Goal: Information Seeking & Learning: Learn about a topic

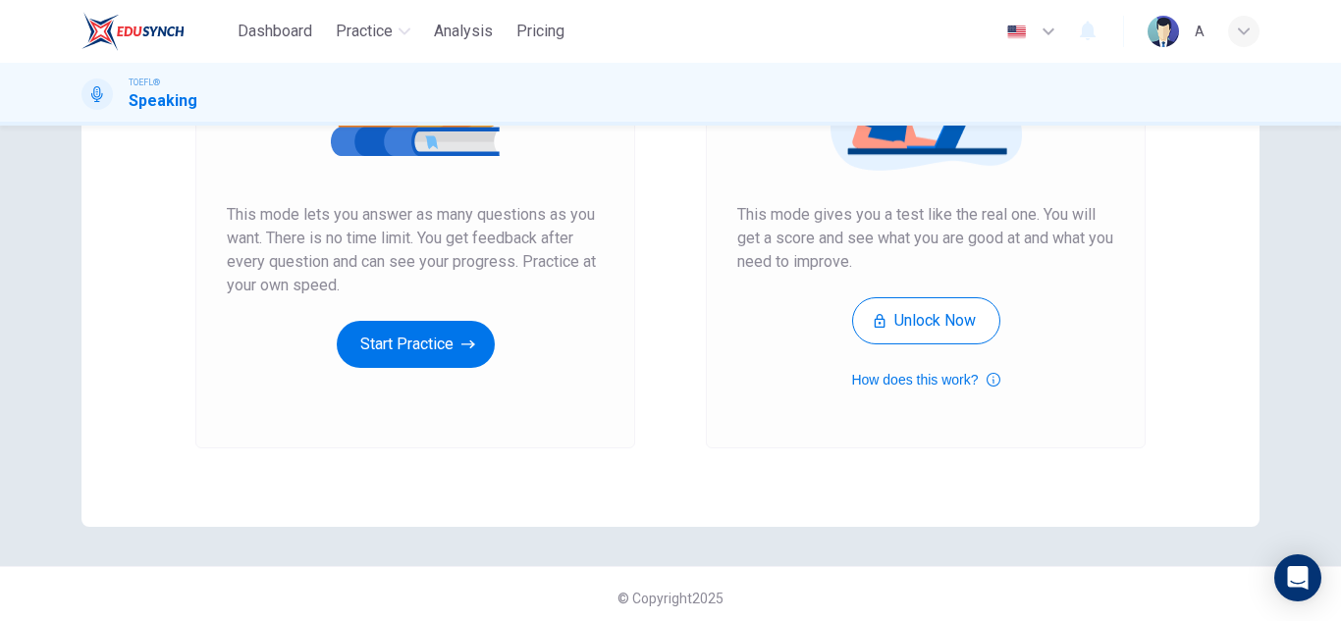
scroll to position [328, 0]
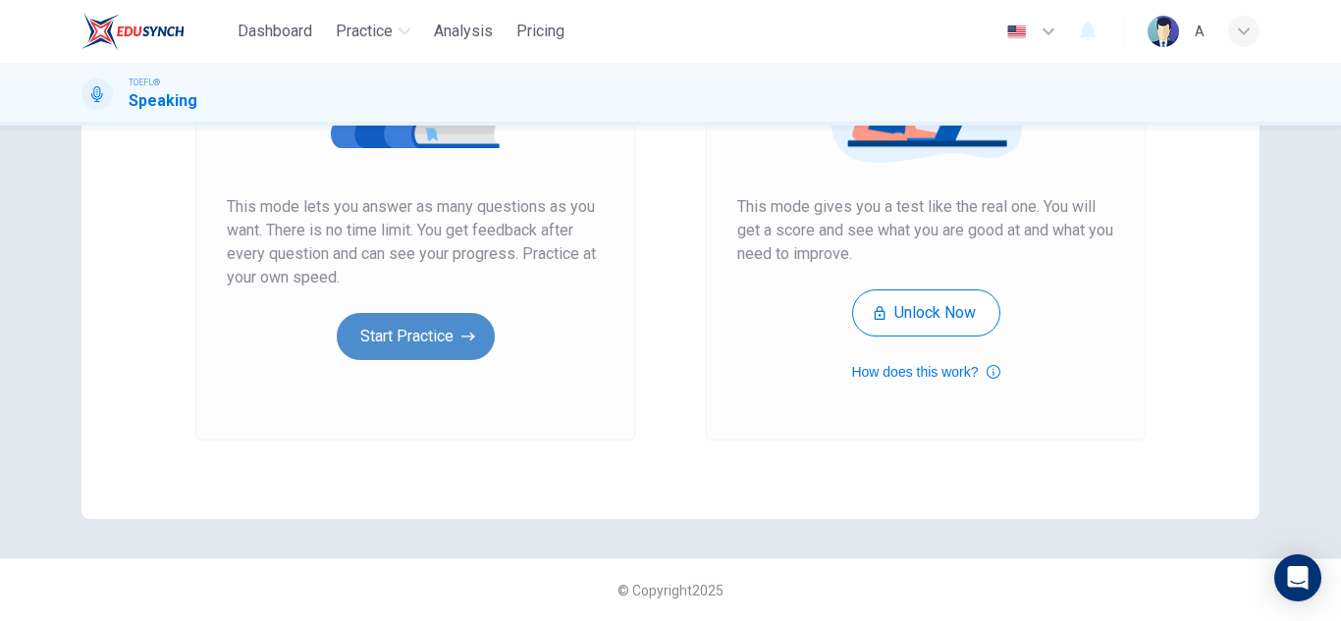
click at [374, 330] on button "Start Practice" at bounding box center [416, 336] width 158 height 47
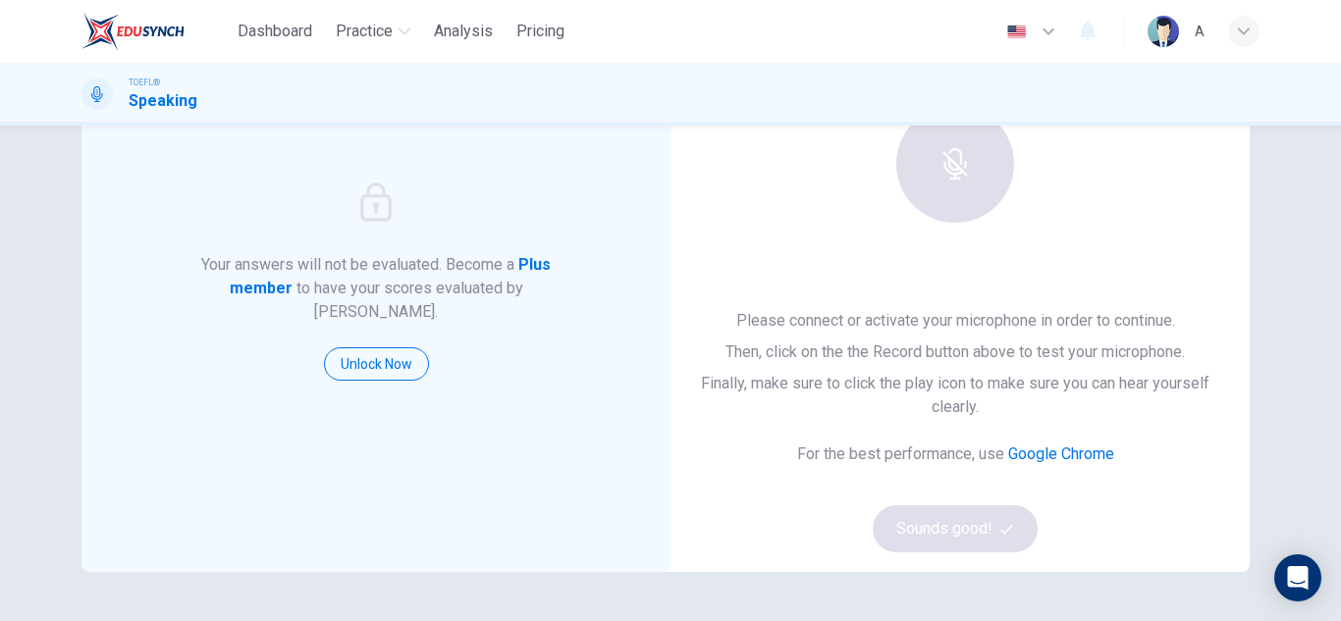
scroll to position [196, 0]
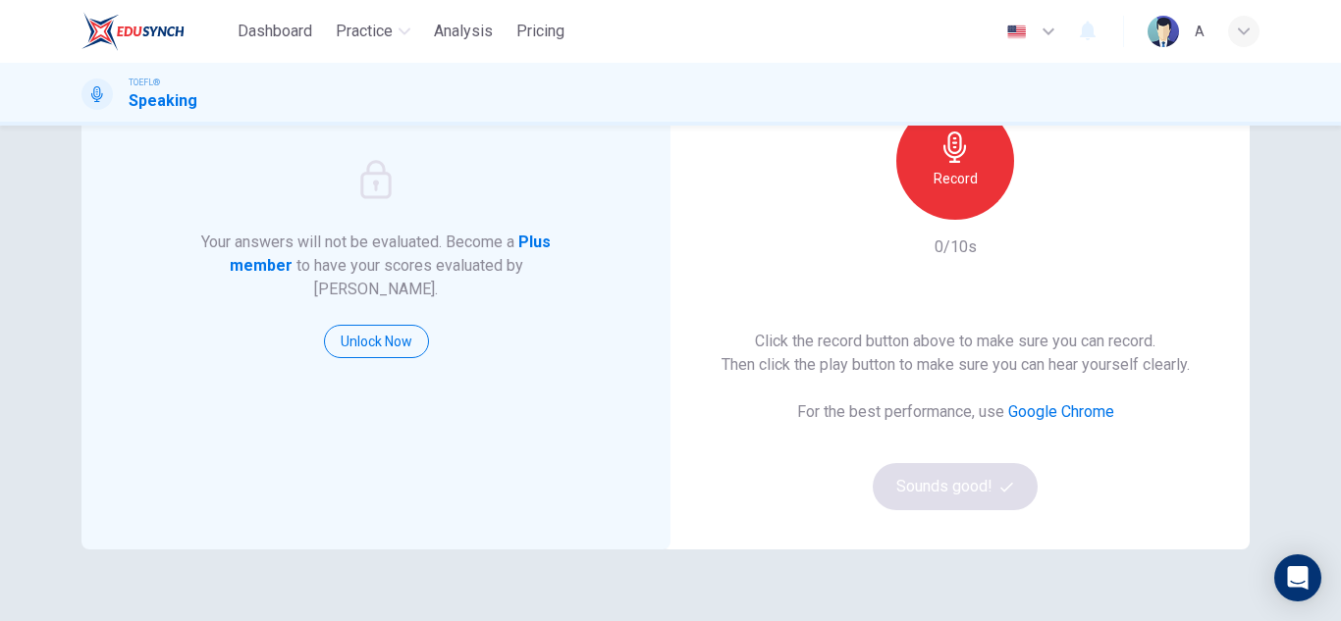
drag, startPoint x: 952, startPoint y: 249, endPoint x: 995, endPoint y: 148, distance: 109.9
click at [961, 233] on div "Record 0/10s" at bounding box center [955, 180] width 212 height 157
click at [995, 147] on div "Record" at bounding box center [955, 161] width 118 height 118
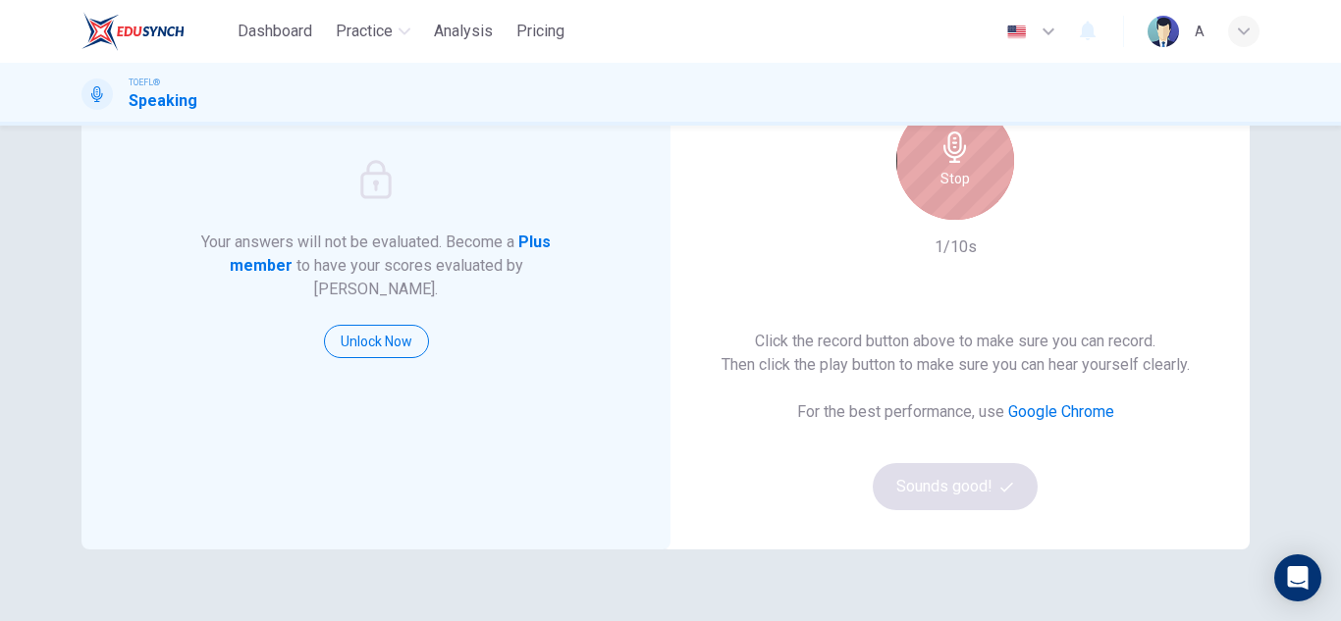
click at [972, 179] on div "Stop" at bounding box center [955, 161] width 118 height 118
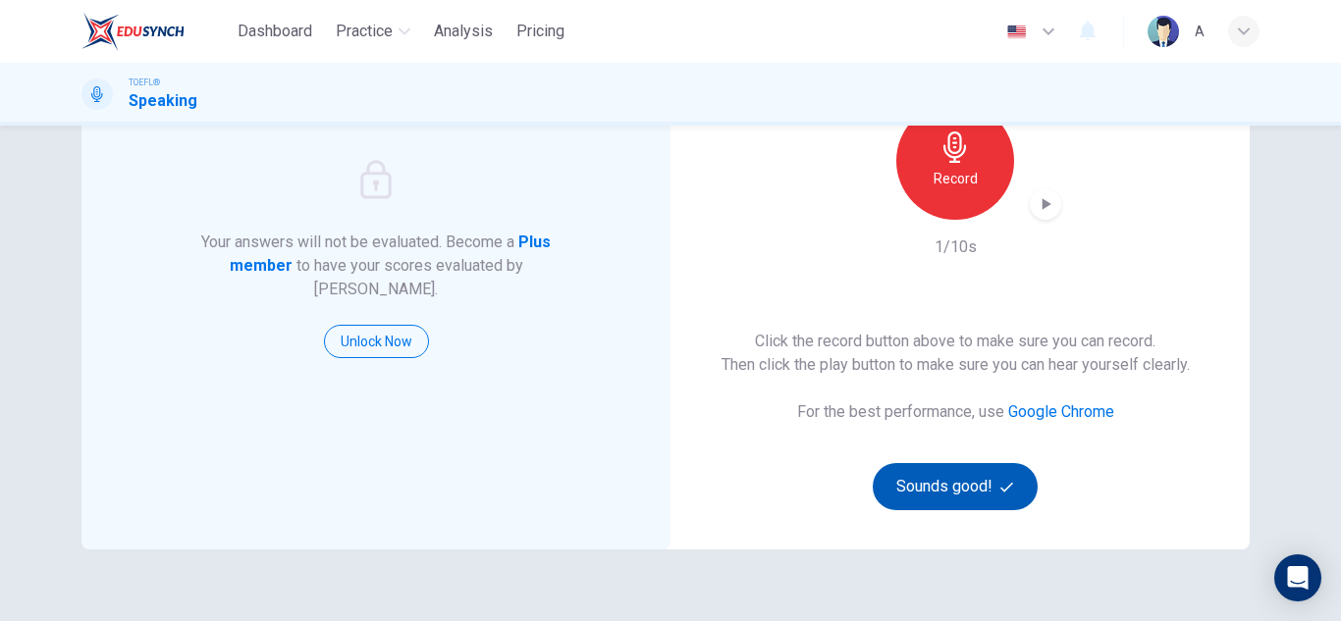
click at [985, 493] on button "Sounds good!" at bounding box center [955, 486] width 165 height 47
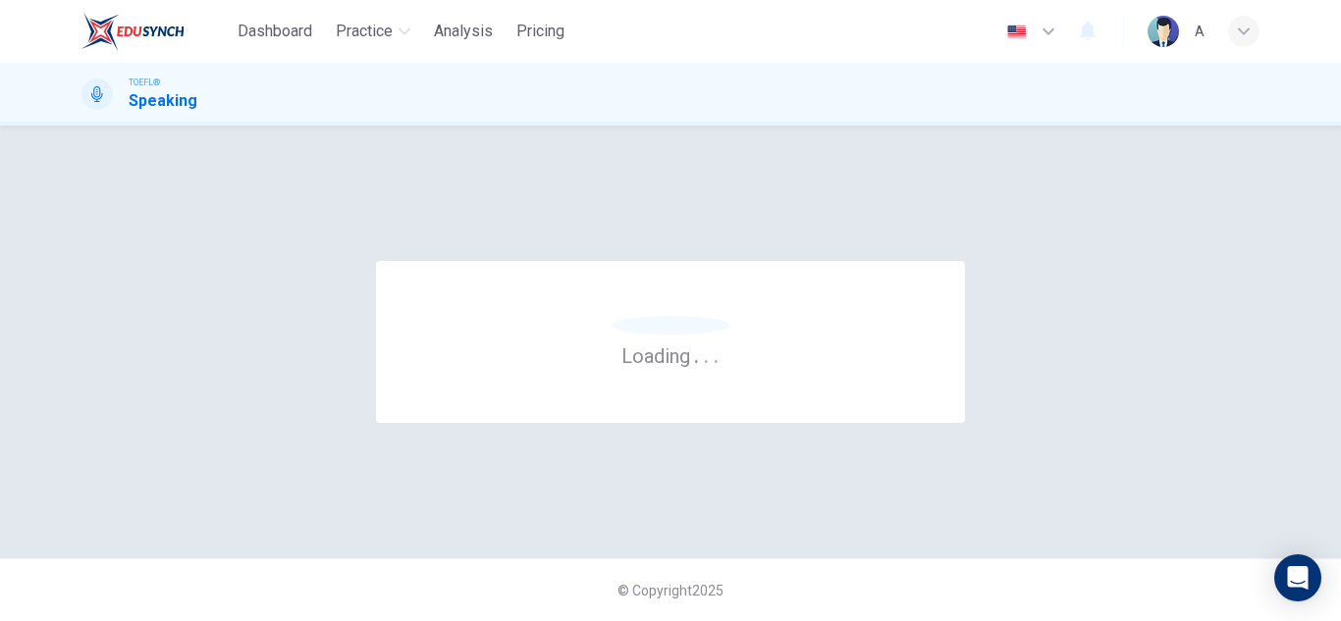
scroll to position [0, 0]
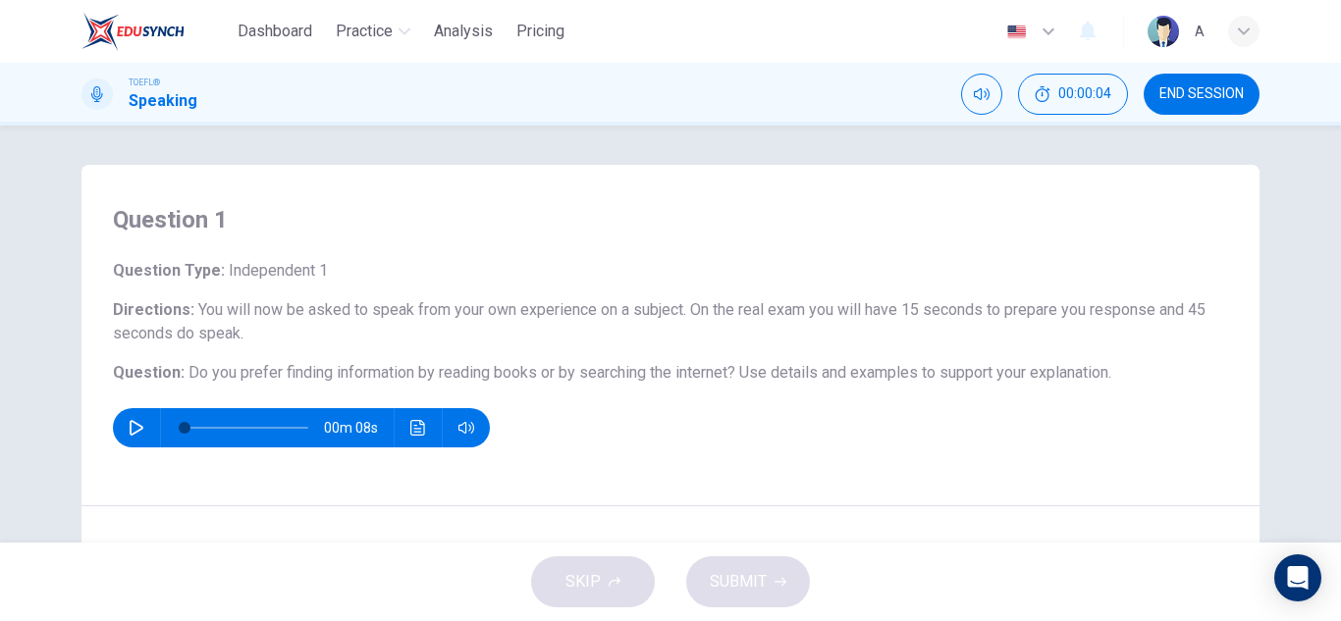
click at [121, 437] on button "button" at bounding box center [136, 427] width 31 height 39
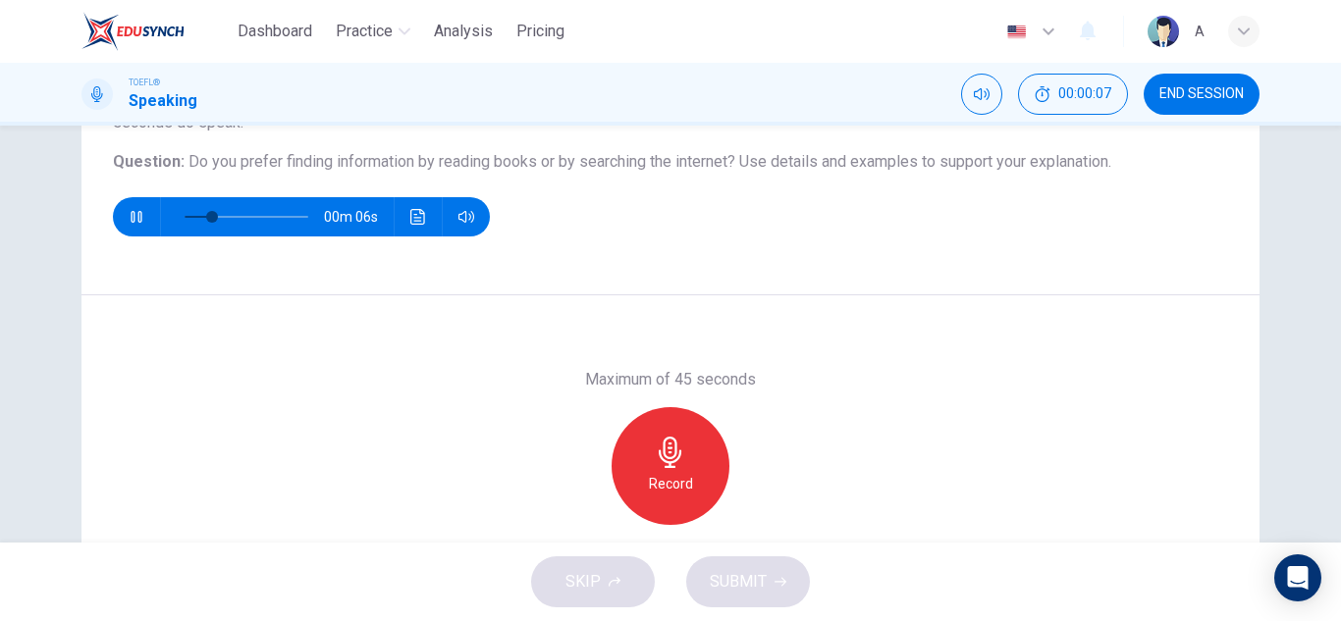
scroll to position [196, 0]
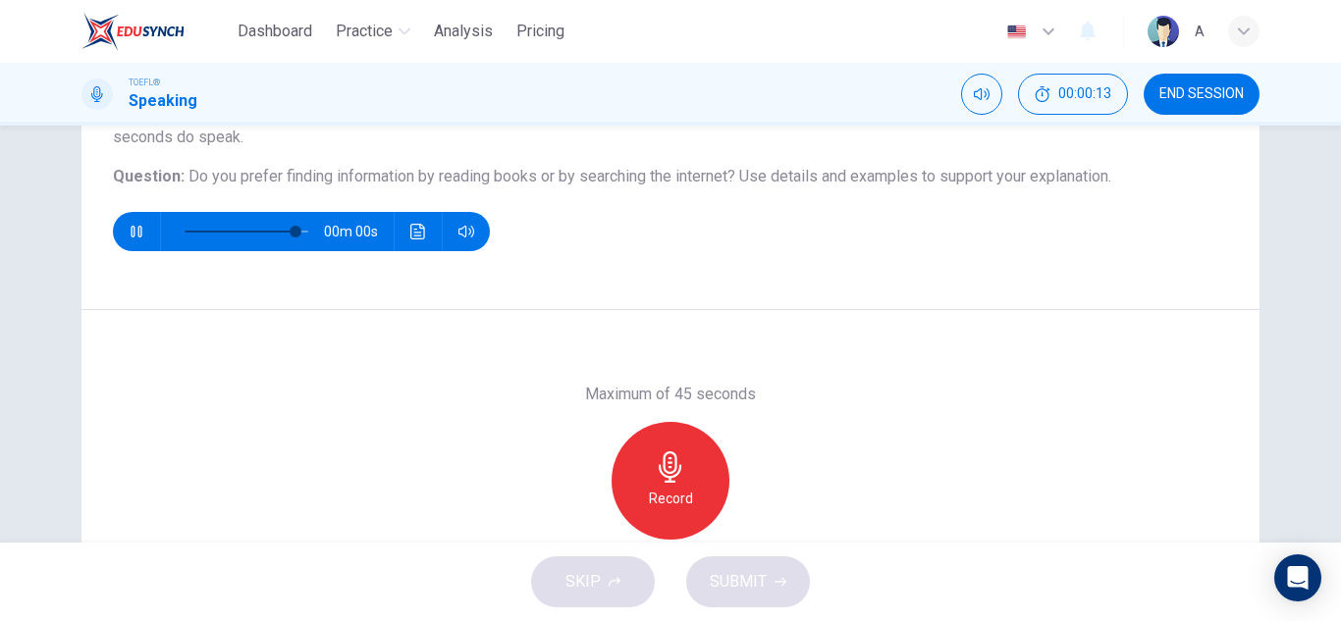
type input "0"
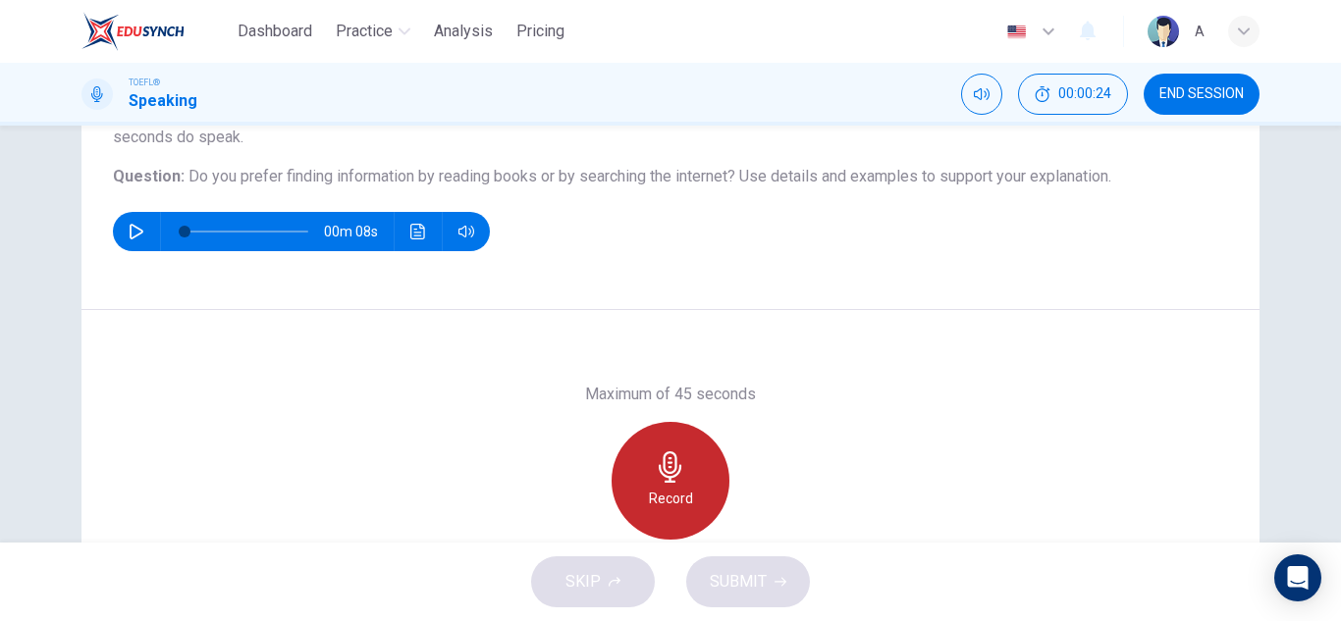
click at [676, 455] on icon "button" at bounding box center [670, 467] width 31 height 31
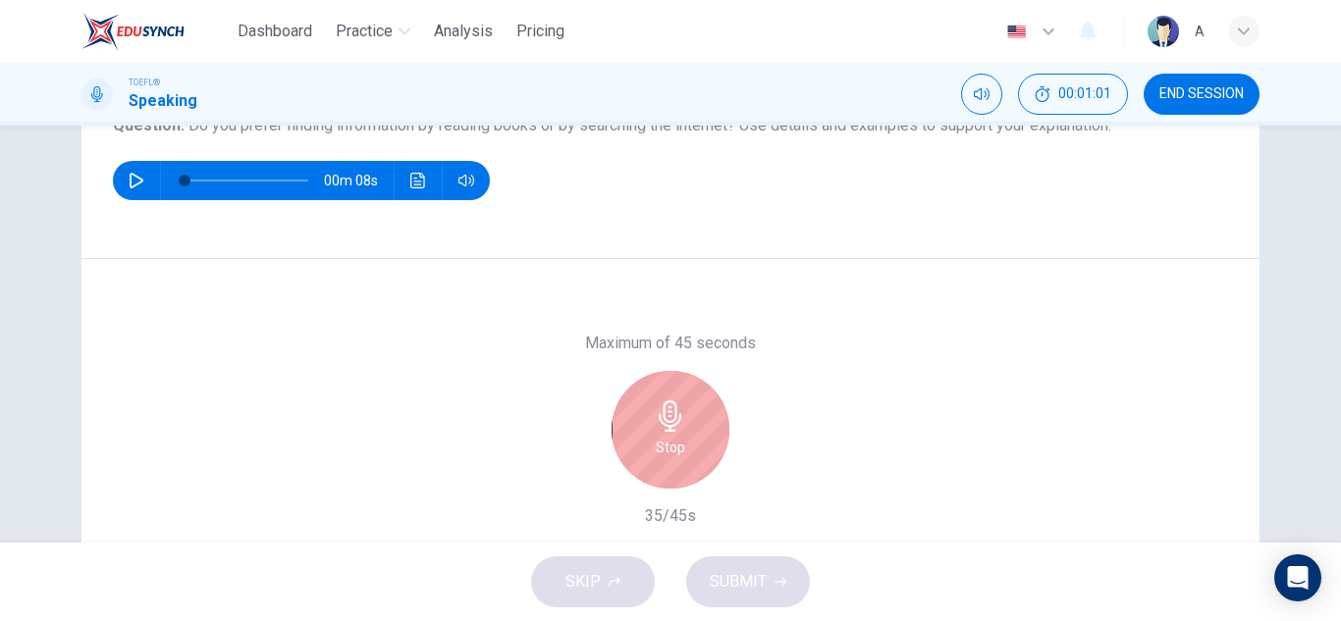
scroll to position [245, 0]
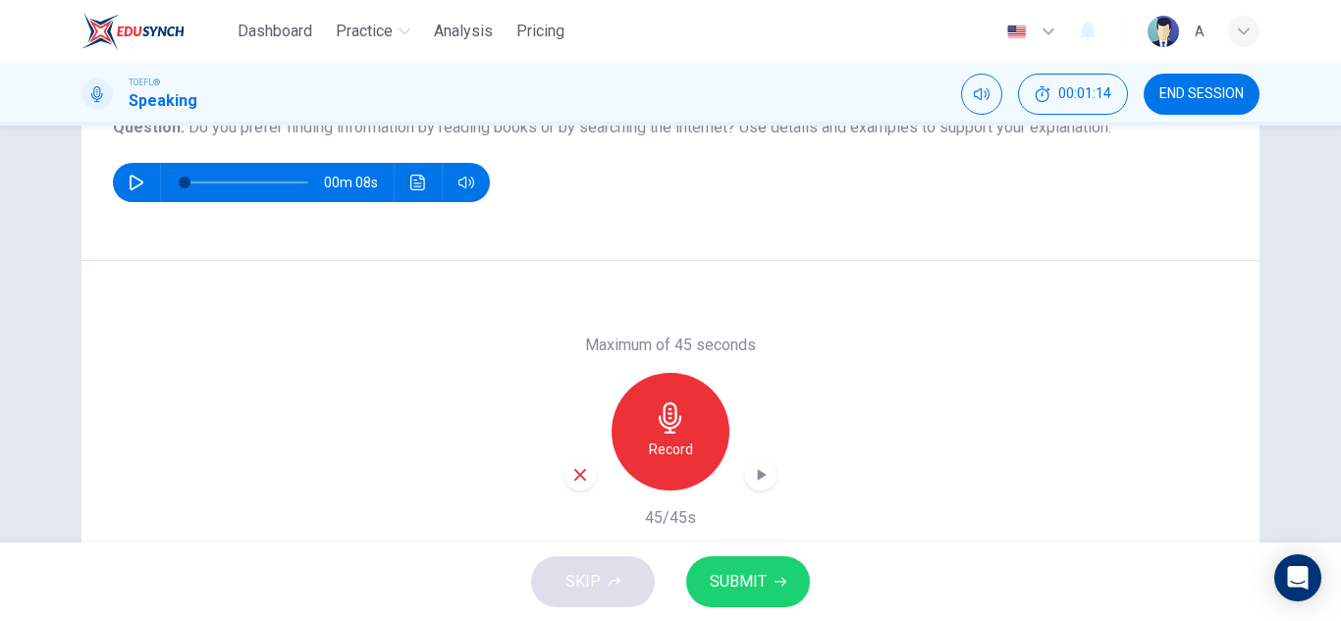
click at [565, 488] on div "button" at bounding box center [579, 474] width 31 height 31
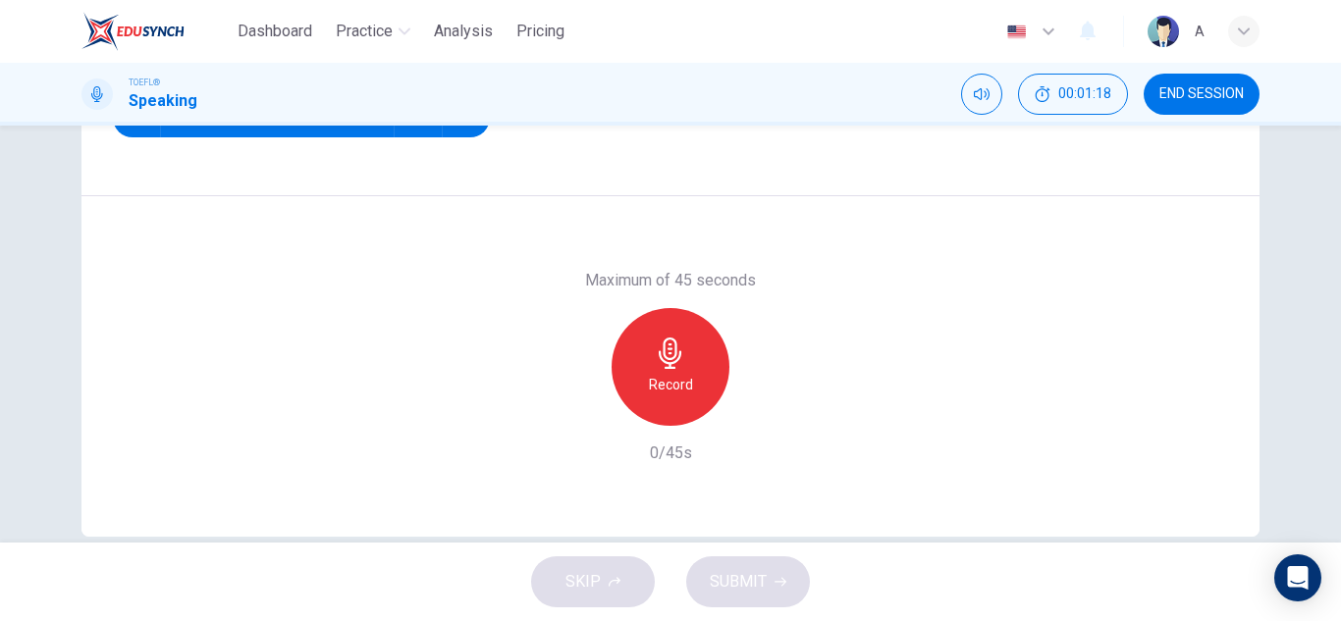
scroll to position [344, 0]
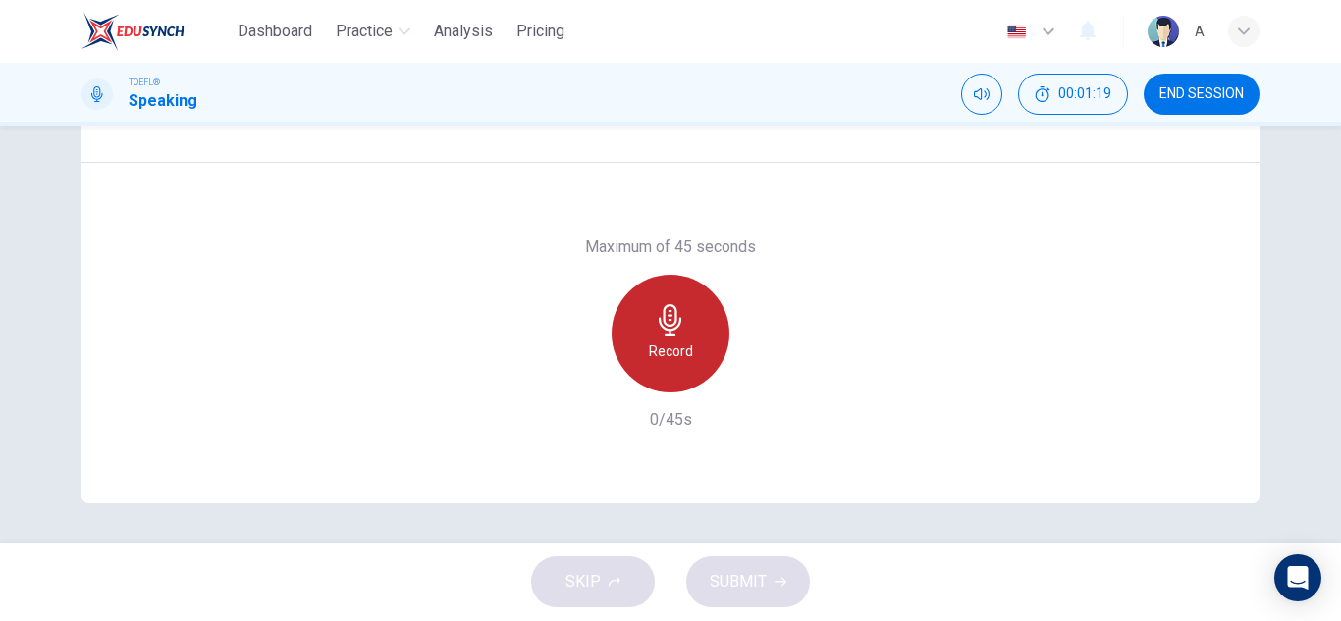
click at [673, 348] on h6 "Record" at bounding box center [671, 352] width 44 height 24
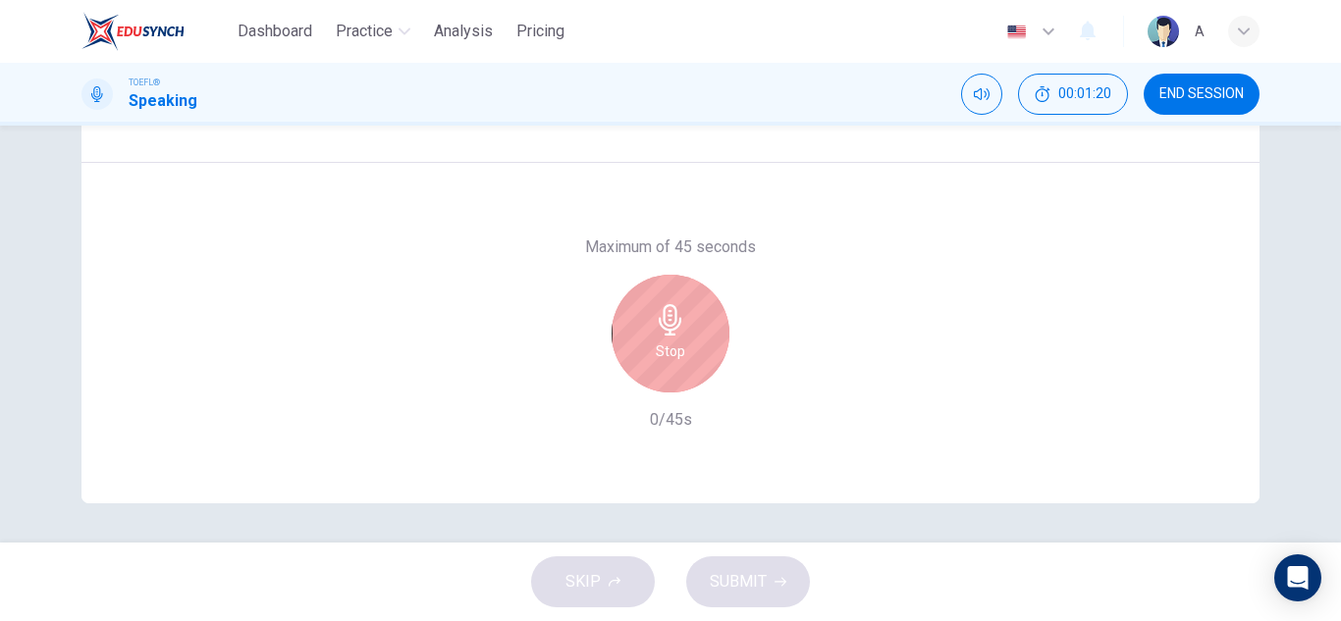
drag, startPoint x: 605, startPoint y: 608, endPoint x: 604, endPoint y: 597, distance: 10.8
click at [604, 600] on div "SKIP SUBMIT" at bounding box center [670, 582] width 1341 height 79
click at [603, 592] on div "SKIP SUBMIT" at bounding box center [670, 582] width 1341 height 79
drag, startPoint x: 603, startPoint y: 591, endPoint x: 613, endPoint y: 551, distance: 41.7
click at [603, 588] on div "SKIP SUBMIT" at bounding box center [670, 582] width 1341 height 79
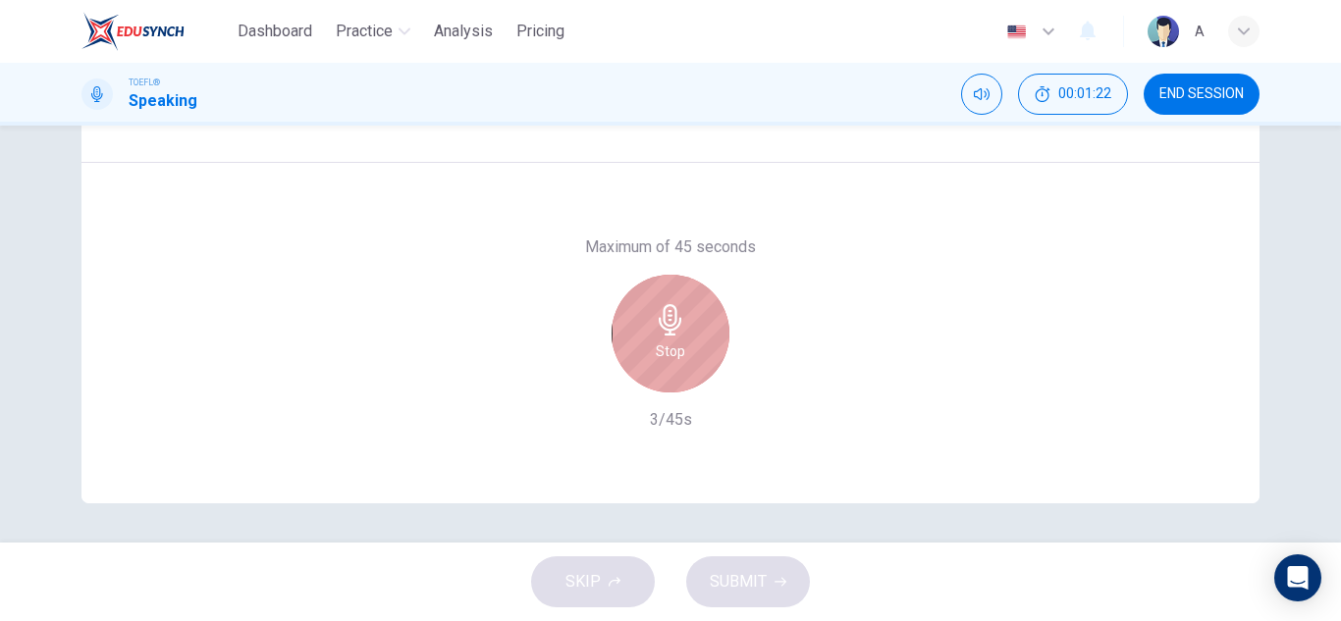
click at [674, 334] on icon "button" at bounding box center [670, 319] width 31 height 31
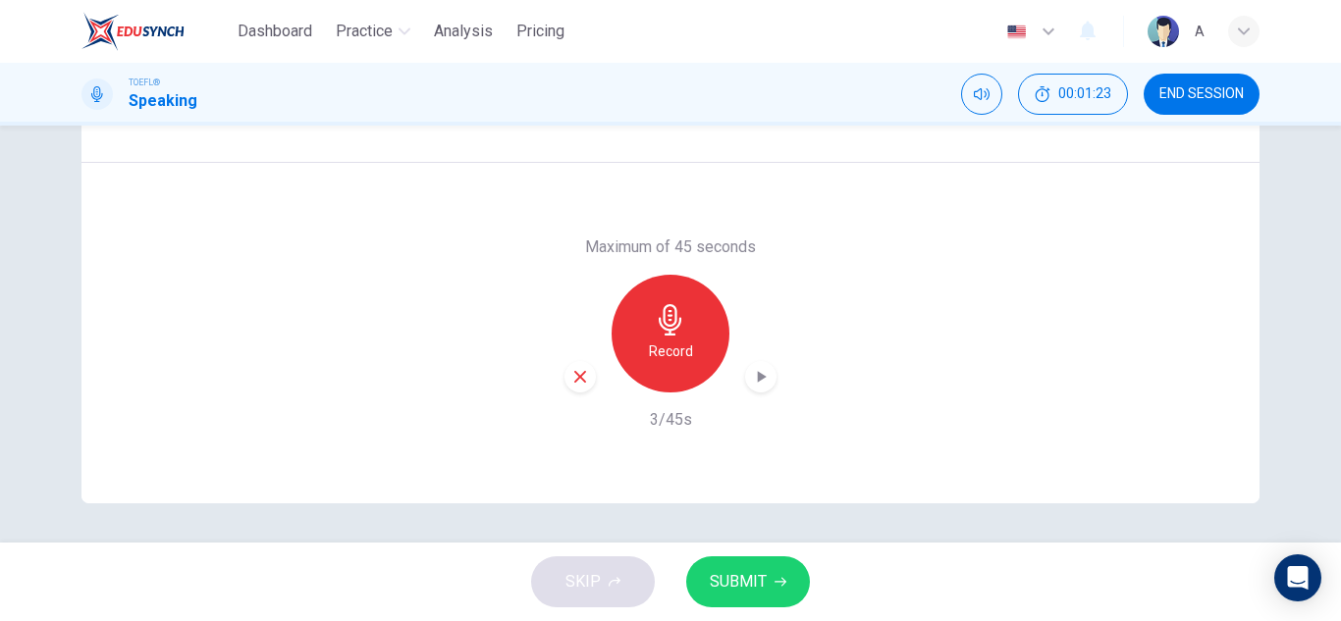
click at [590, 599] on div "SKIP SUBMIT" at bounding box center [670, 582] width 1341 height 79
click at [568, 364] on div "button" at bounding box center [579, 376] width 31 height 31
click at [668, 331] on icon "button" at bounding box center [670, 319] width 31 height 31
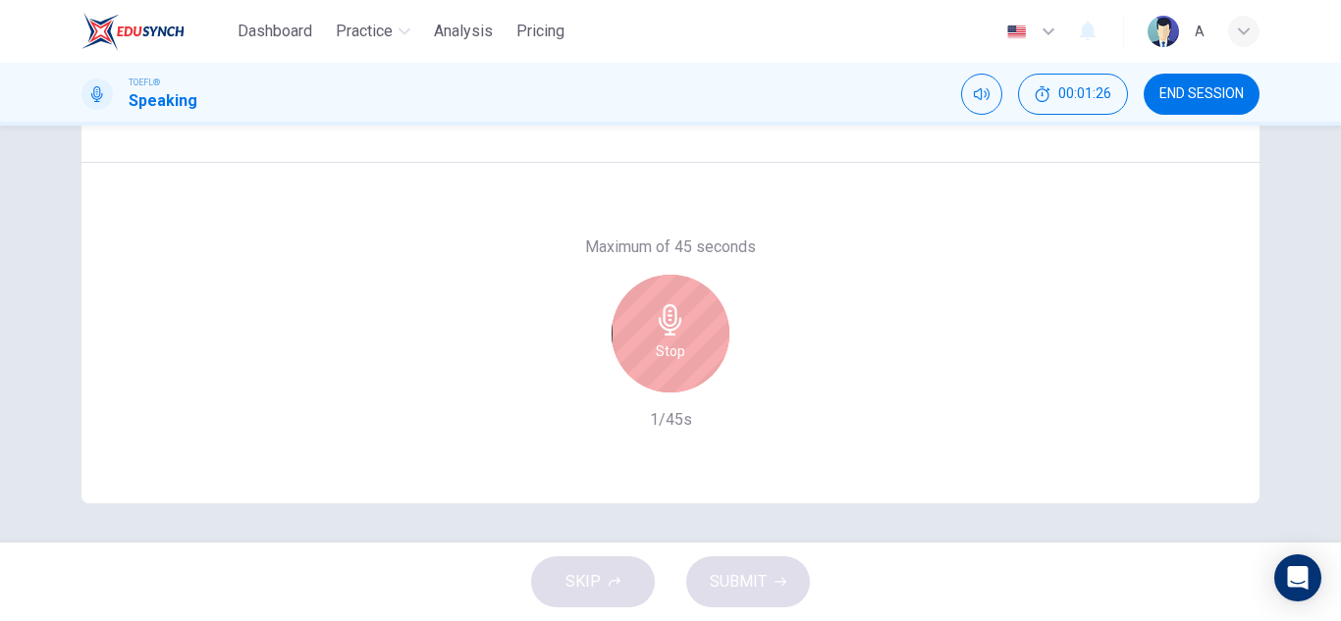
click at [694, 317] on div "Stop" at bounding box center [671, 334] width 118 height 118
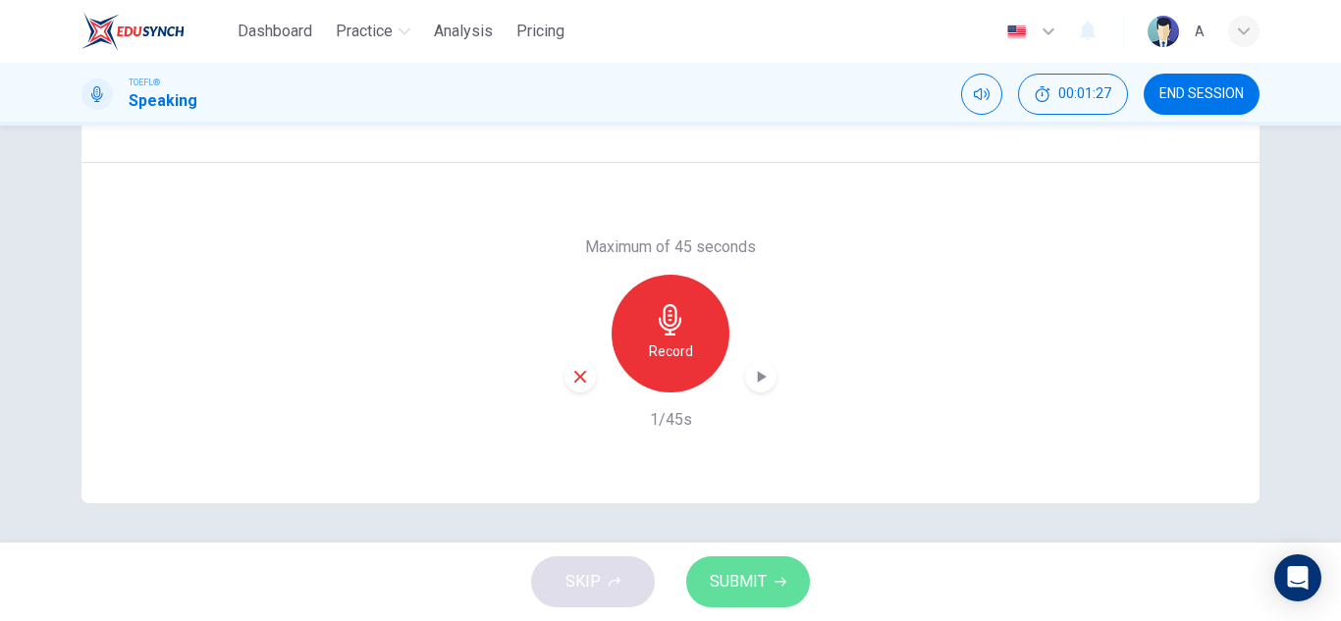
click at [749, 584] on span "SUBMIT" at bounding box center [738, 581] width 57 height 27
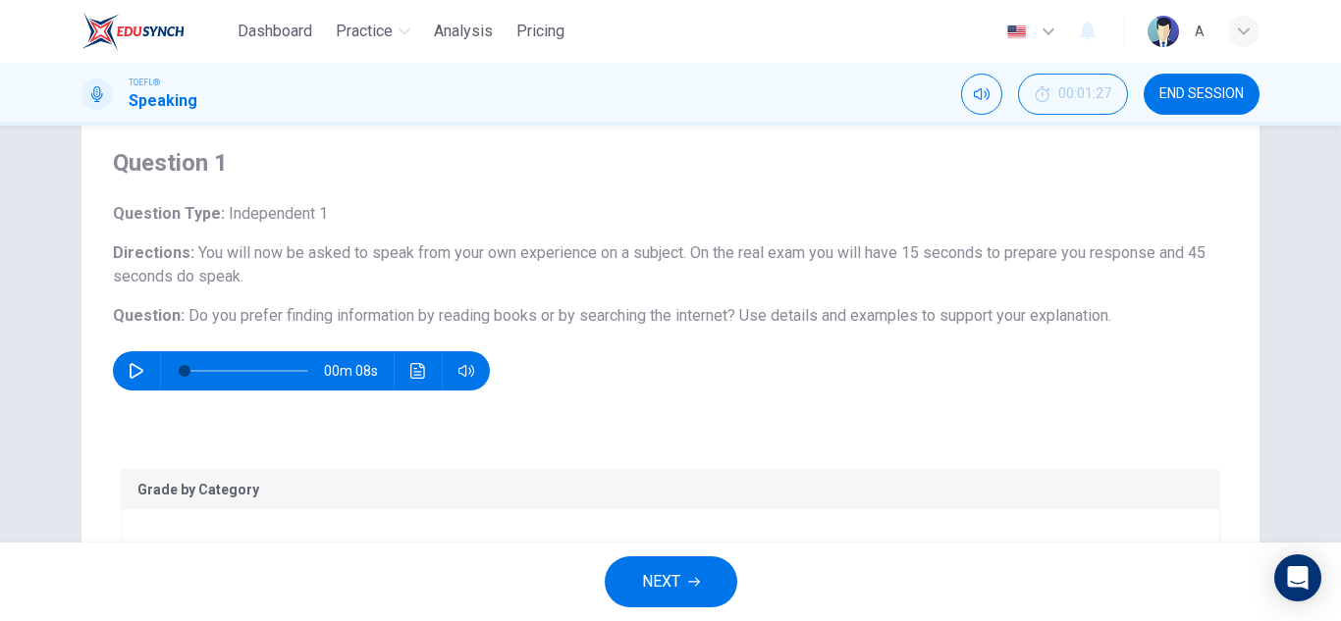
scroll to position [49, 0]
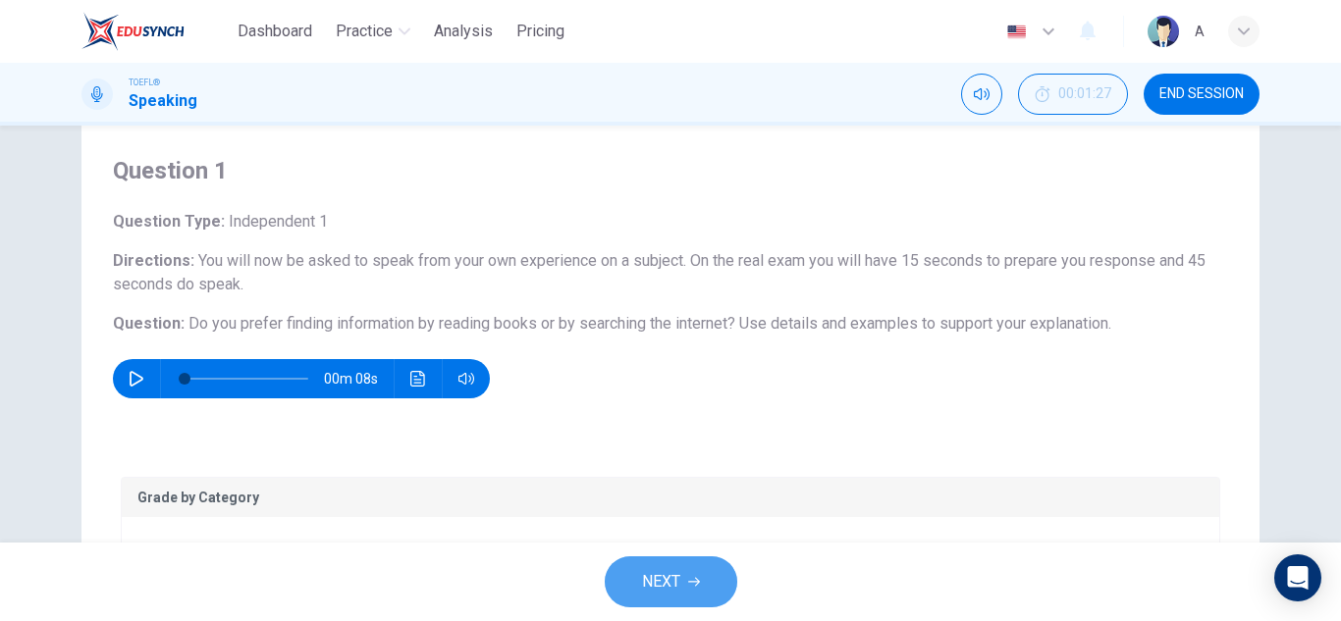
click at [687, 590] on button "NEXT" at bounding box center [671, 582] width 133 height 51
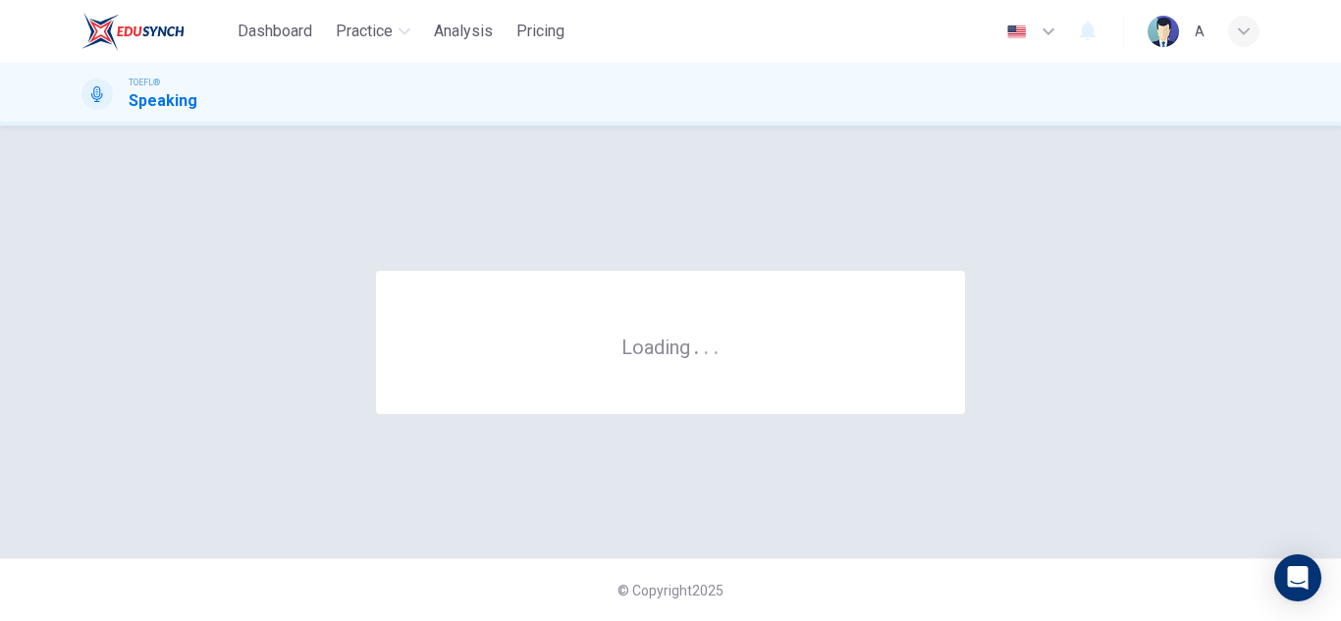
scroll to position [0, 0]
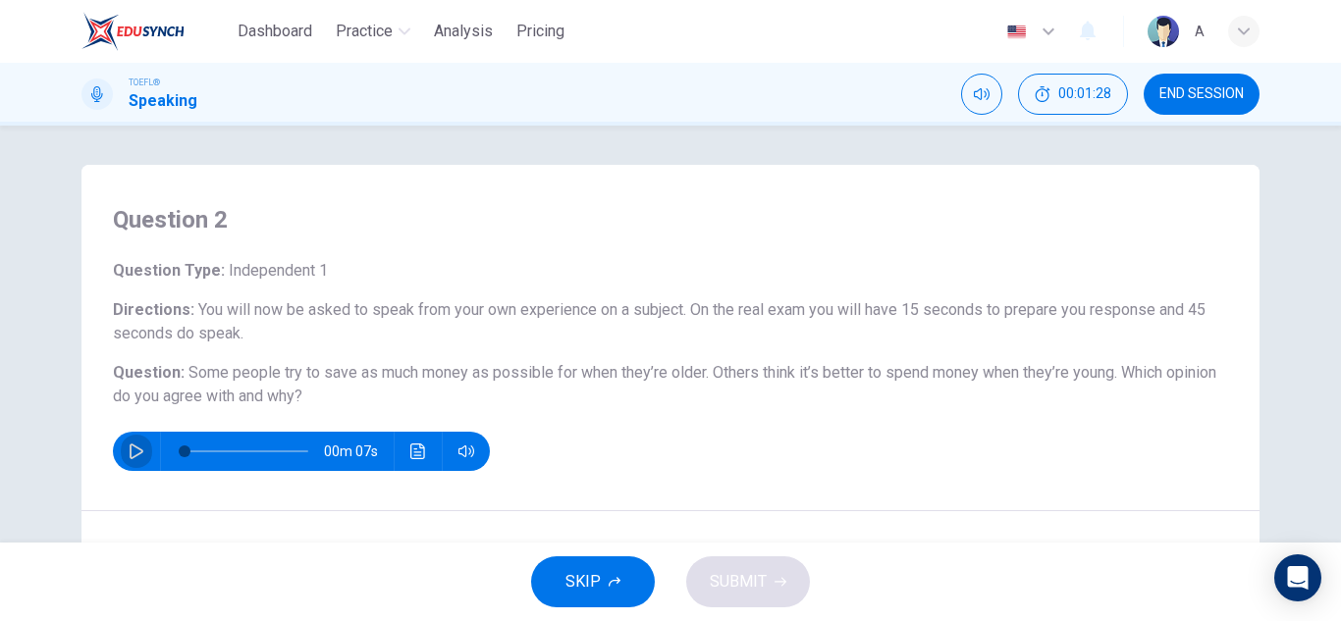
click at [133, 443] on button "button" at bounding box center [136, 451] width 31 height 39
click at [129, 441] on button "button" at bounding box center [136, 451] width 31 height 39
type input "0"
drag, startPoint x: 262, startPoint y: 445, endPoint x: 36, endPoint y: 453, distance: 225.9
click at [37, 453] on div "Question 2 Question Type : Independent 1 Directions : You will now be asked to …" at bounding box center [670, 334] width 1341 height 417
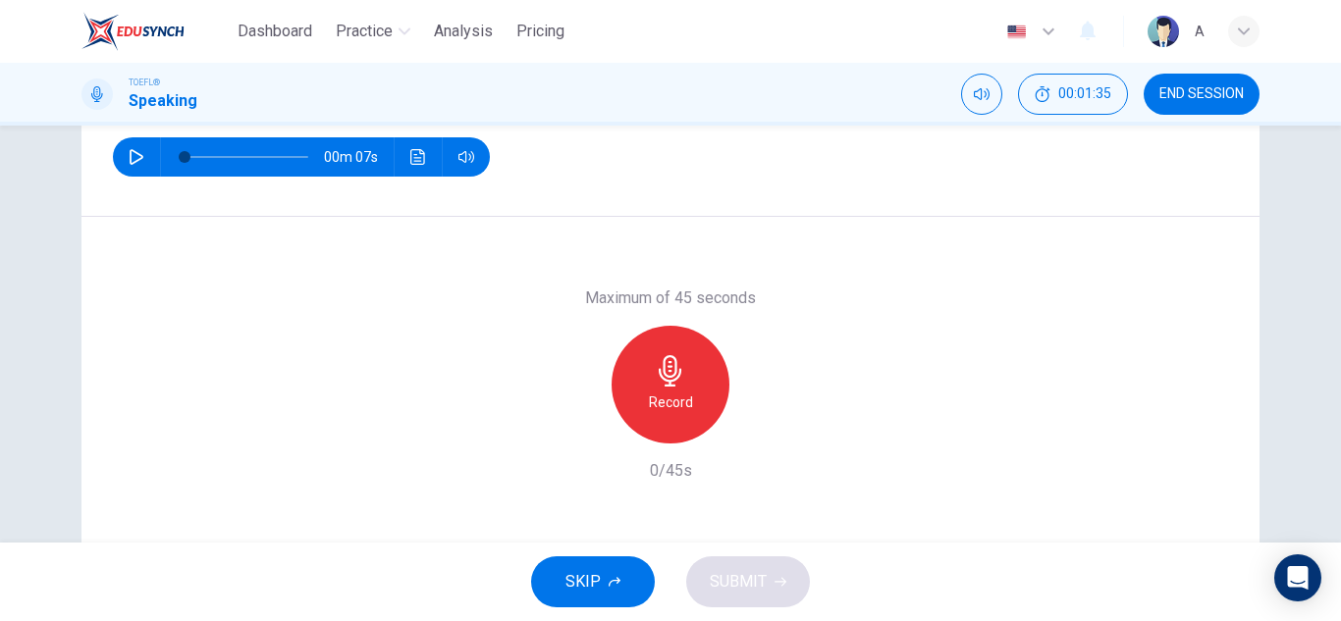
click at [645, 372] on div "Record" at bounding box center [671, 385] width 118 height 118
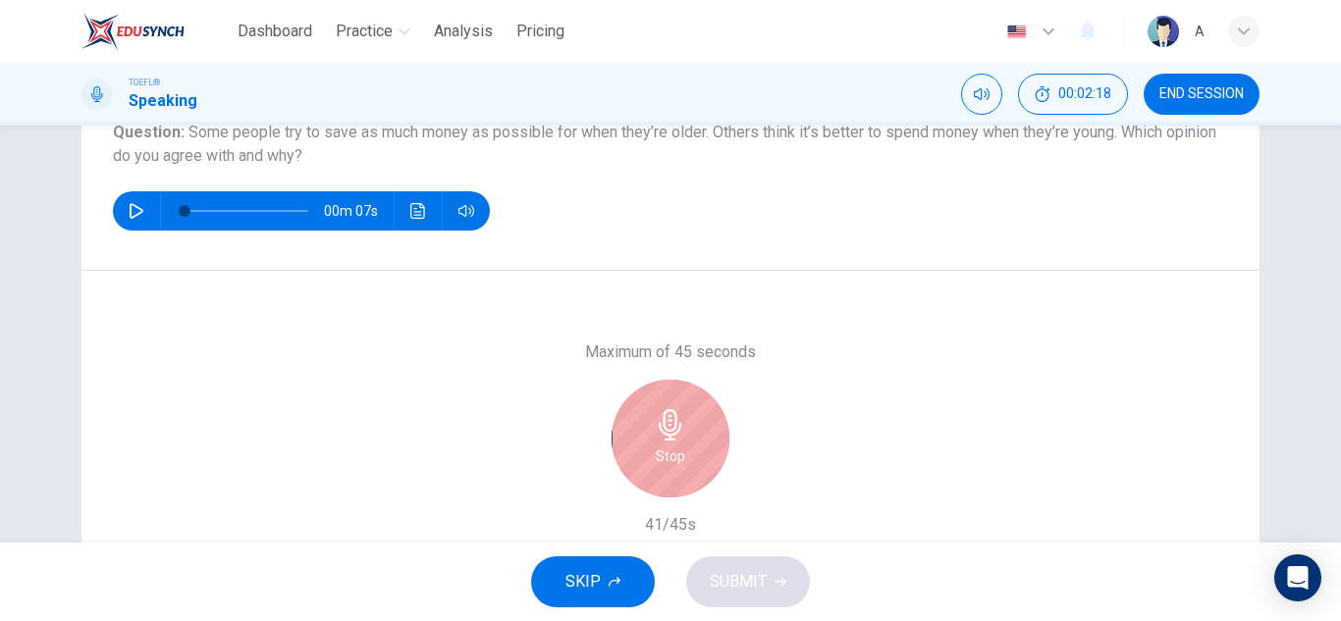
scroll to position [245, 0]
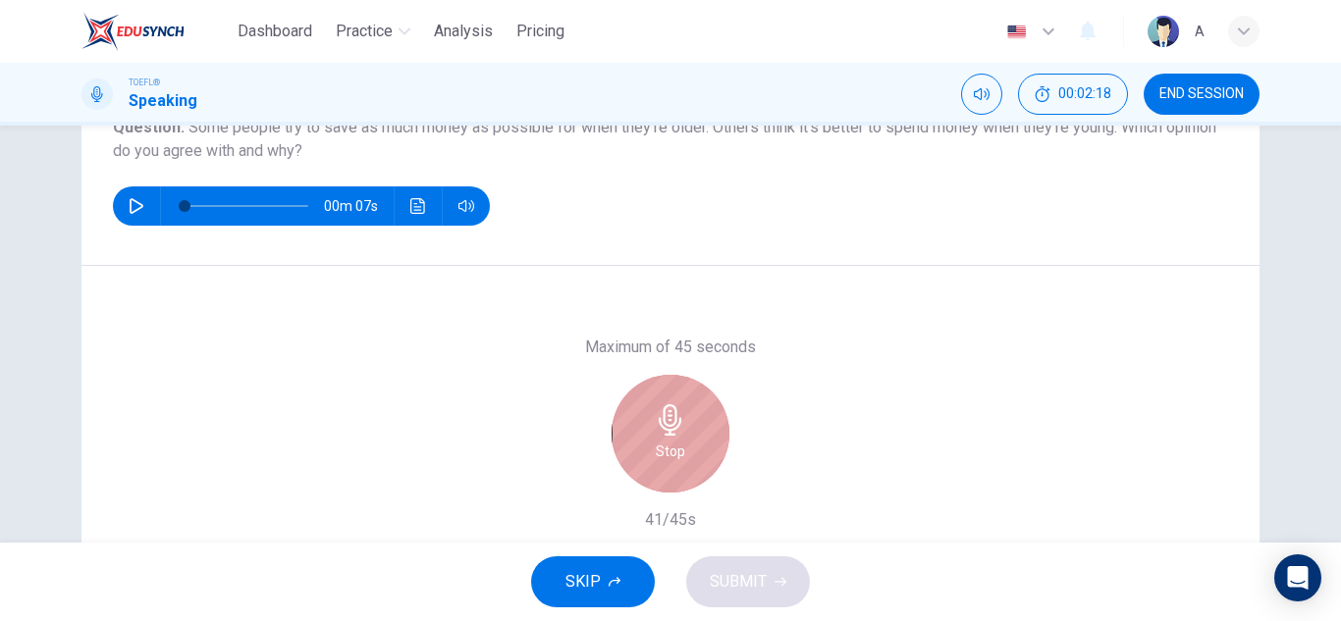
click at [640, 457] on div "Stop" at bounding box center [671, 434] width 118 height 118
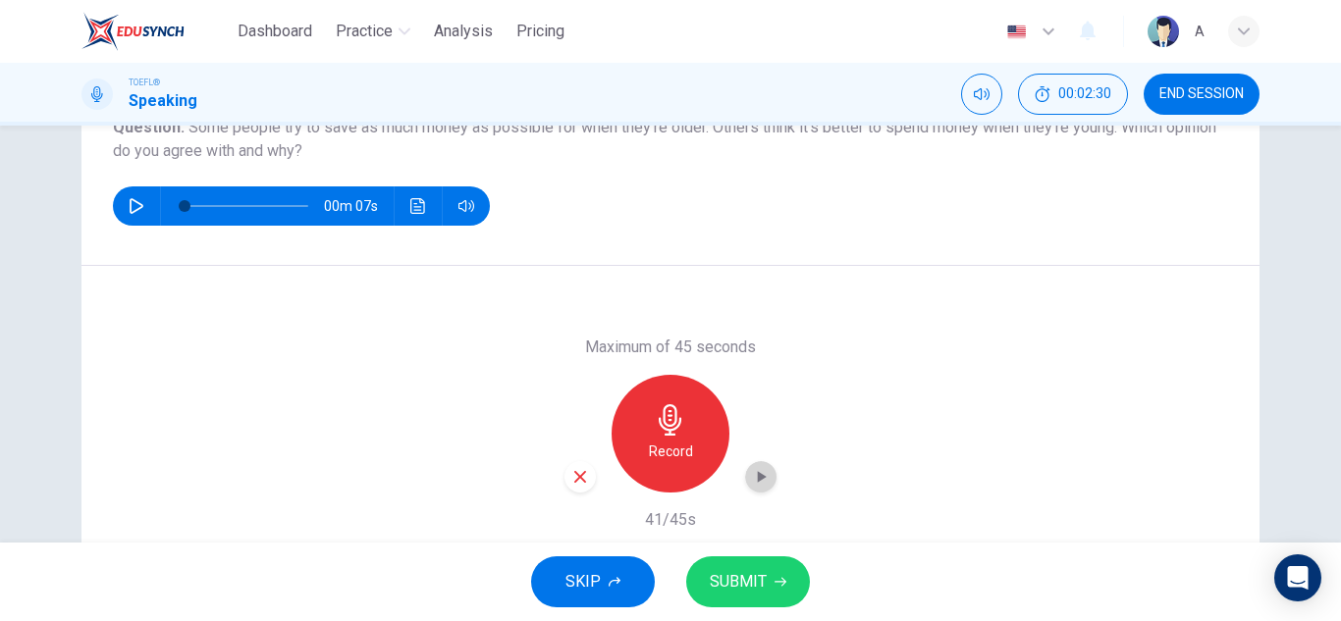
click at [748, 472] on div "button" at bounding box center [760, 476] width 31 height 31
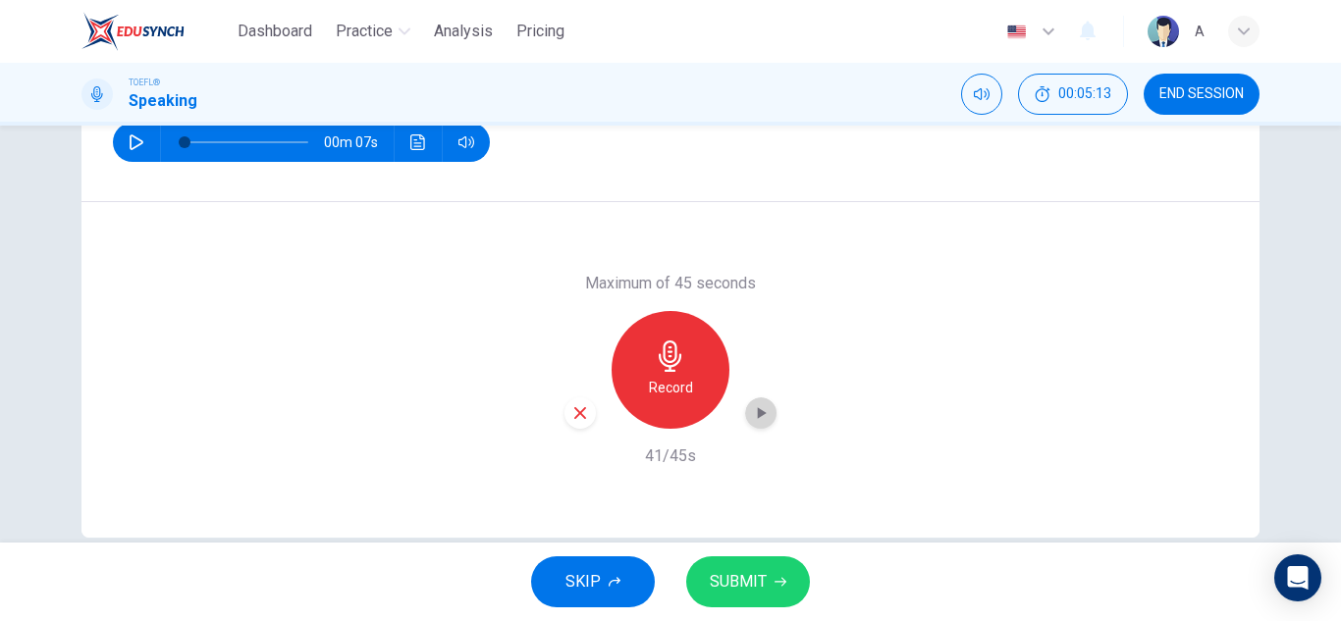
scroll to position [344, 0]
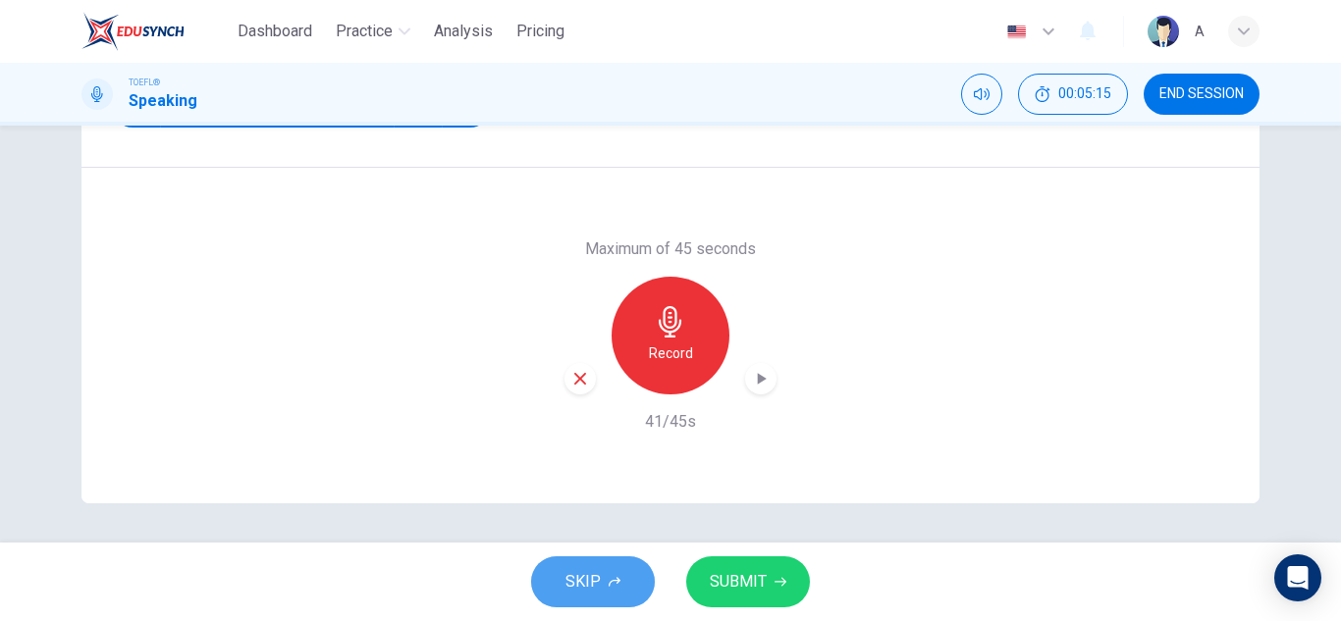
click at [615, 576] on icon "button" at bounding box center [615, 582] width 12 height 12
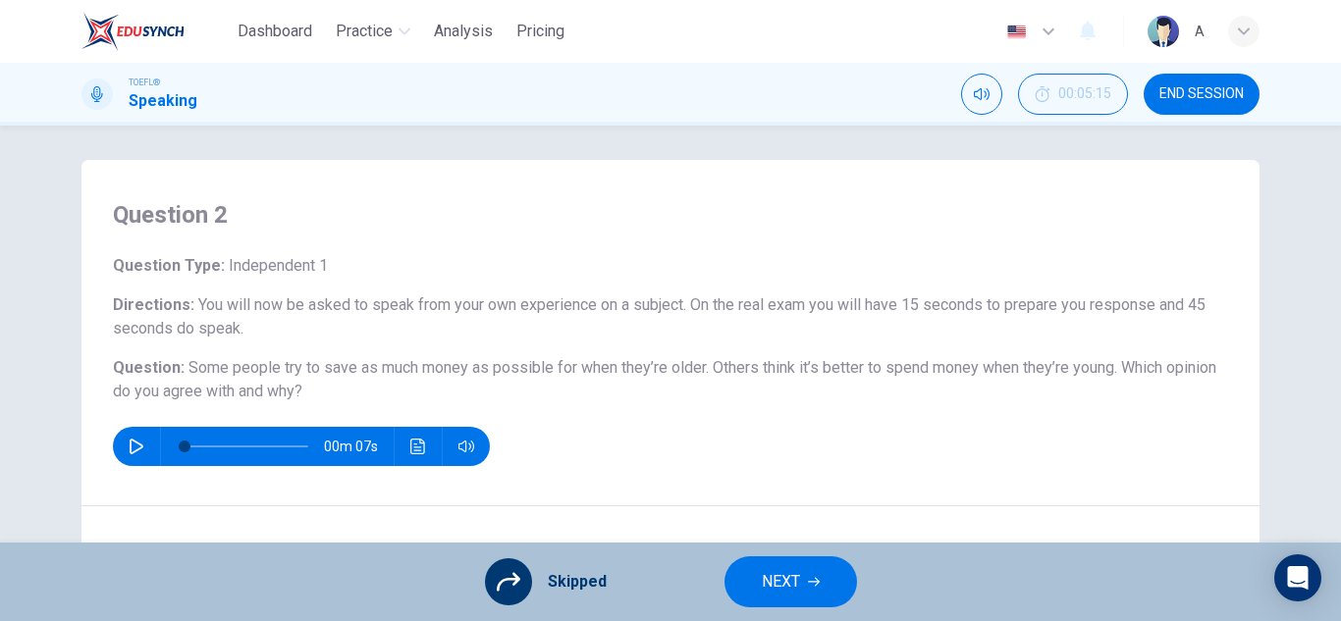
scroll to position [0, 0]
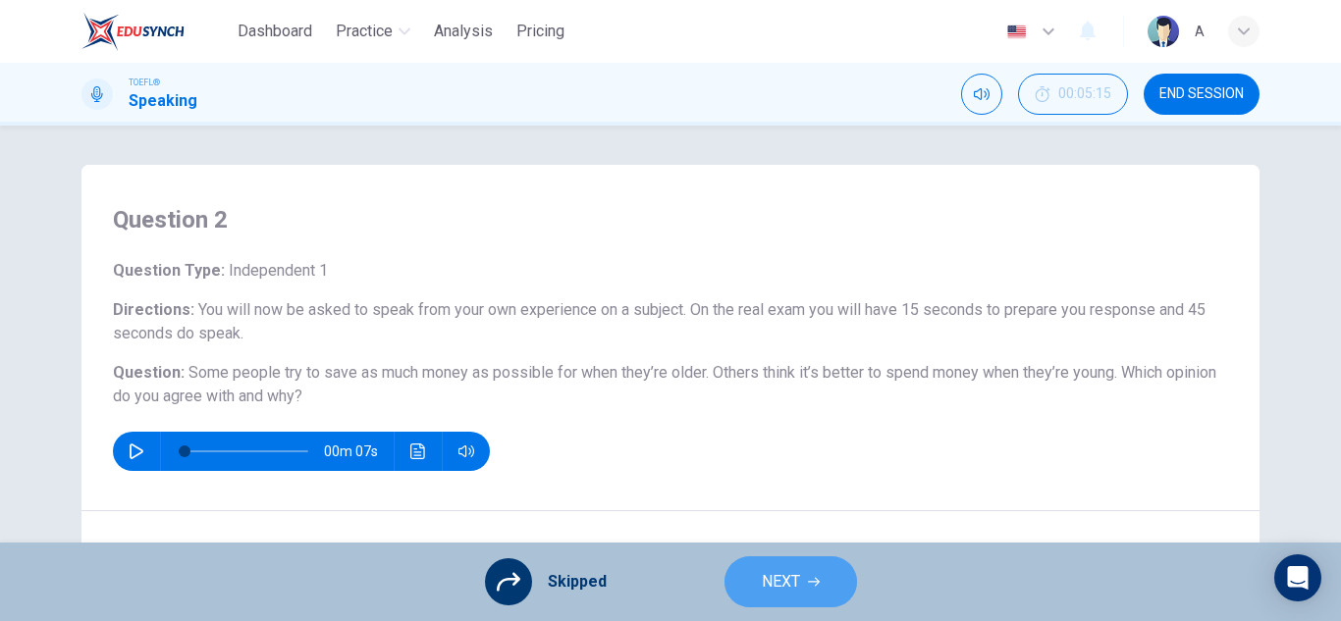
click at [803, 572] on button "NEXT" at bounding box center [790, 582] width 133 height 51
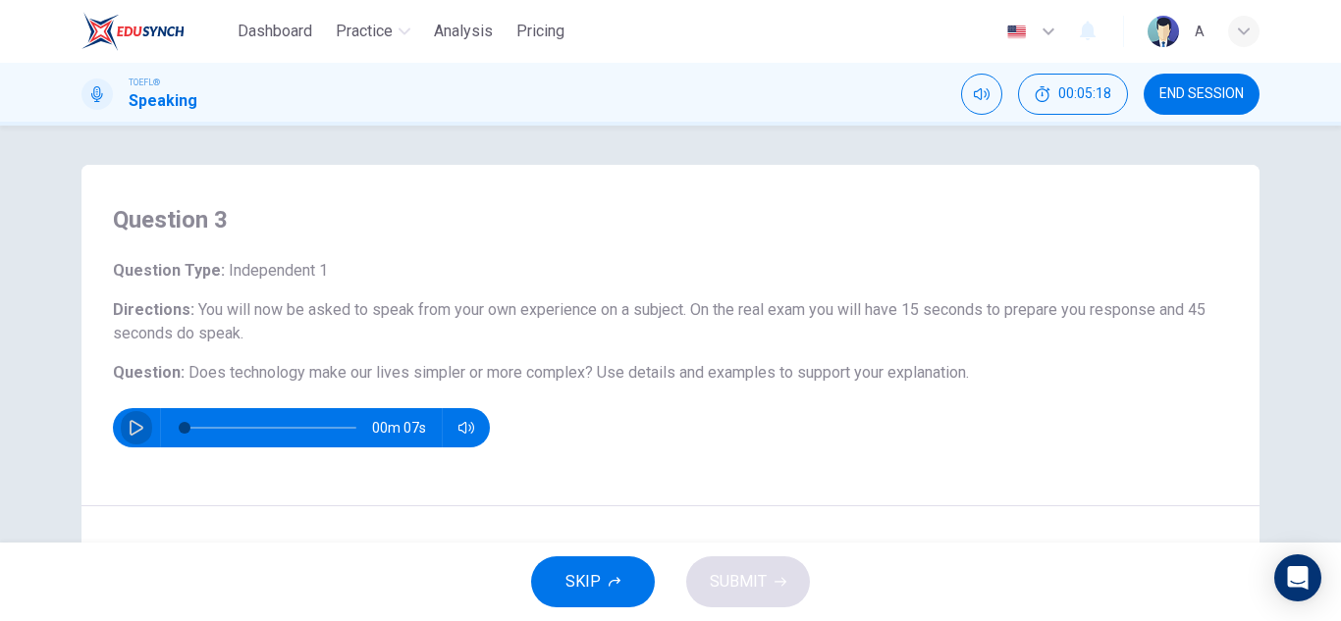
click at [141, 420] on button "button" at bounding box center [136, 427] width 31 height 39
click at [139, 420] on button "button" at bounding box center [136, 427] width 31 height 39
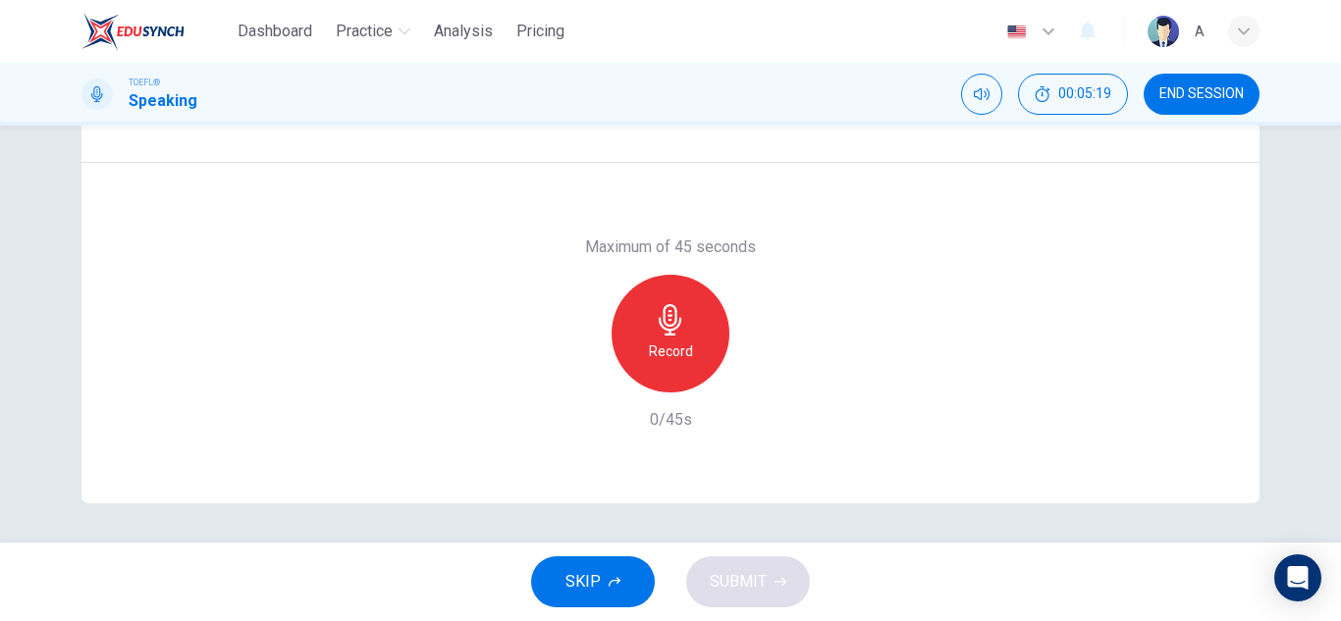
click at [673, 389] on div "Record" at bounding box center [671, 334] width 118 height 118
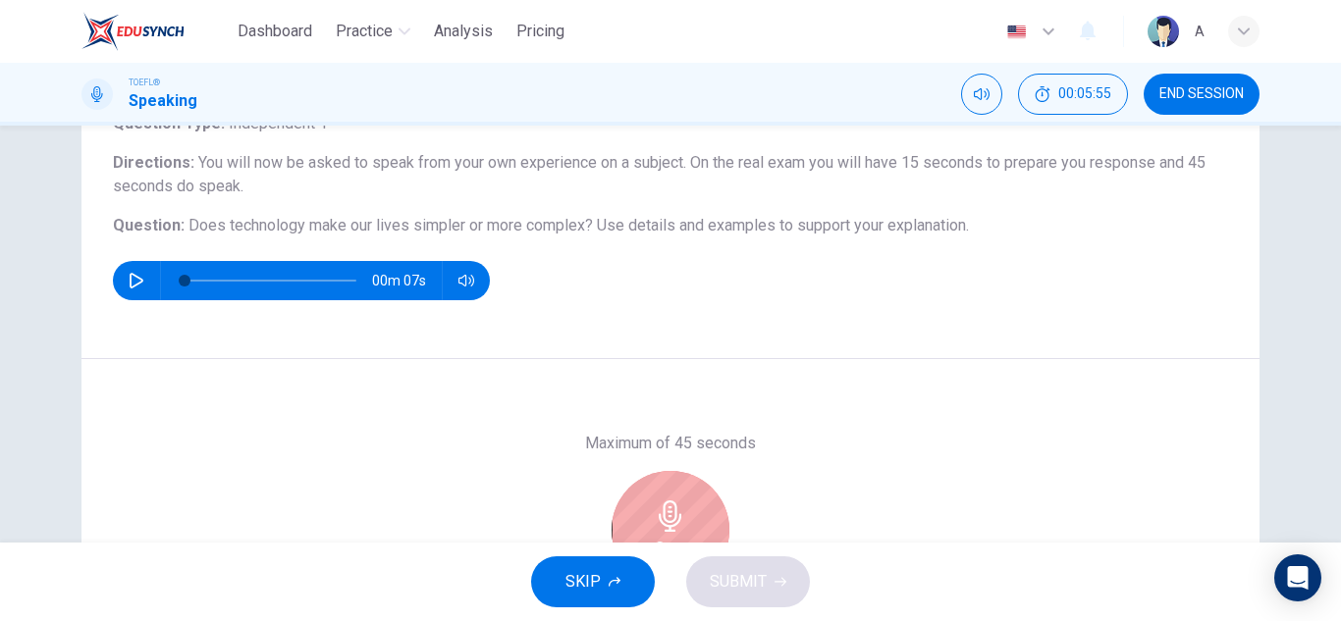
scroll to position [245, 0]
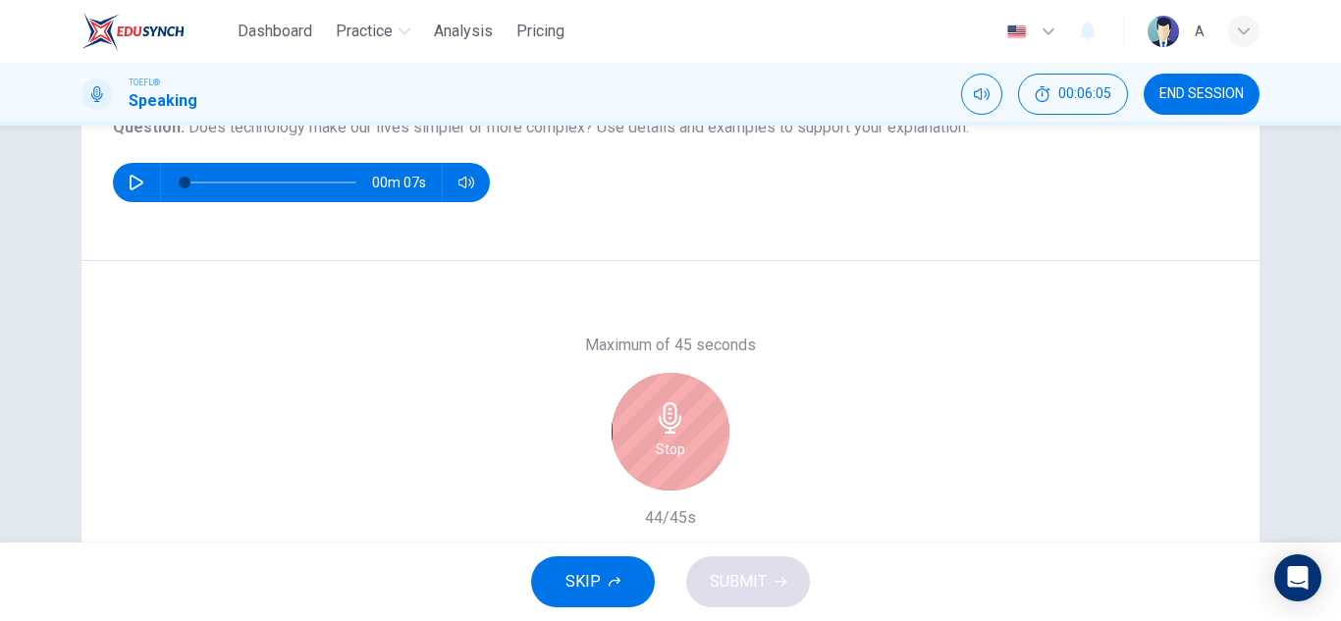
type input "0"
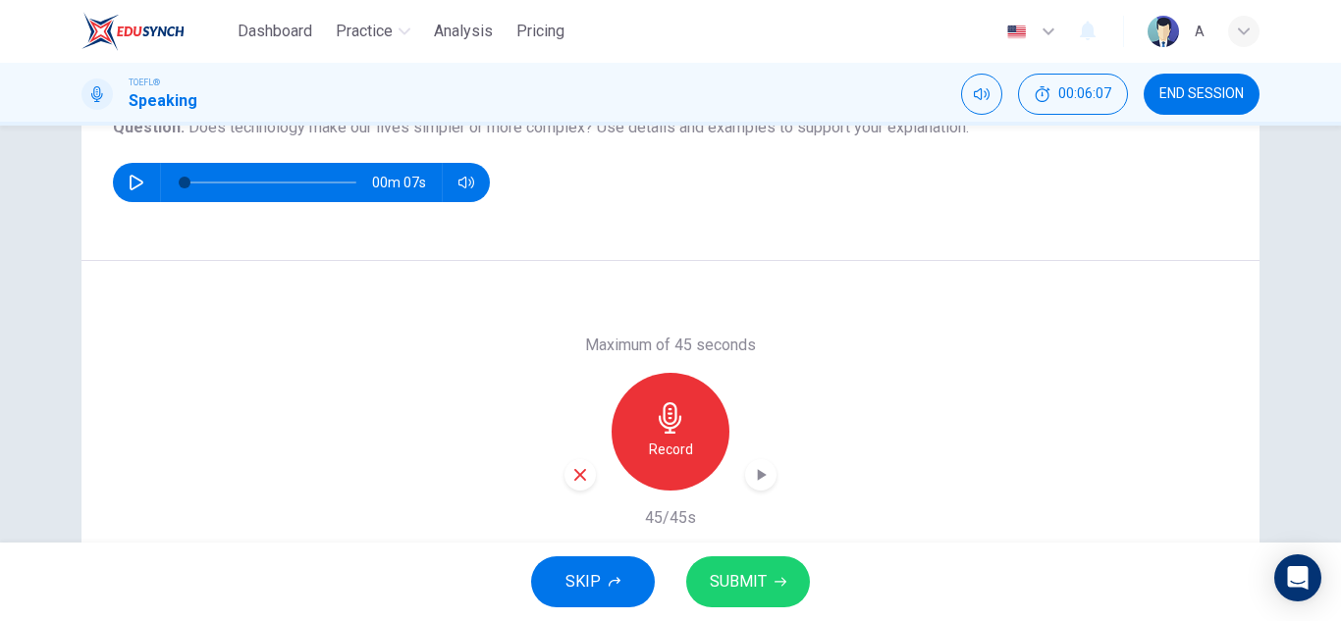
click at [771, 469] on div "Record" at bounding box center [670, 432] width 212 height 118
click at [760, 466] on icon "button" at bounding box center [761, 475] width 20 height 20
click at [589, 584] on span "SKIP" at bounding box center [582, 581] width 35 height 27
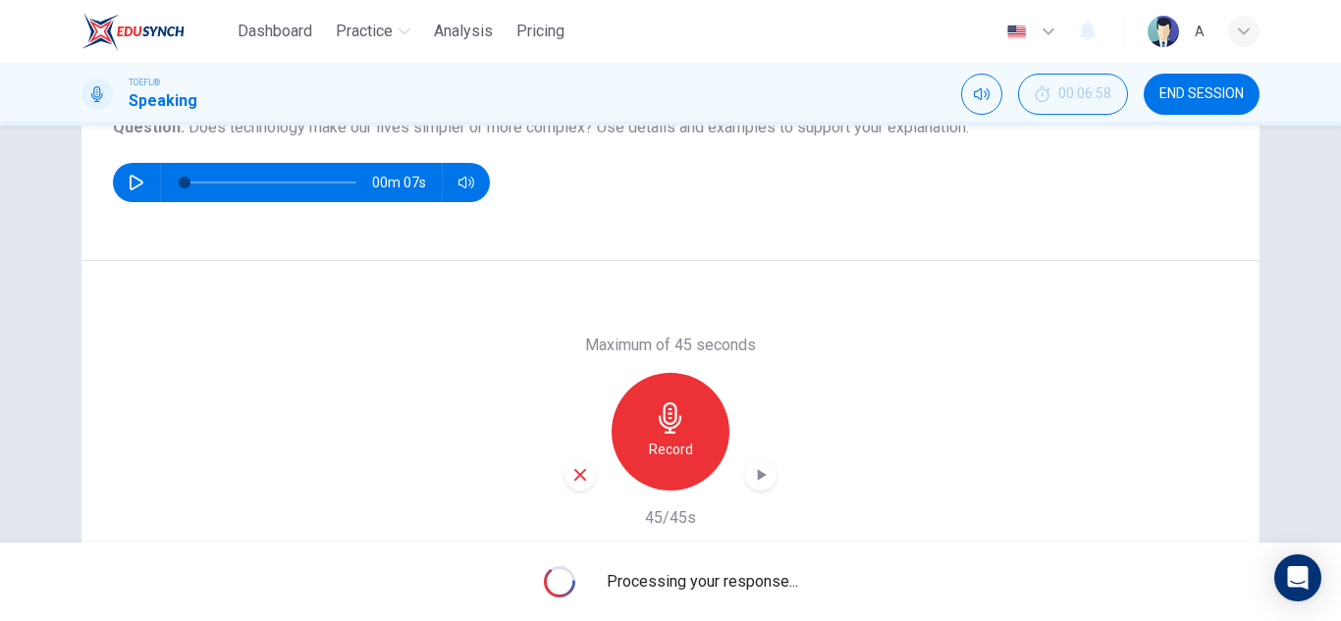
type input "0"
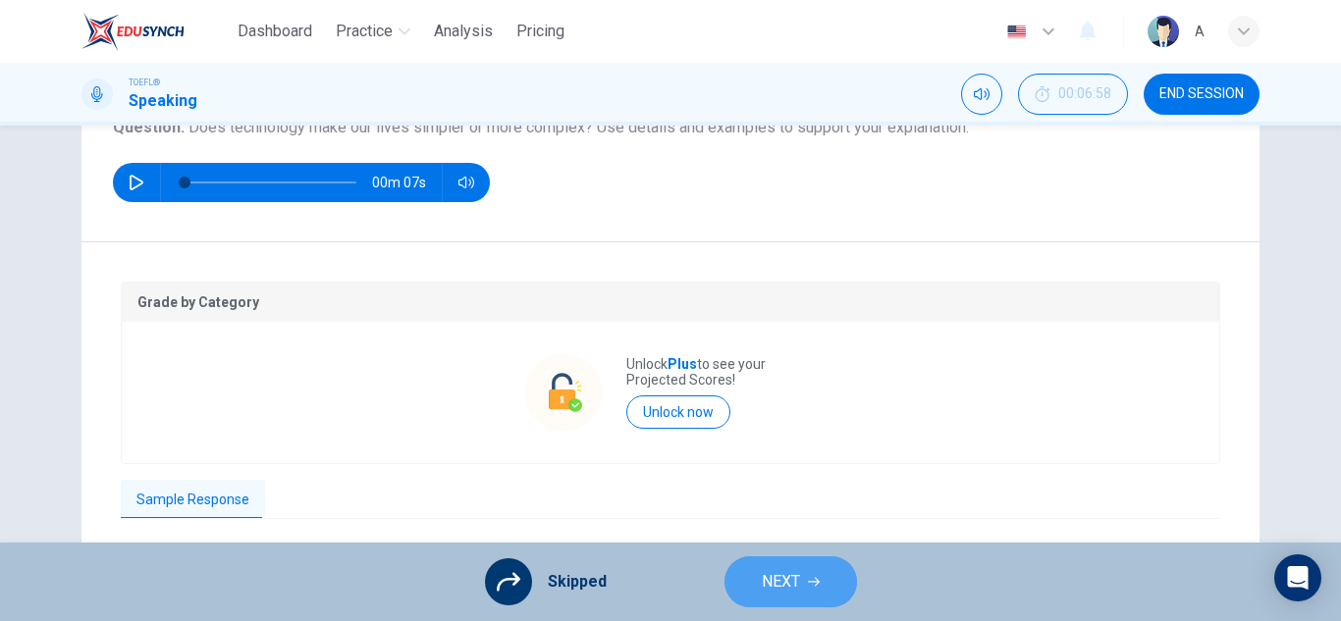
click at [795, 580] on span "NEXT" at bounding box center [781, 581] width 38 height 27
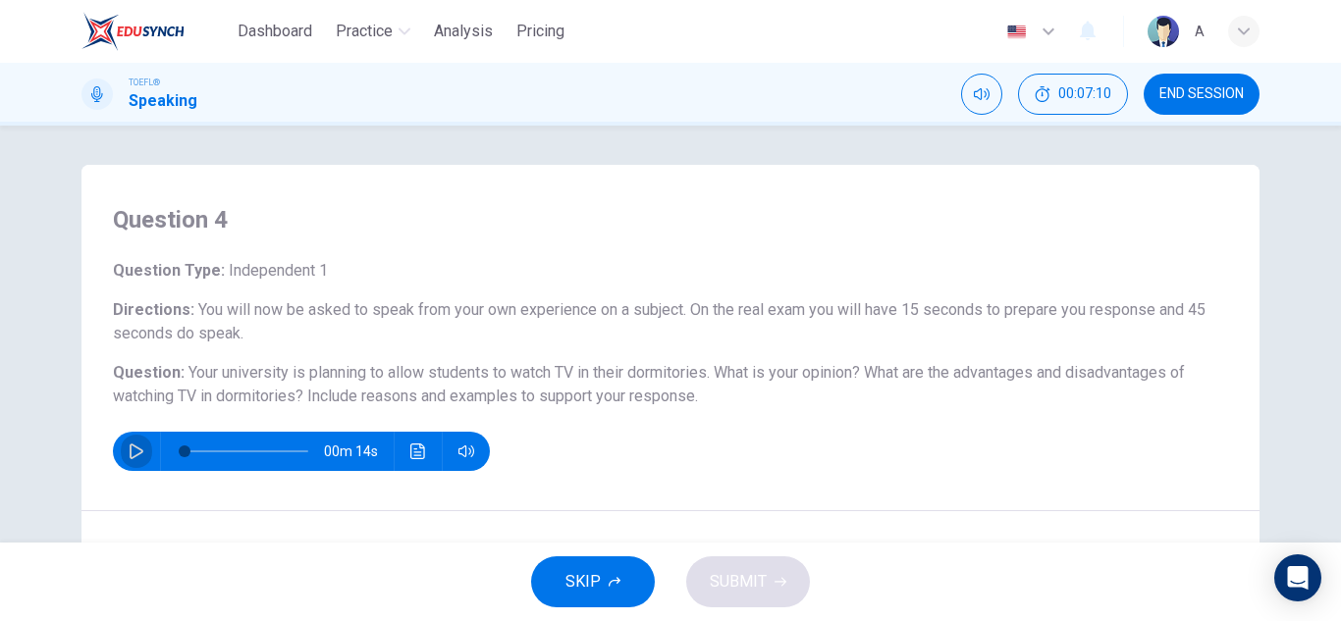
click at [123, 456] on button "button" at bounding box center [136, 451] width 31 height 39
click at [126, 455] on button "button" at bounding box center [136, 451] width 31 height 39
click at [129, 454] on icon "button" at bounding box center [137, 452] width 16 height 16
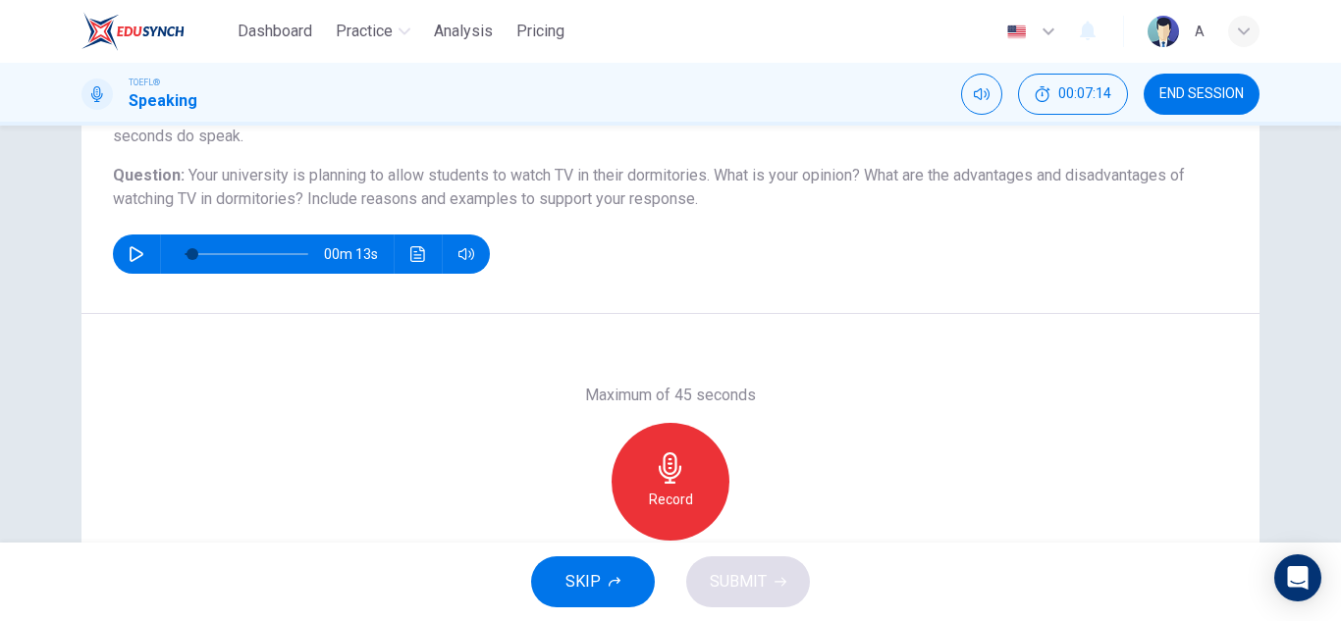
scroll to position [147, 0]
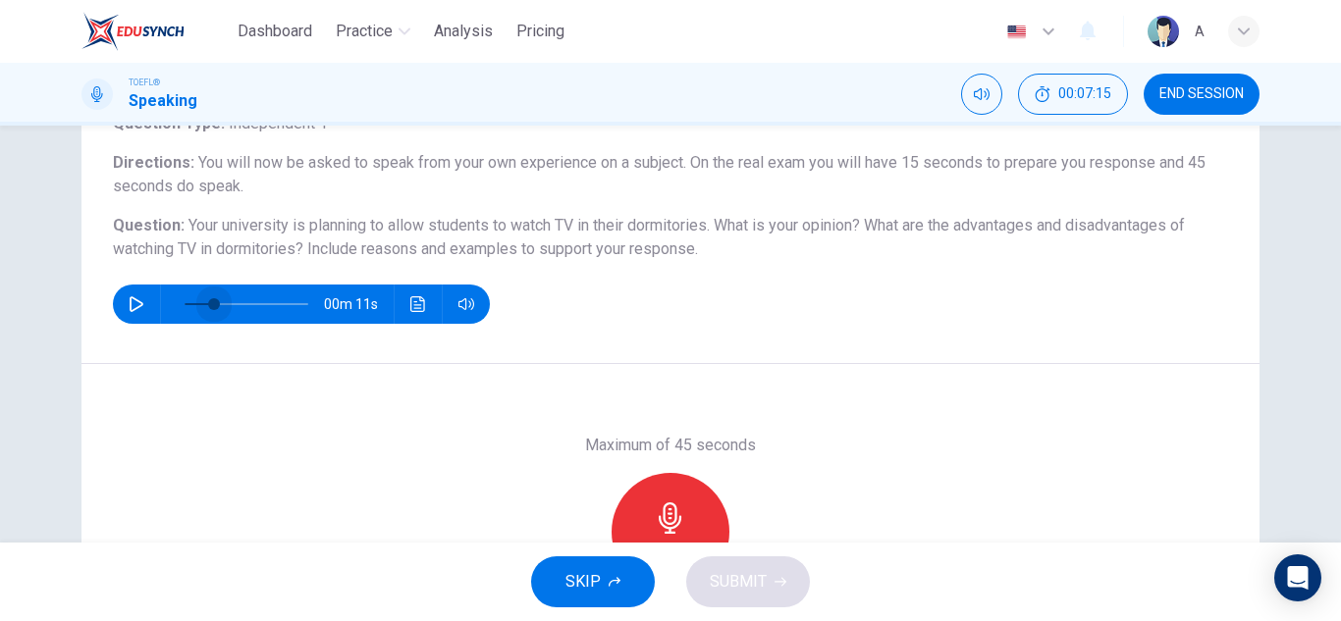
type input "0"
drag, startPoint x: 210, startPoint y: 305, endPoint x: 142, endPoint y: 303, distance: 67.8
click at [142, 303] on div "00m 14s" at bounding box center [301, 304] width 377 height 39
click at [684, 505] on div "Record" at bounding box center [671, 532] width 118 height 118
click at [781, 326] on div "Question 4 Question Type : Independent 1 Directions : You will now be asked to …" at bounding box center [670, 191] width 1178 height 346
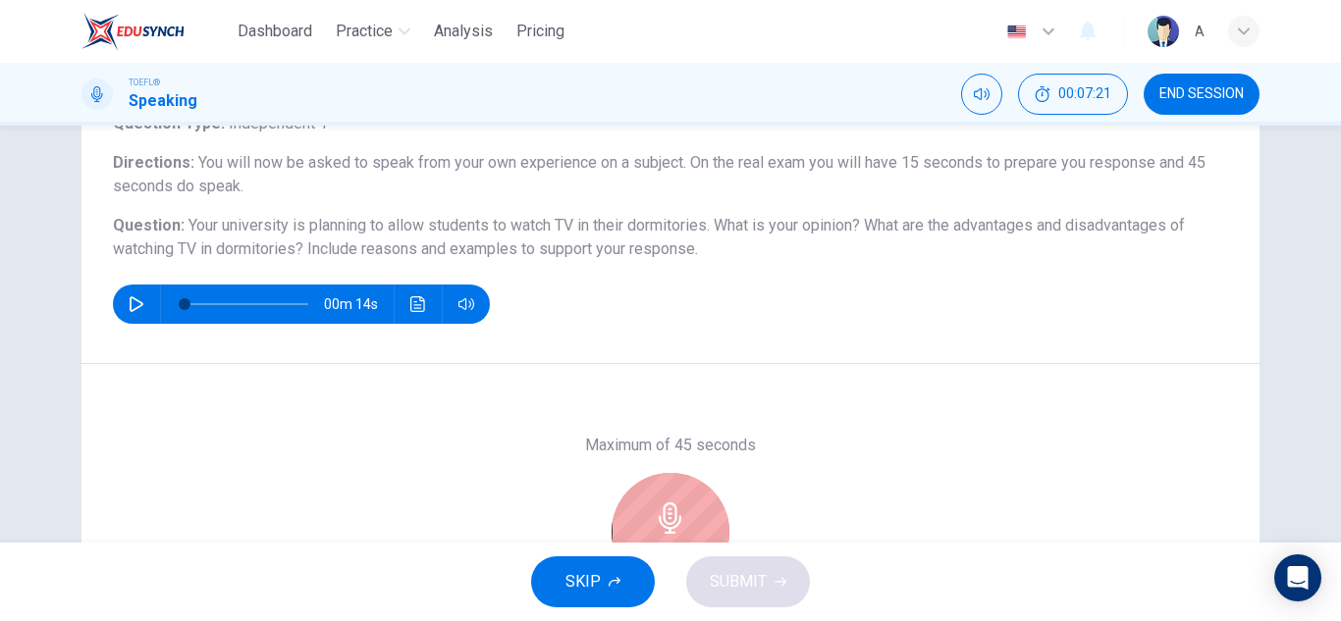
scroll to position [245, 0]
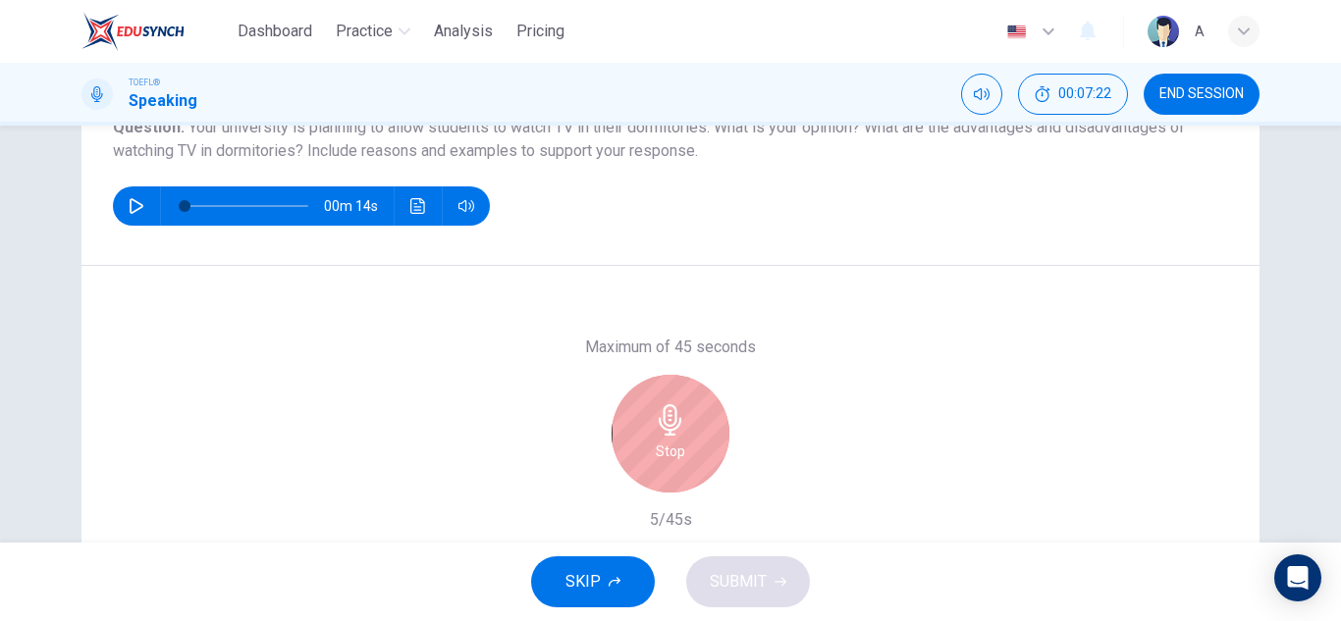
click at [661, 392] on div "Stop" at bounding box center [671, 434] width 118 height 118
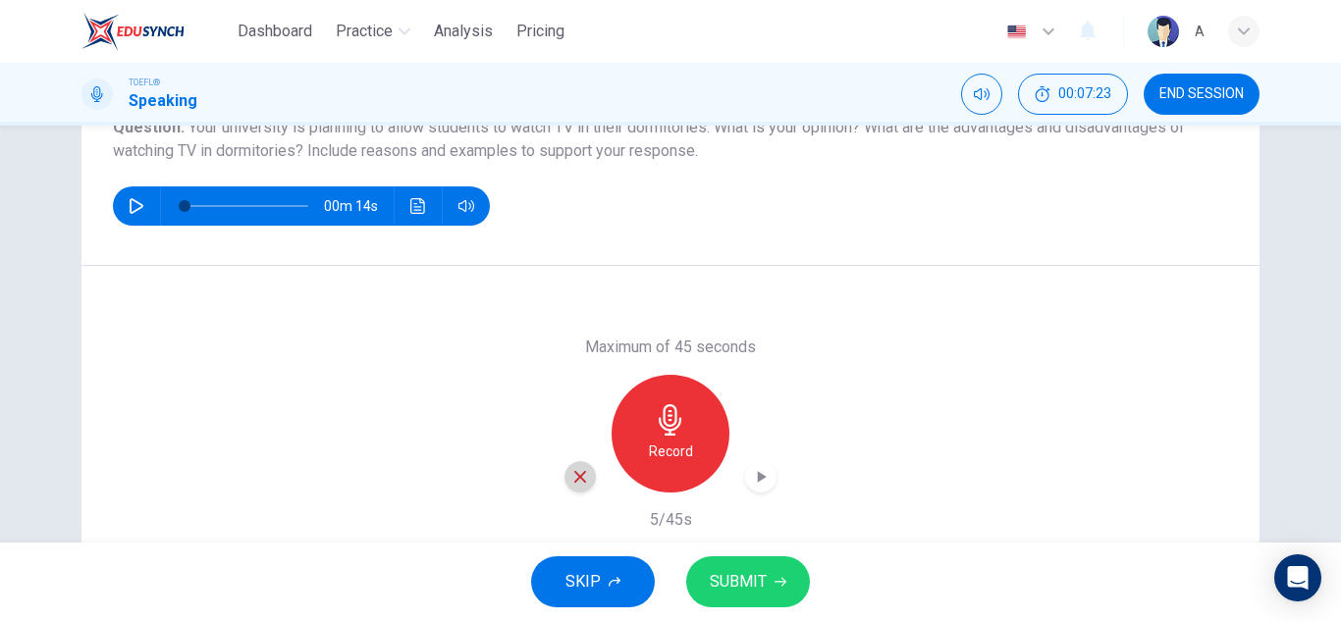
click at [567, 467] on div "button" at bounding box center [579, 476] width 31 height 31
click at [653, 489] on div "Record" at bounding box center [671, 434] width 118 height 118
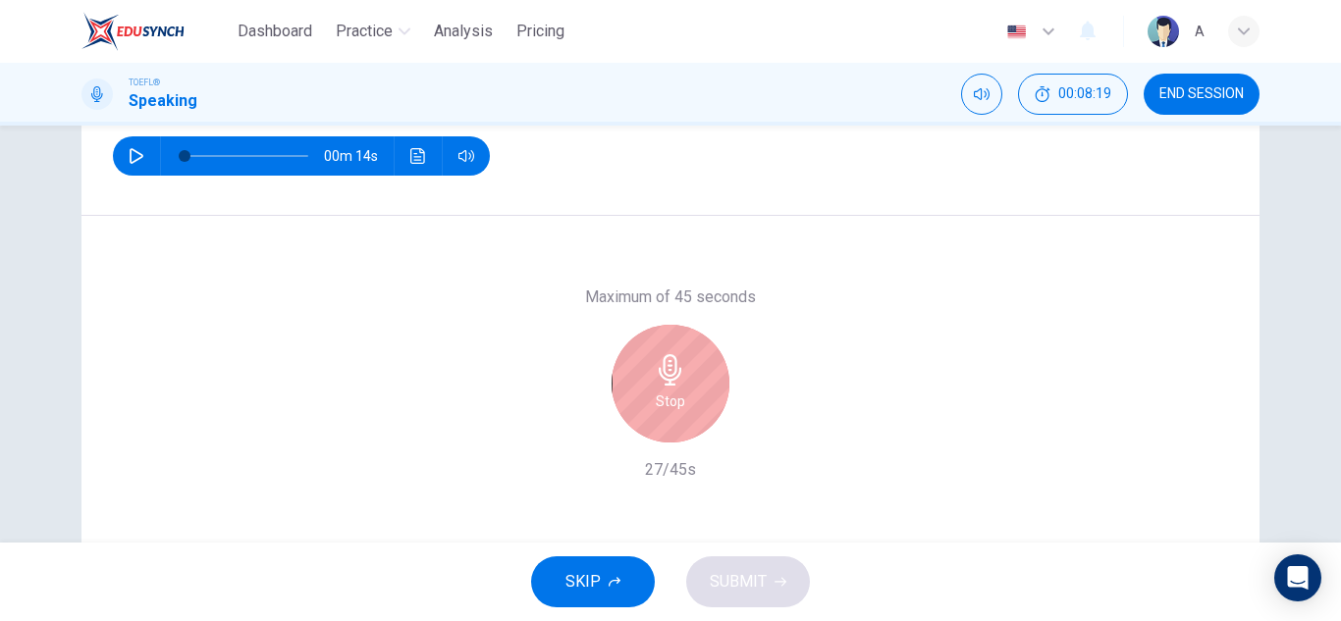
scroll to position [344, 0]
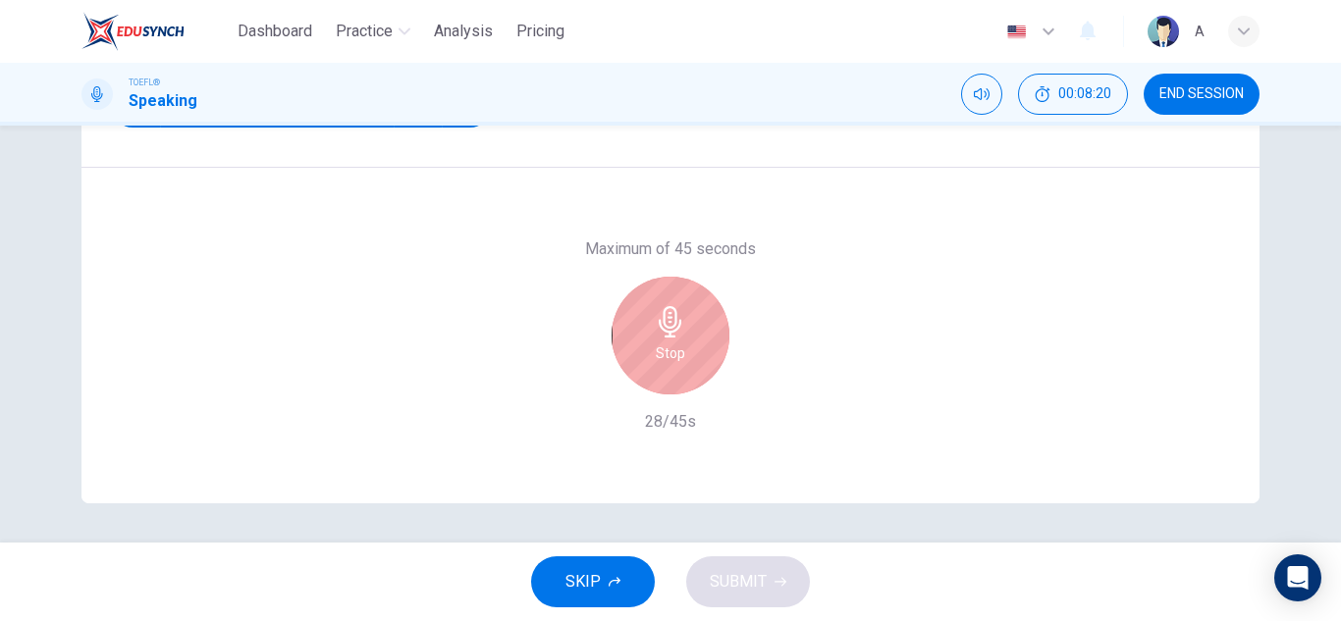
click at [720, 332] on div "Stop" at bounding box center [671, 336] width 118 height 118
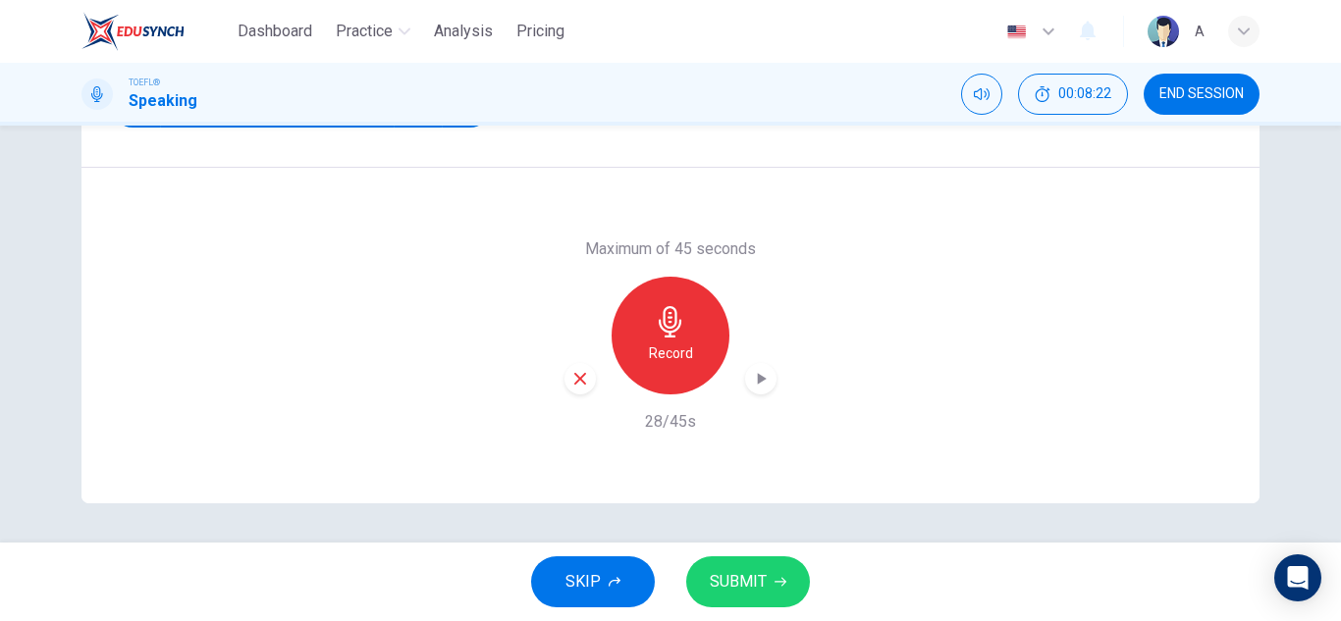
click at [574, 385] on icon "button" at bounding box center [580, 379] width 18 height 18
click at [622, 345] on div "Record" at bounding box center [671, 336] width 118 height 118
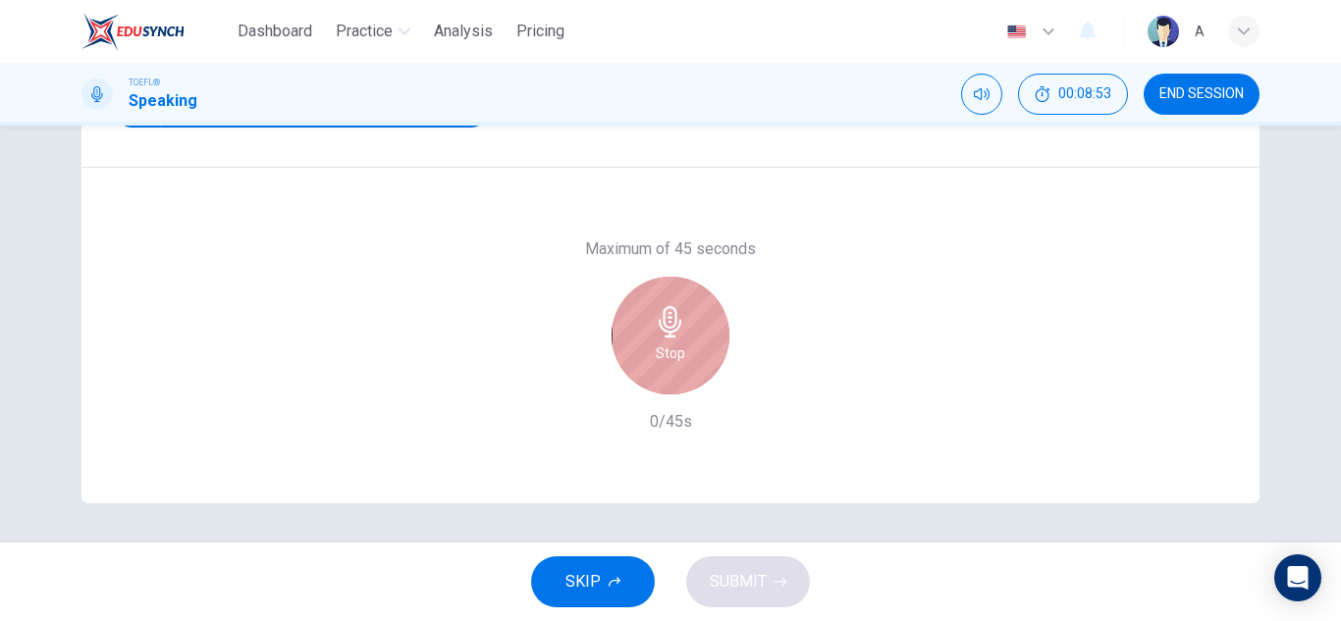
click at [622, 345] on div "Stop" at bounding box center [671, 336] width 118 height 118
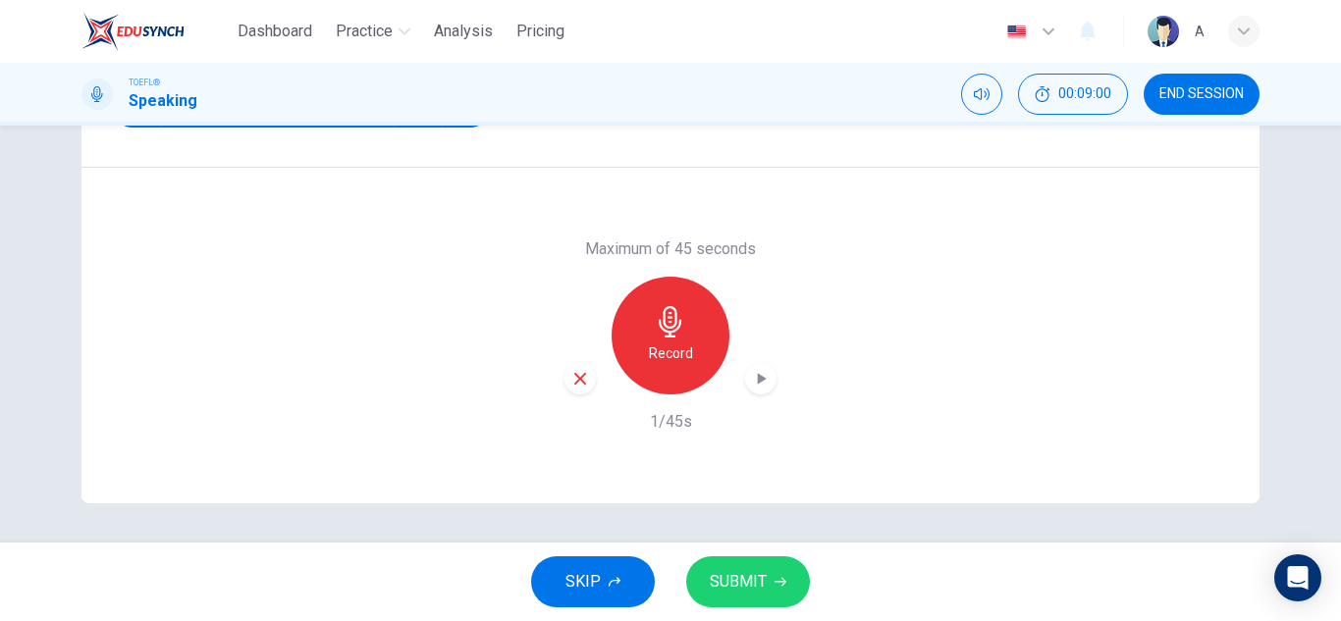
click at [580, 362] on div "Record" at bounding box center [670, 336] width 212 height 118
click at [577, 370] on icon "button" at bounding box center [580, 379] width 18 height 18
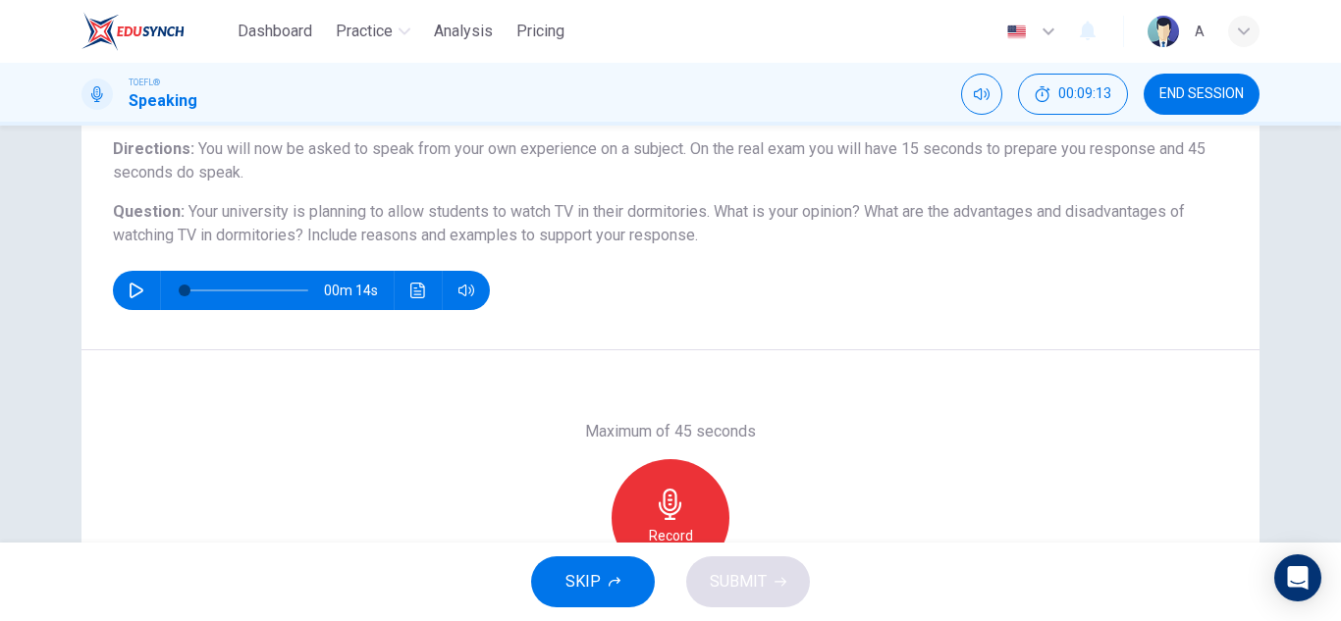
scroll to position [196, 0]
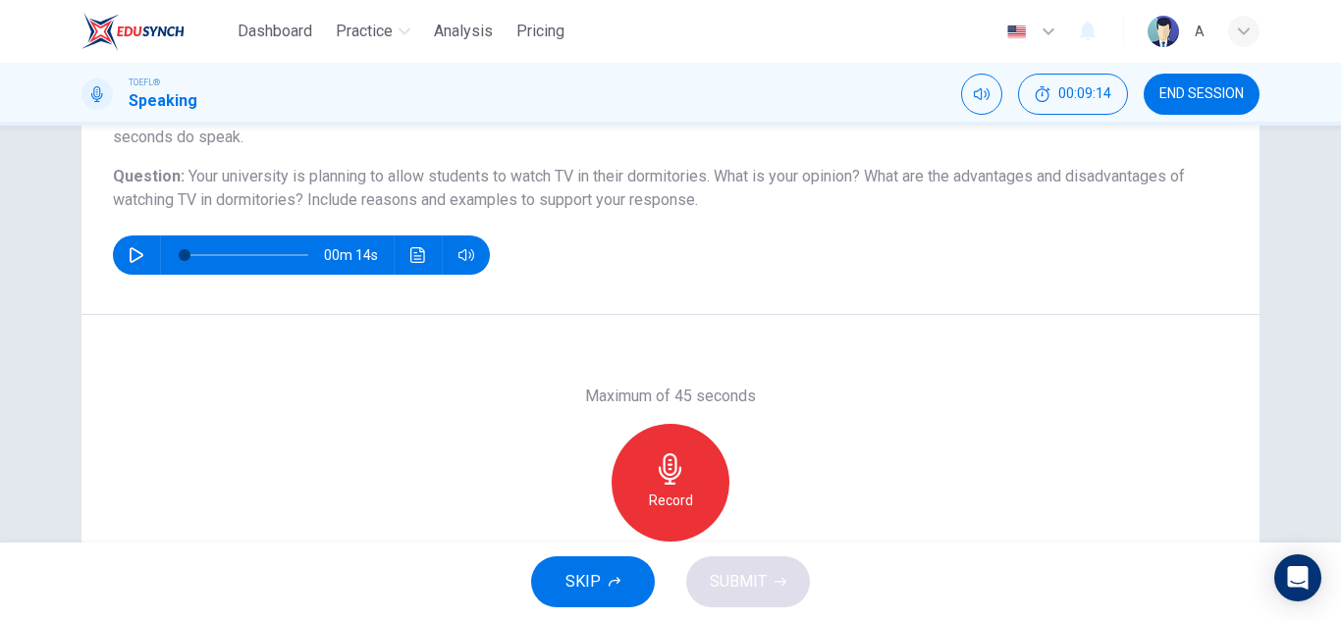
click at [656, 484] on div "Record" at bounding box center [671, 483] width 118 height 118
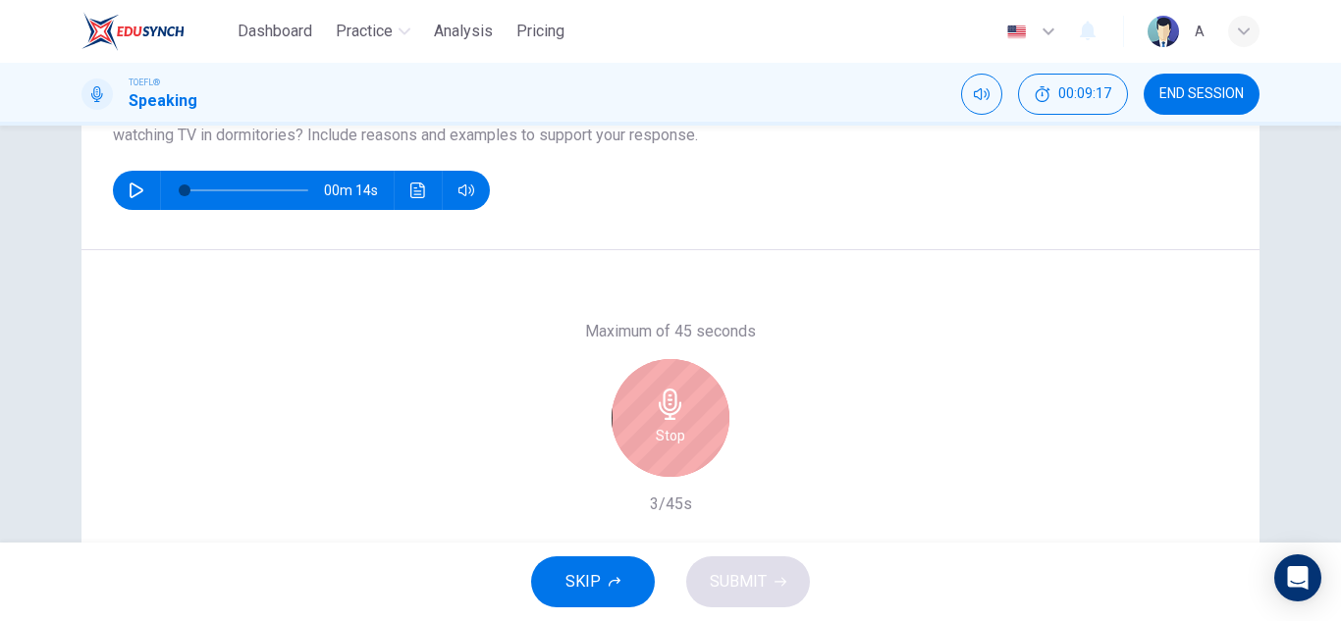
scroll to position [294, 0]
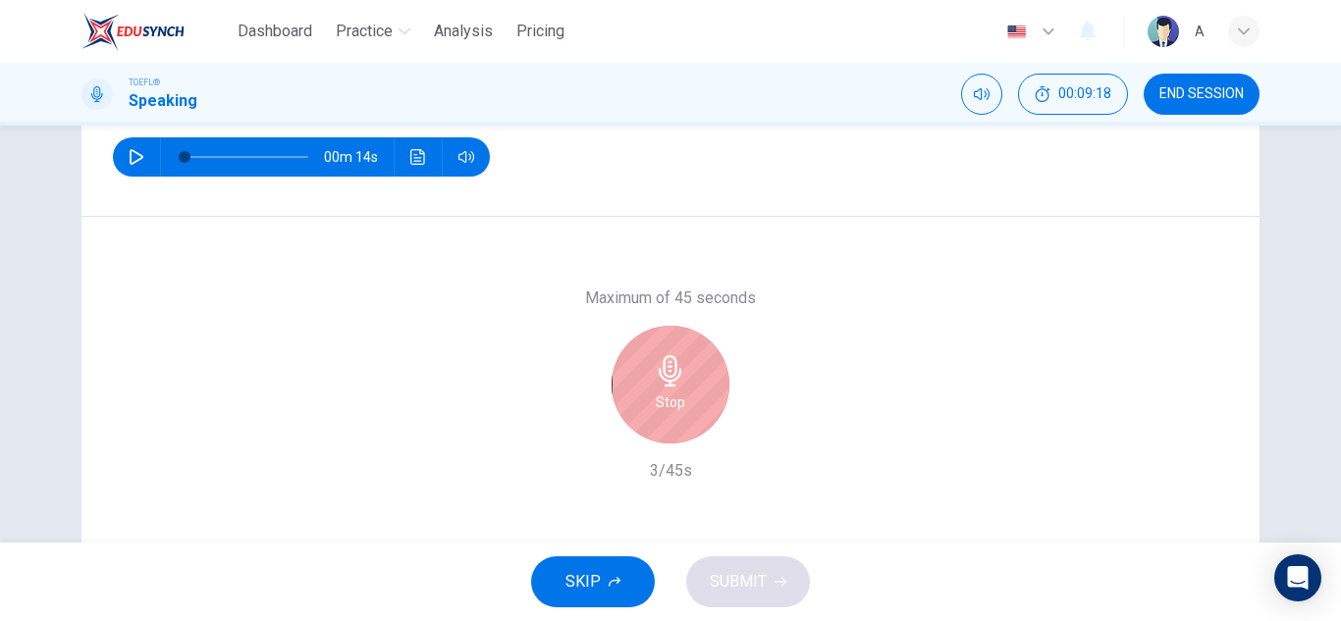
click at [634, 393] on div "Stop" at bounding box center [671, 385] width 118 height 118
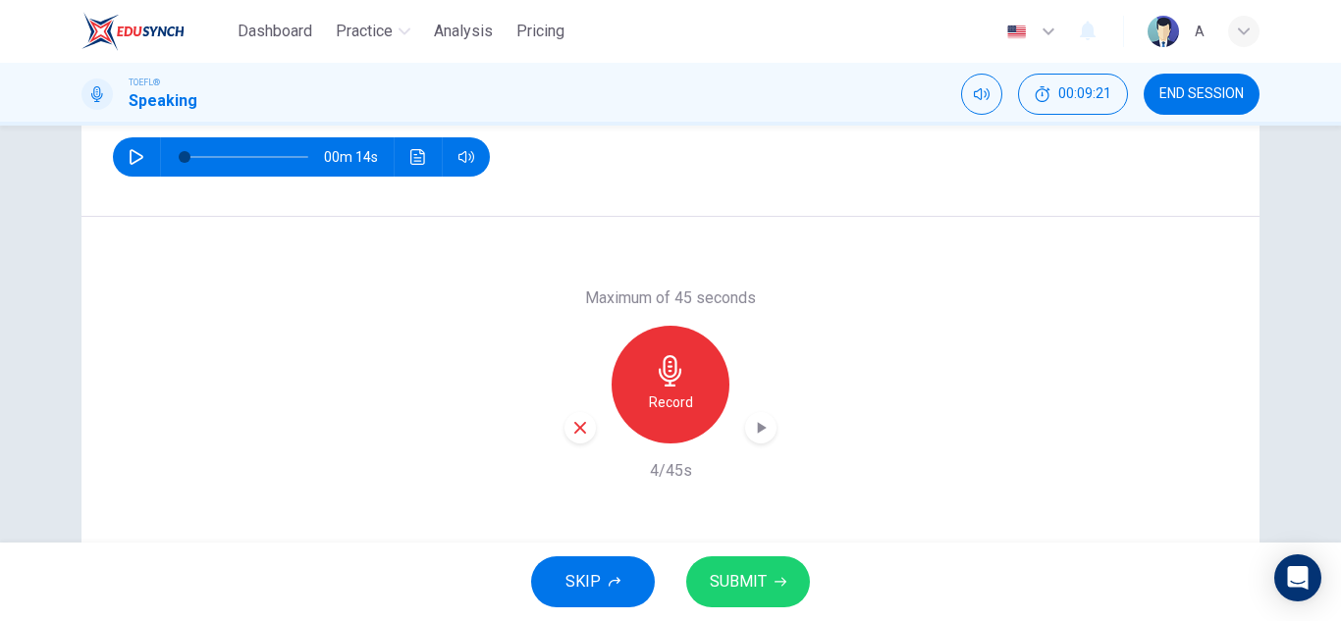
click at [577, 436] on icon "button" at bounding box center [580, 428] width 18 height 18
click at [683, 406] on h6 "Record" at bounding box center [671, 403] width 44 height 24
click at [567, 570] on span "SKIP" at bounding box center [582, 581] width 35 height 27
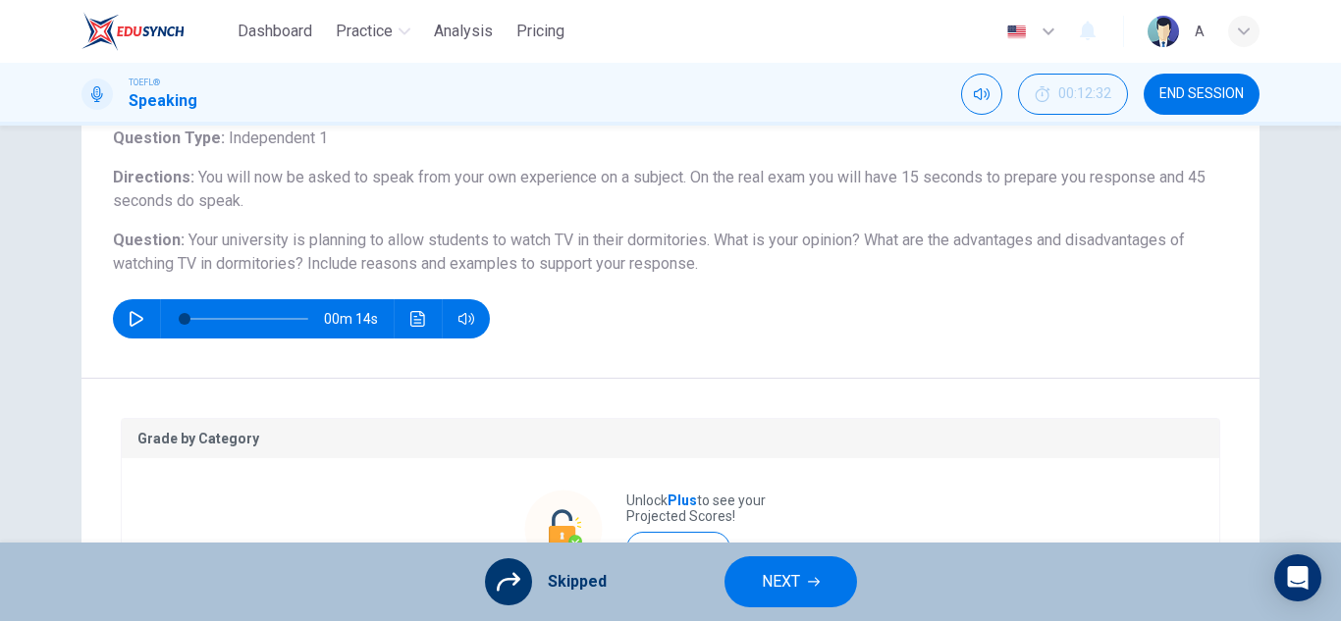
scroll to position [98, 0]
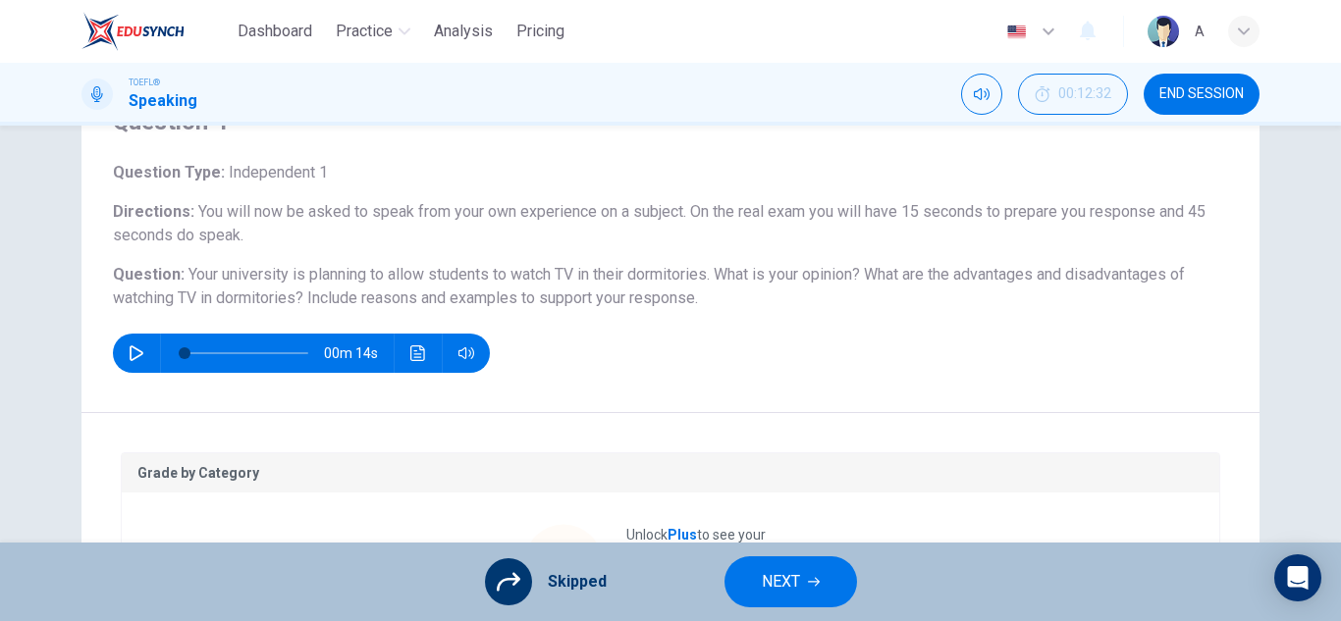
click at [842, 568] on button "NEXT" at bounding box center [790, 582] width 133 height 51
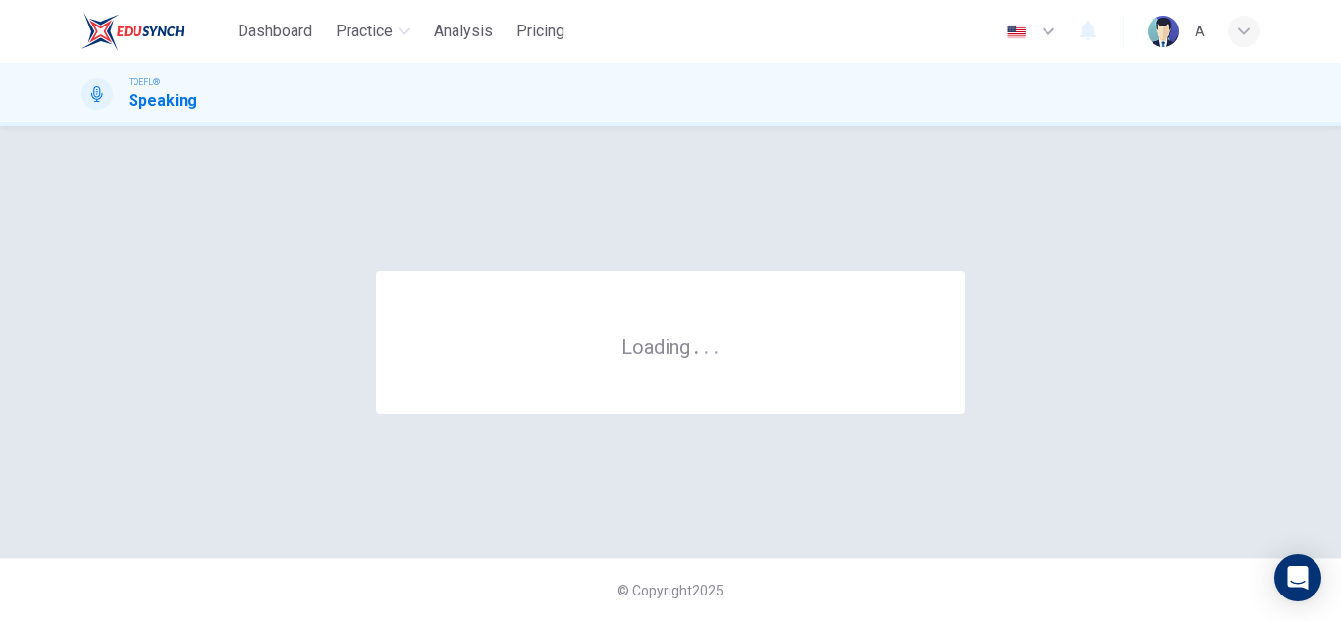
scroll to position [0, 0]
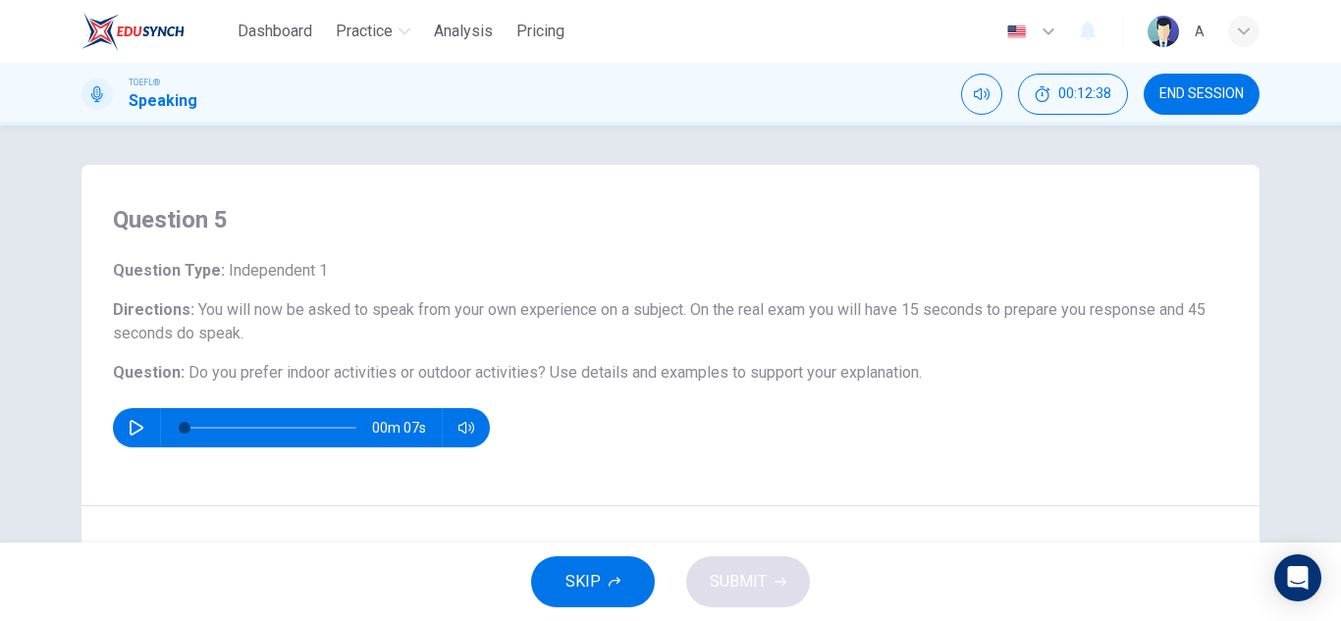
click at [133, 416] on button "button" at bounding box center [136, 427] width 31 height 39
click at [133, 434] on icon "button" at bounding box center [137, 428] width 16 height 16
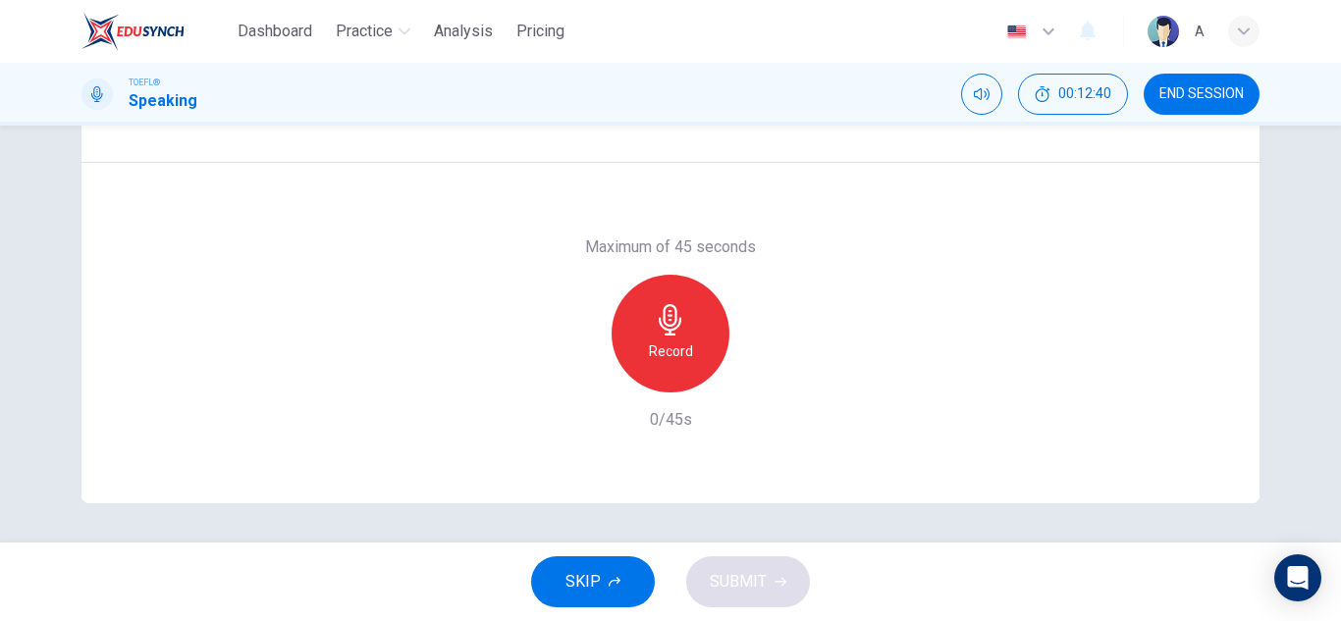
click at [682, 313] on div "Record" at bounding box center [671, 334] width 118 height 118
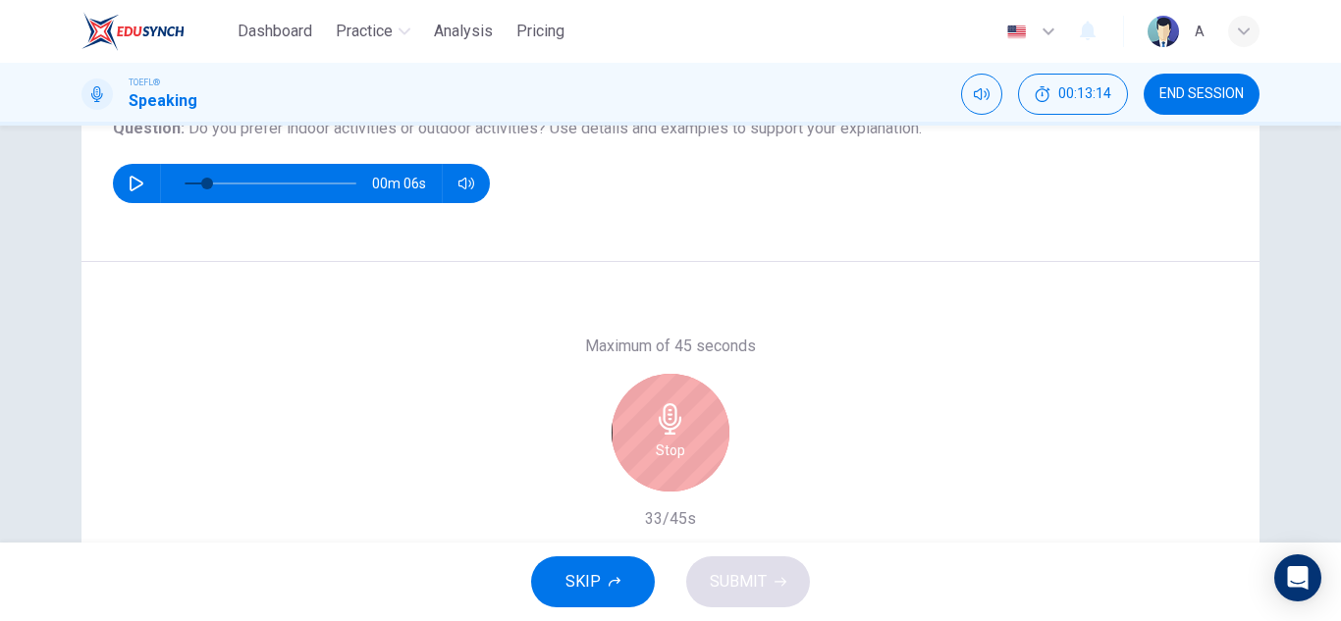
scroll to position [245, 0]
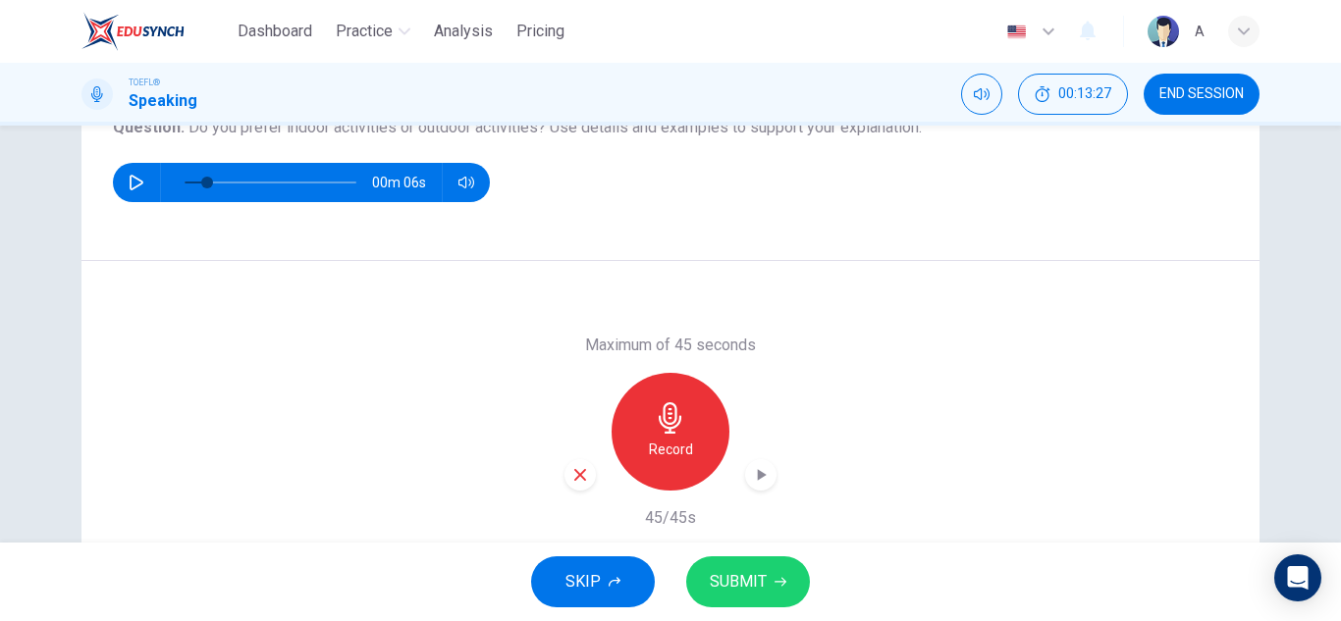
click at [745, 480] on div "button" at bounding box center [760, 474] width 31 height 31
click at [582, 474] on icon "button" at bounding box center [580, 475] width 18 height 18
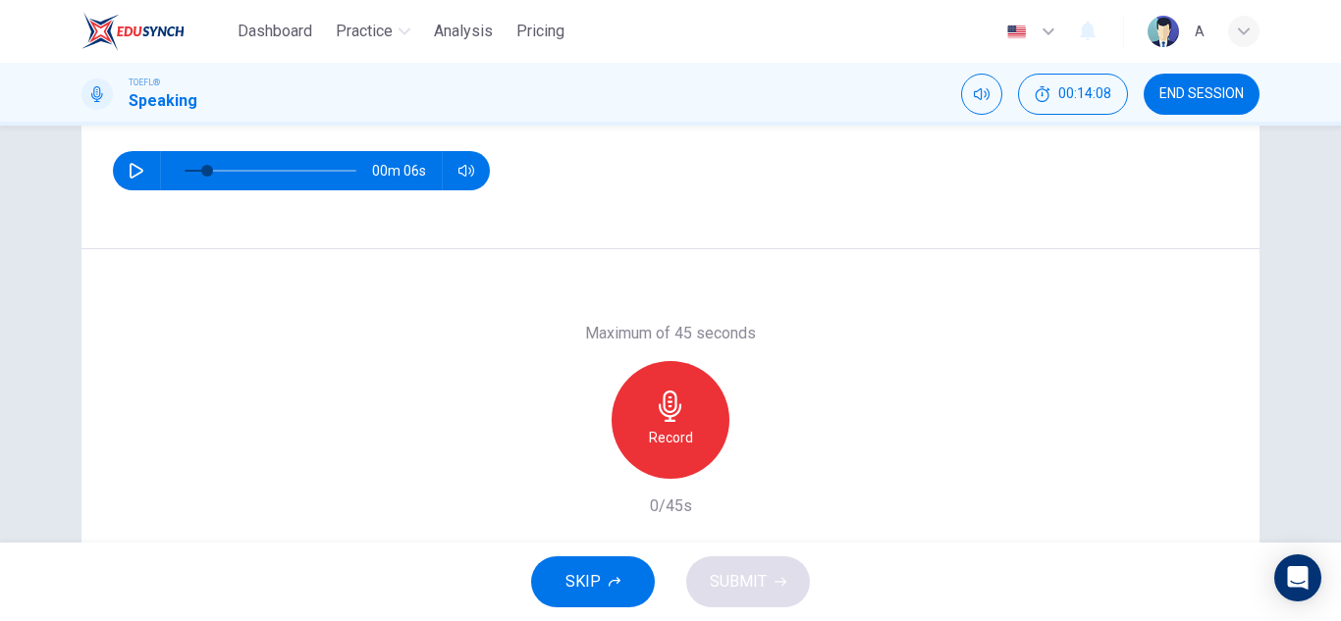
scroll to position [344, 0]
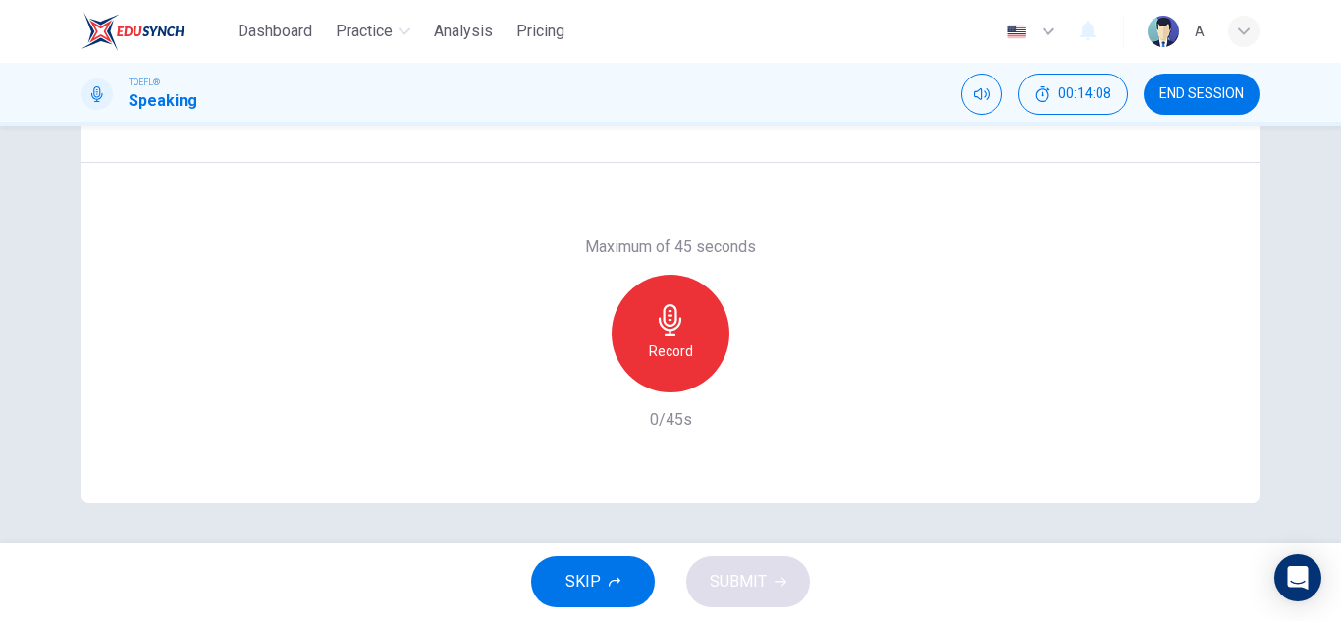
click at [606, 581] on button "SKIP" at bounding box center [593, 582] width 124 height 51
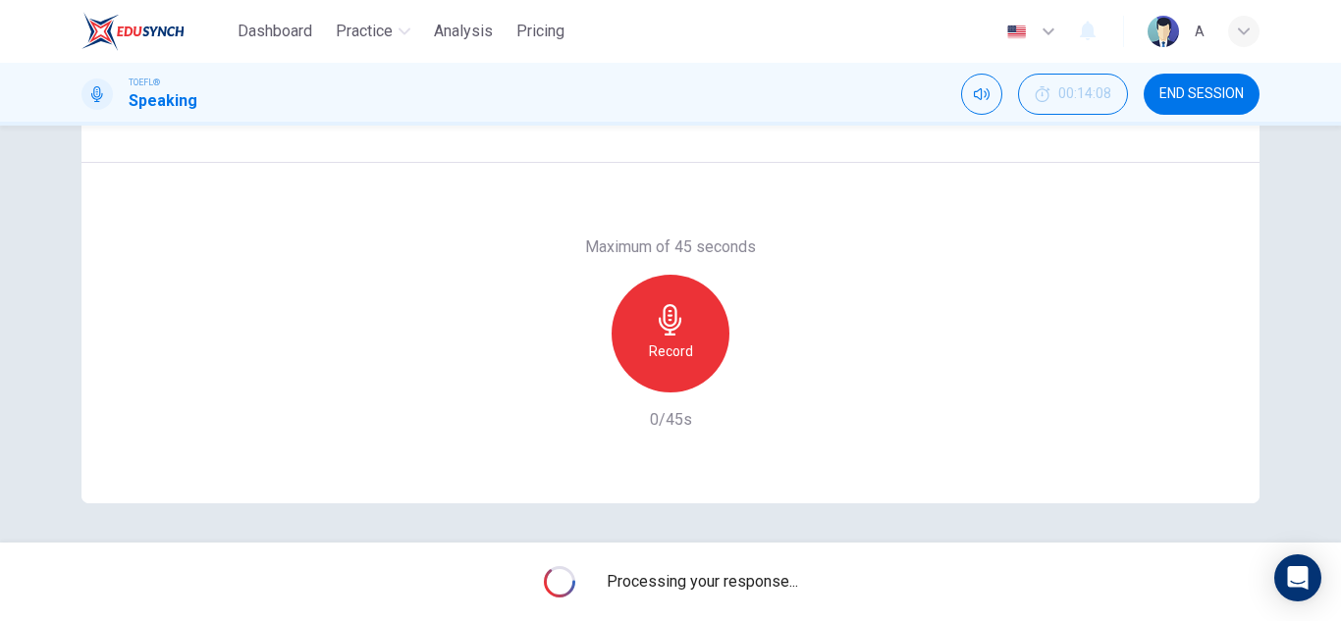
type input "13"
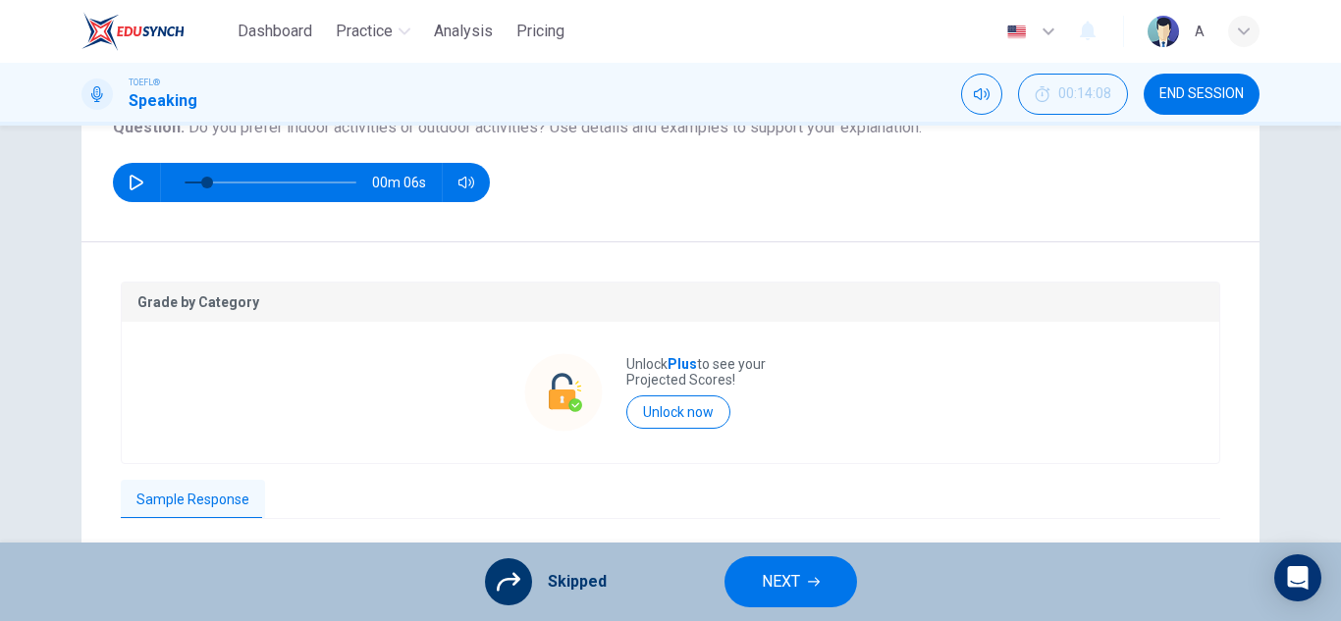
scroll to position [147, 0]
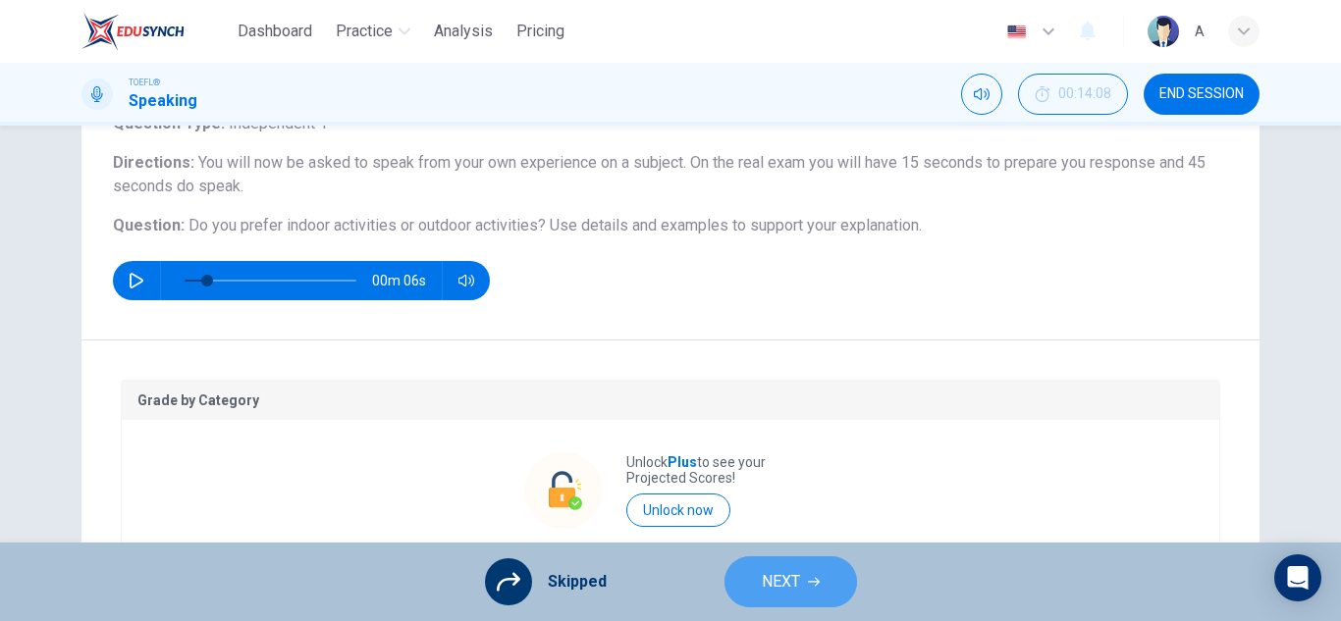
click at [762, 578] on span "NEXT" at bounding box center [781, 581] width 38 height 27
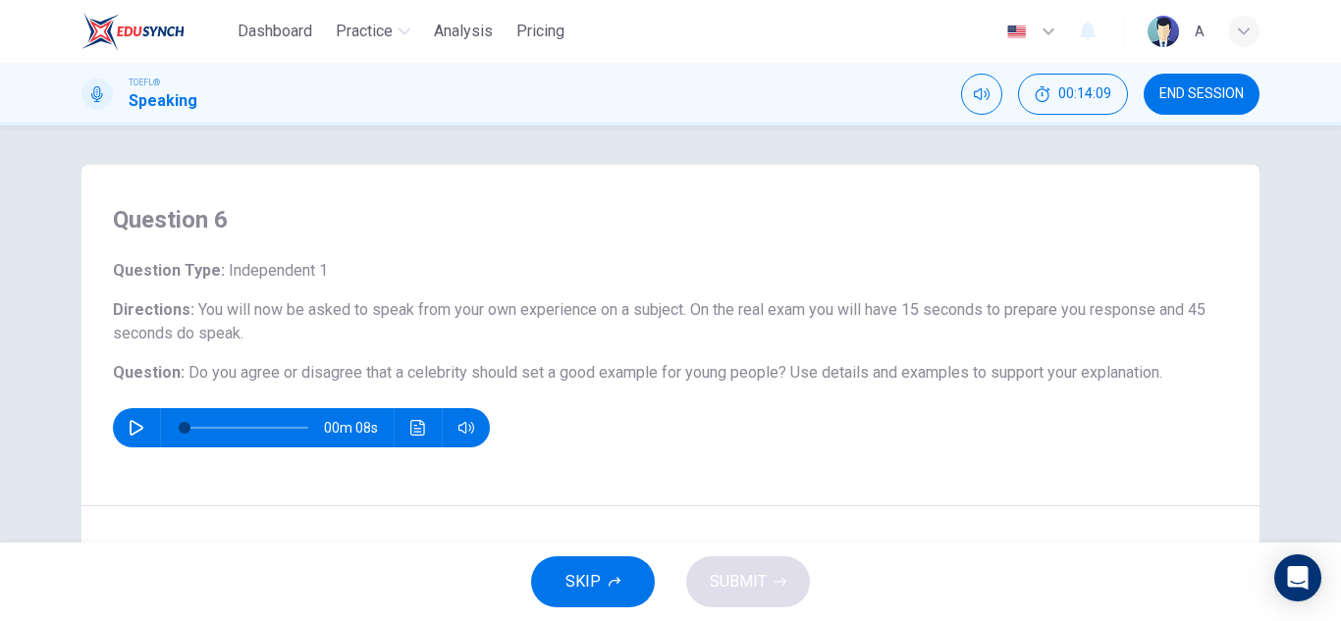
click at [128, 441] on button "button" at bounding box center [136, 427] width 31 height 39
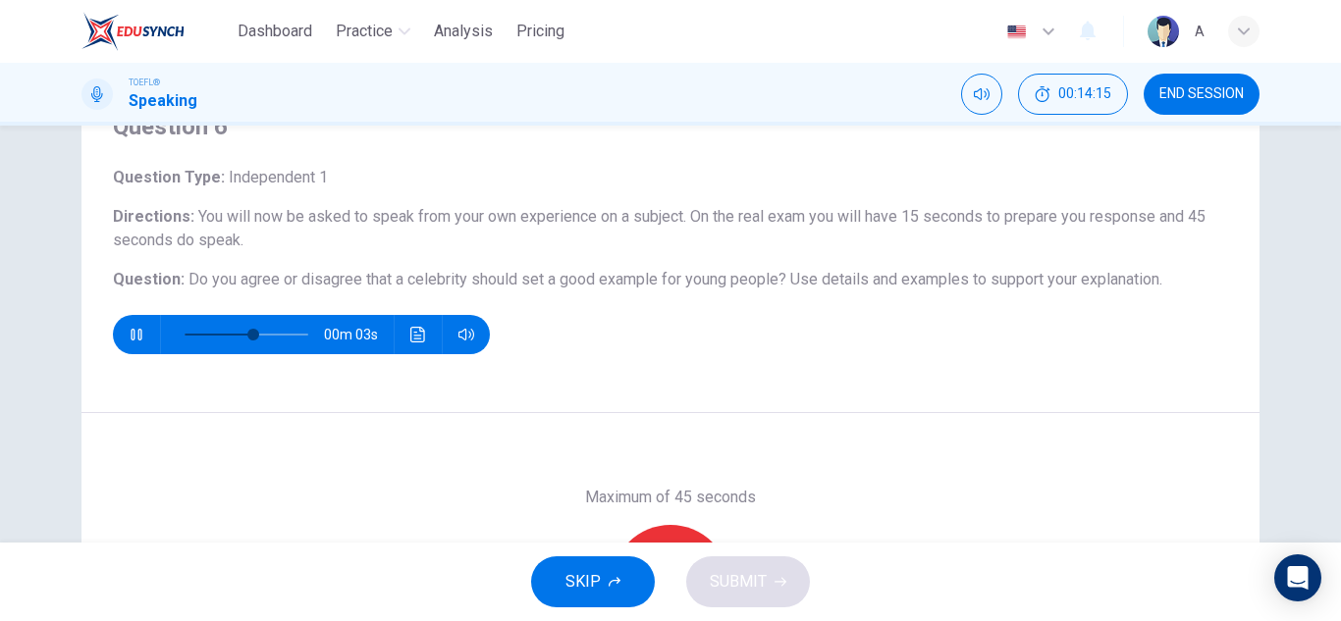
scroll to position [344, 0]
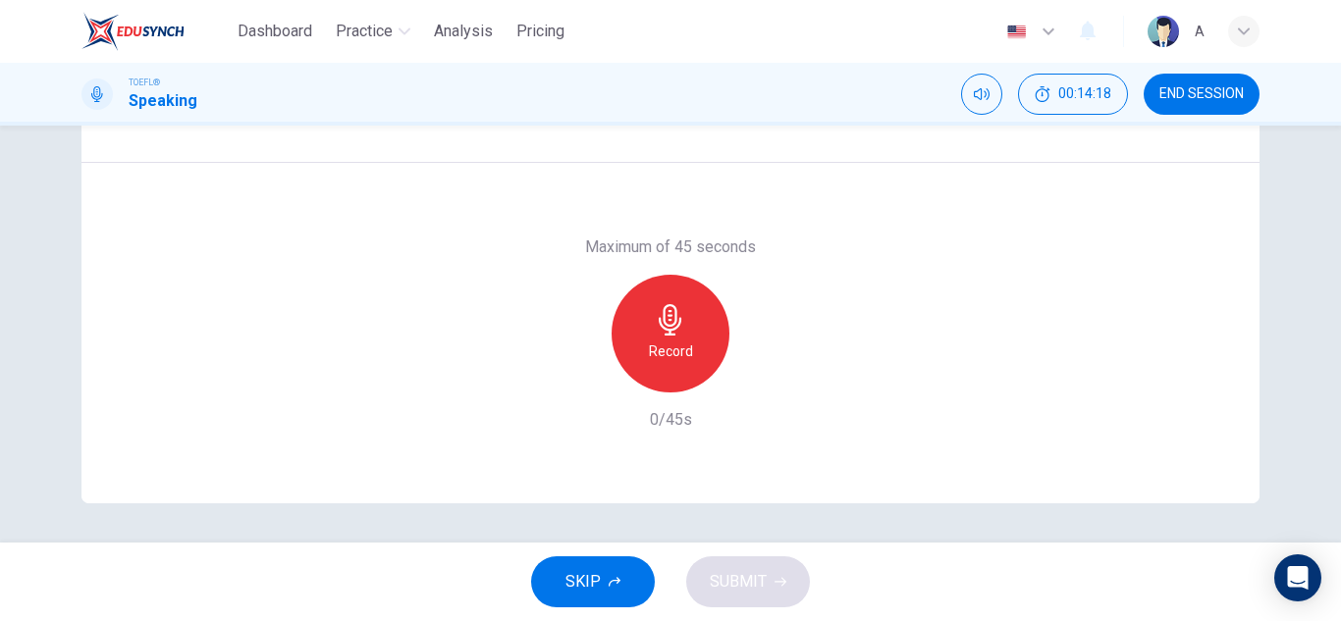
type input "0"
click at [710, 352] on div "Record" at bounding box center [671, 334] width 118 height 118
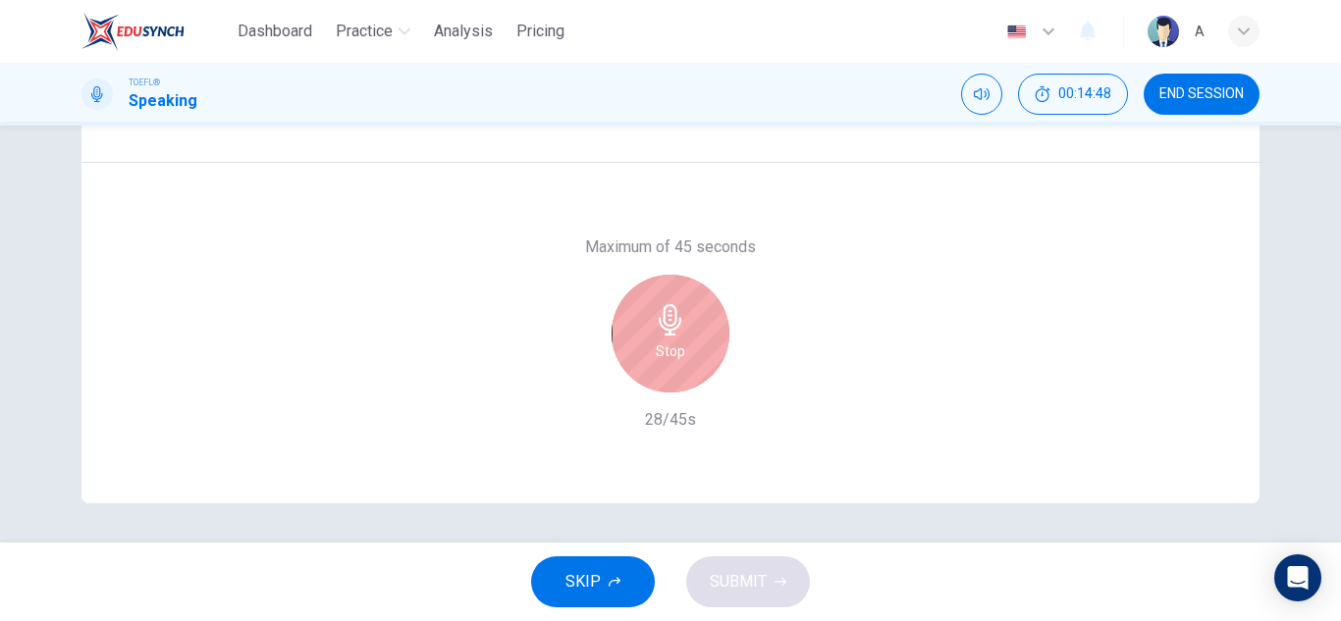
scroll to position [245, 0]
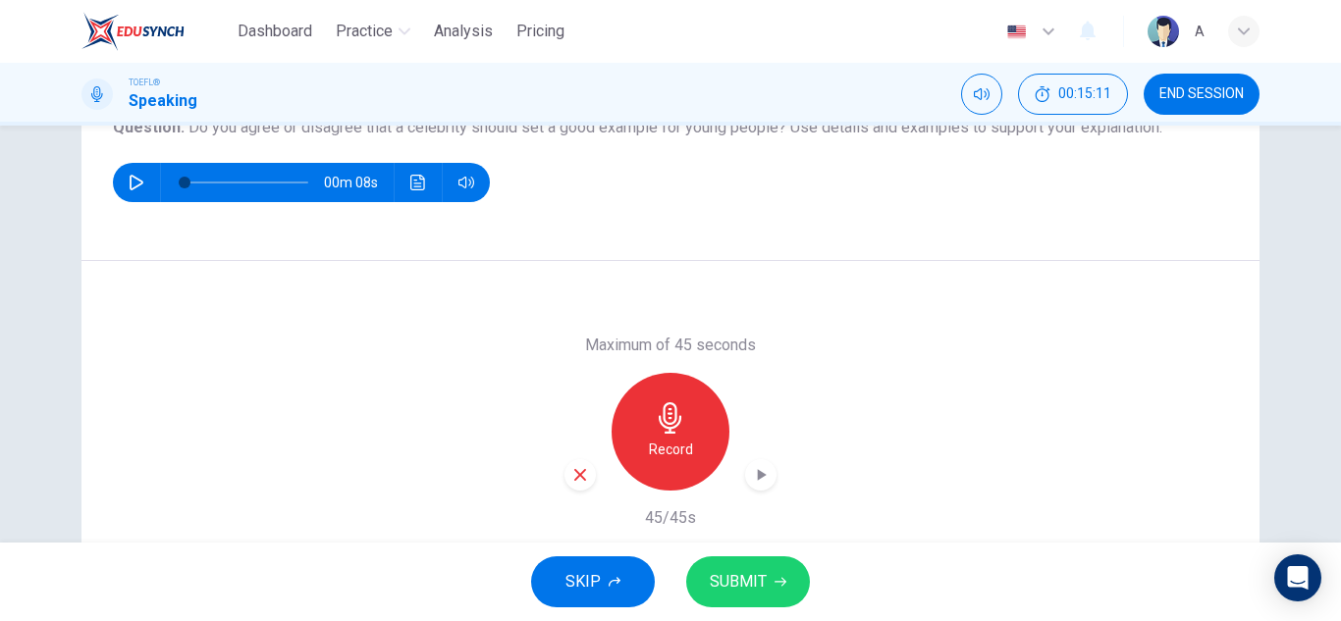
click at [625, 584] on button "SKIP" at bounding box center [593, 582] width 124 height 51
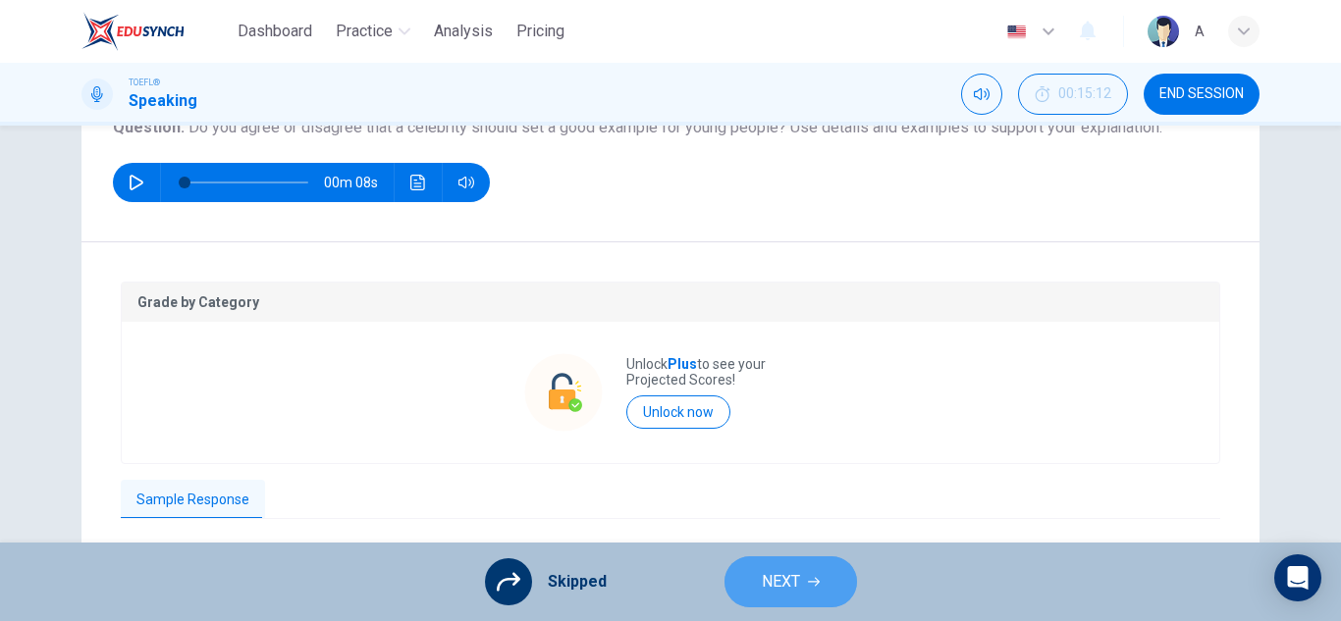
click at [808, 588] on button "NEXT" at bounding box center [790, 582] width 133 height 51
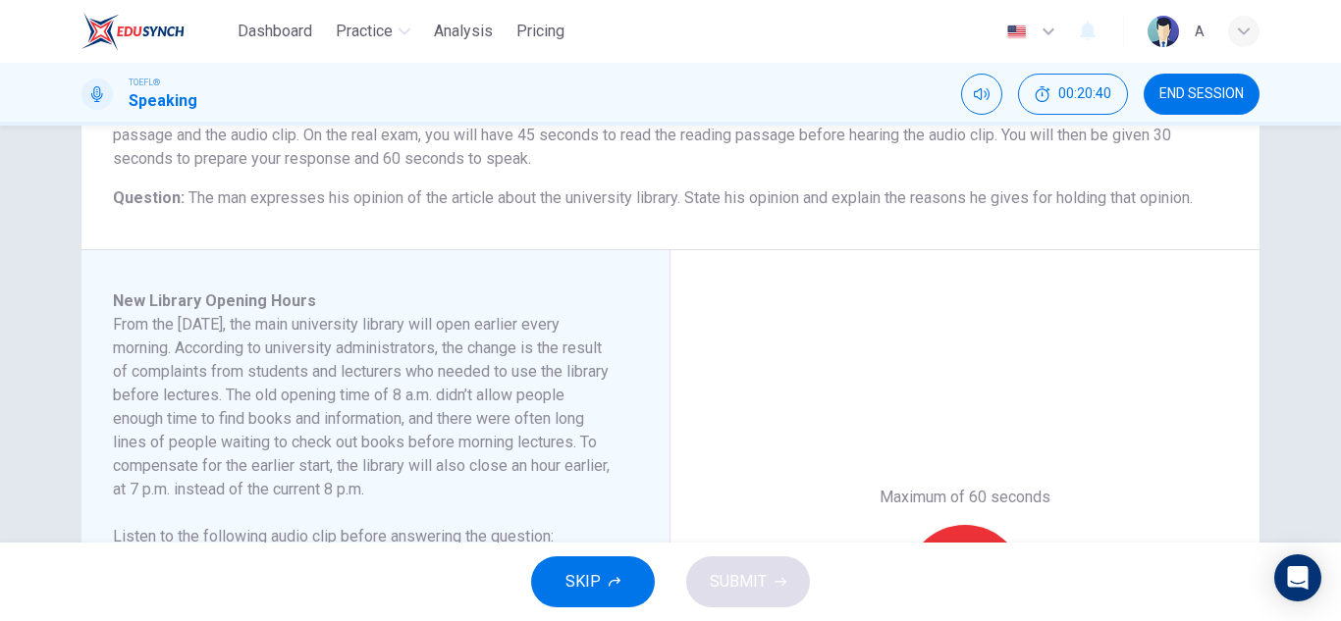
scroll to position [294, 0]
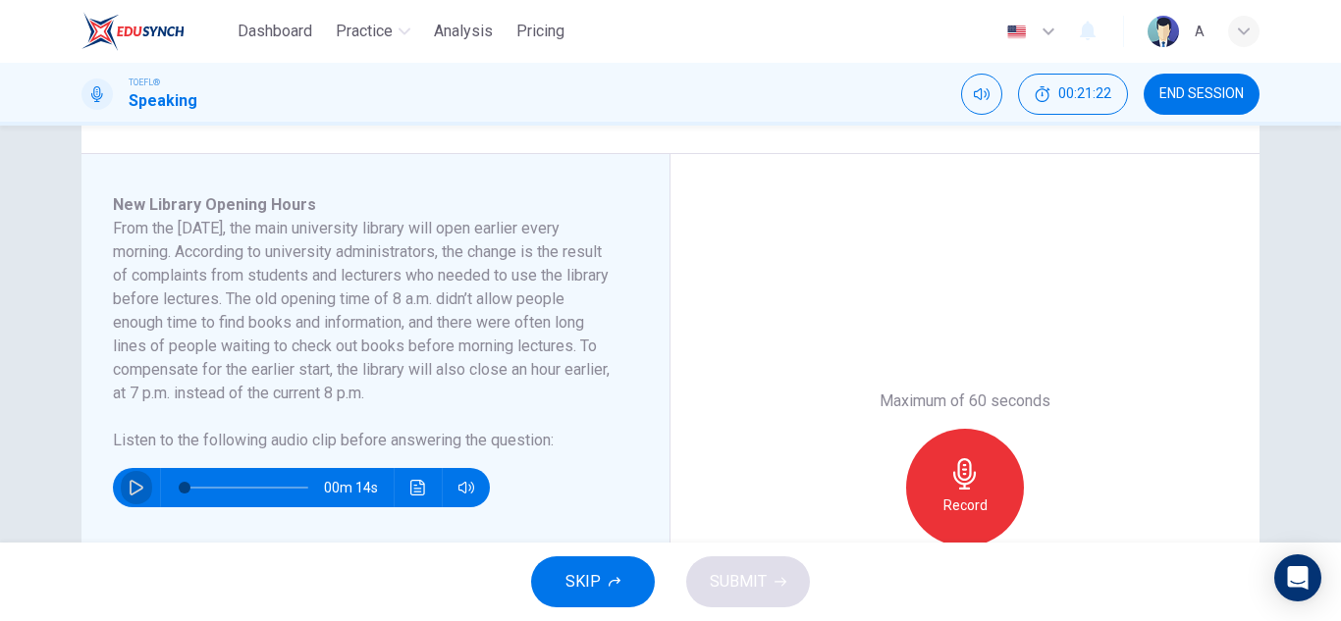
click at [132, 493] on icon "button" at bounding box center [137, 488] width 14 height 16
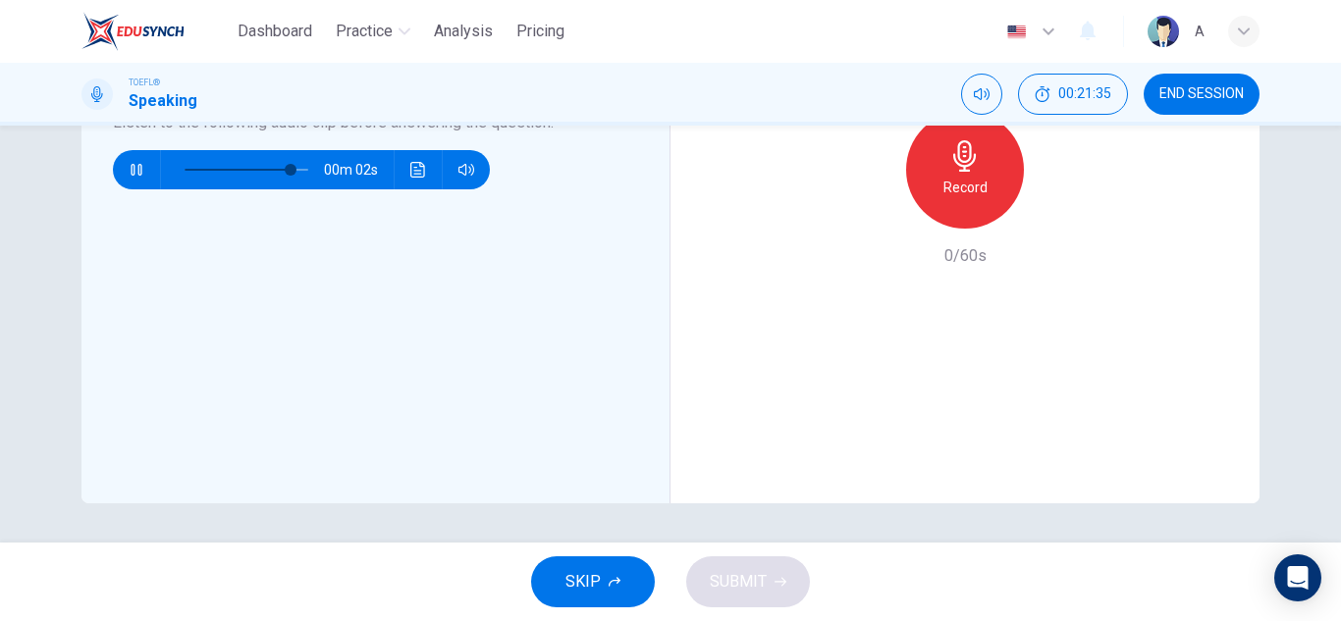
scroll to position [0, 0]
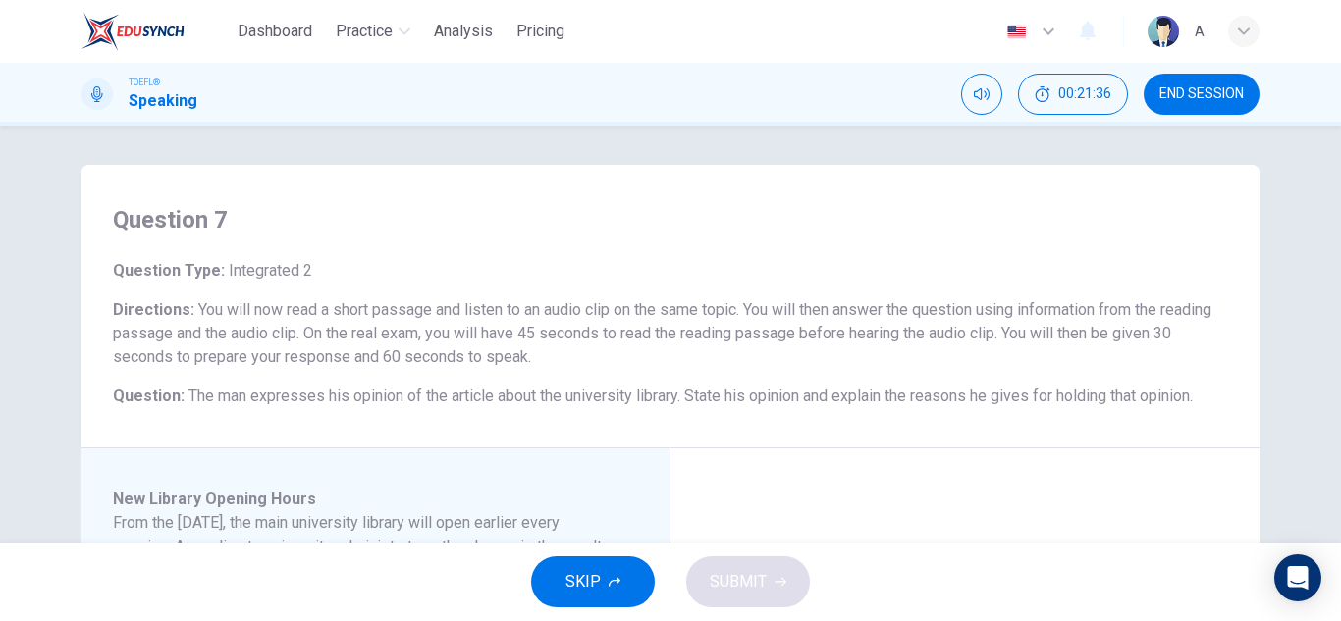
type input "0"
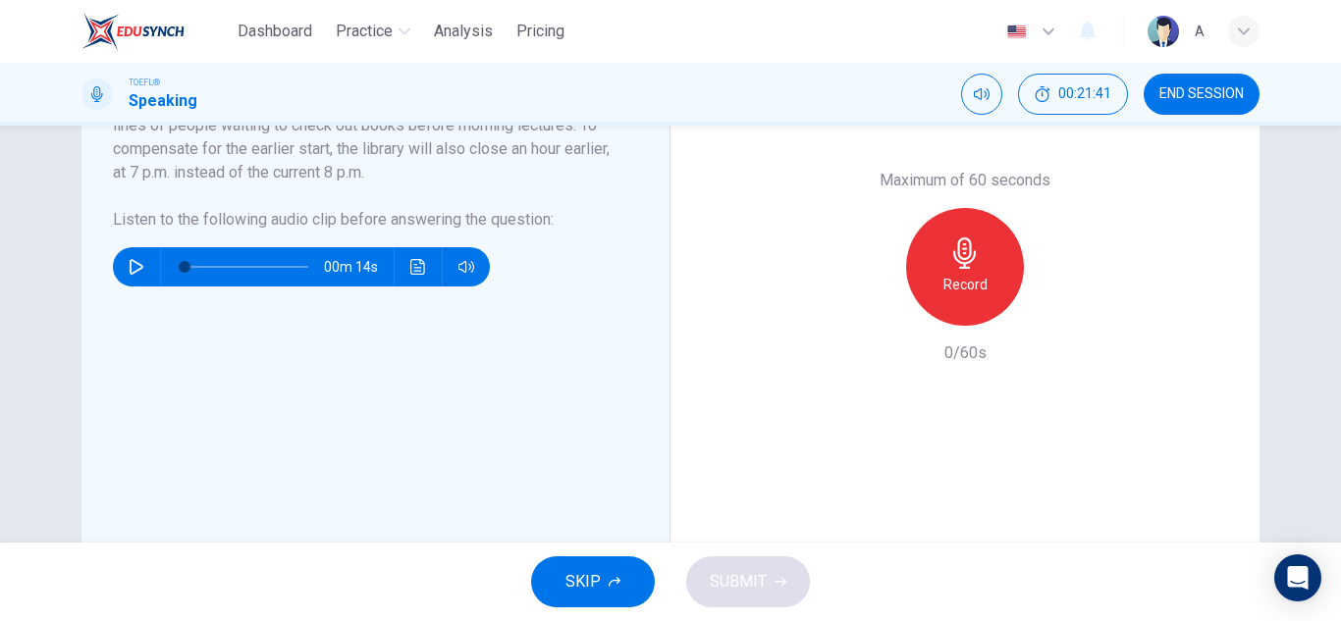
scroll to position [514, 0]
click at [430, 261] on div "00m 14s" at bounding box center [301, 267] width 377 height 39
click at [417, 263] on icon "Click to see the audio transcription" at bounding box center [418, 268] width 16 height 16
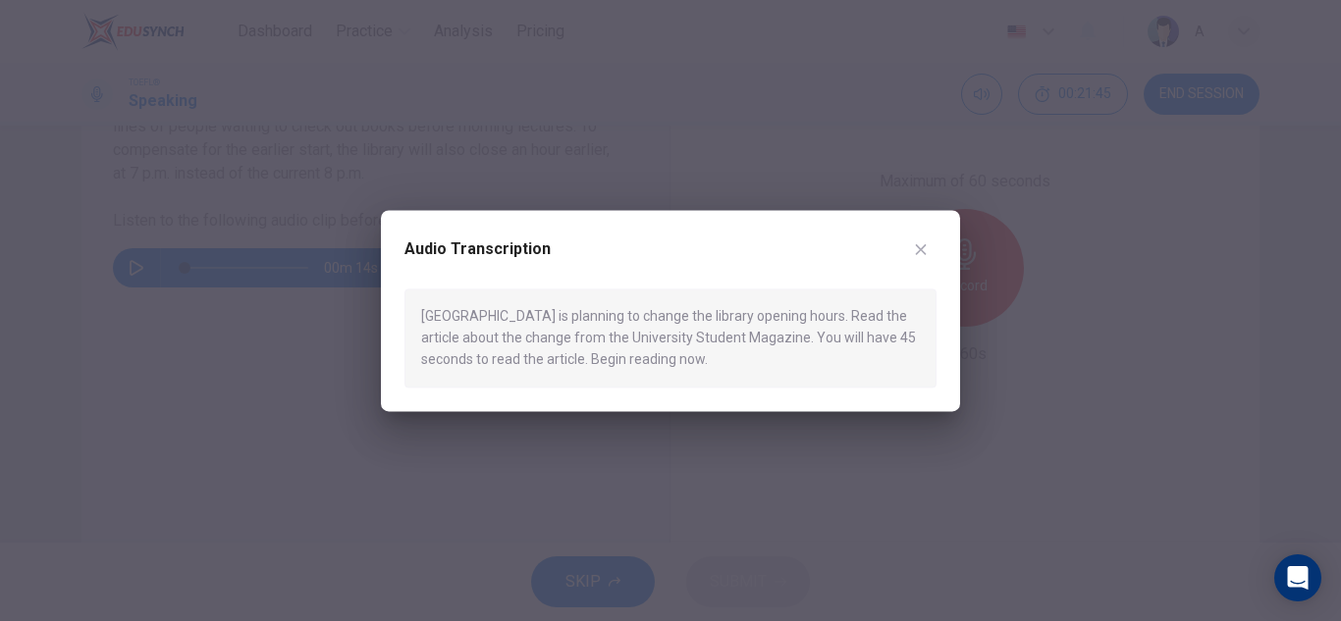
click at [927, 211] on div "Audio Transcription [GEOGRAPHIC_DATA] is planning to change the library opening…" at bounding box center [670, 310] width 579 height 201
click at [936, 231] on div "Audio Transcription [GEOGRAPHIC_DATA] is planning to change the library opening…" at bounding box center [670, 310] width 579 height 201
click at [940, 233] on div "Audio Transcription [GEOGRAPHIC_DATA] is planning to change the library opening…" at bounding box center [670, 310] width 579 height 201
click at [946, 241] on div "Audio Transcription [GEOGRAPHIC_DATA] is planning to change the library opening…" at bounding box center [670, 310] width 579 height 201
click at [919, 248] on icon "button" at bounding box center [921, 249] width 16 height 16
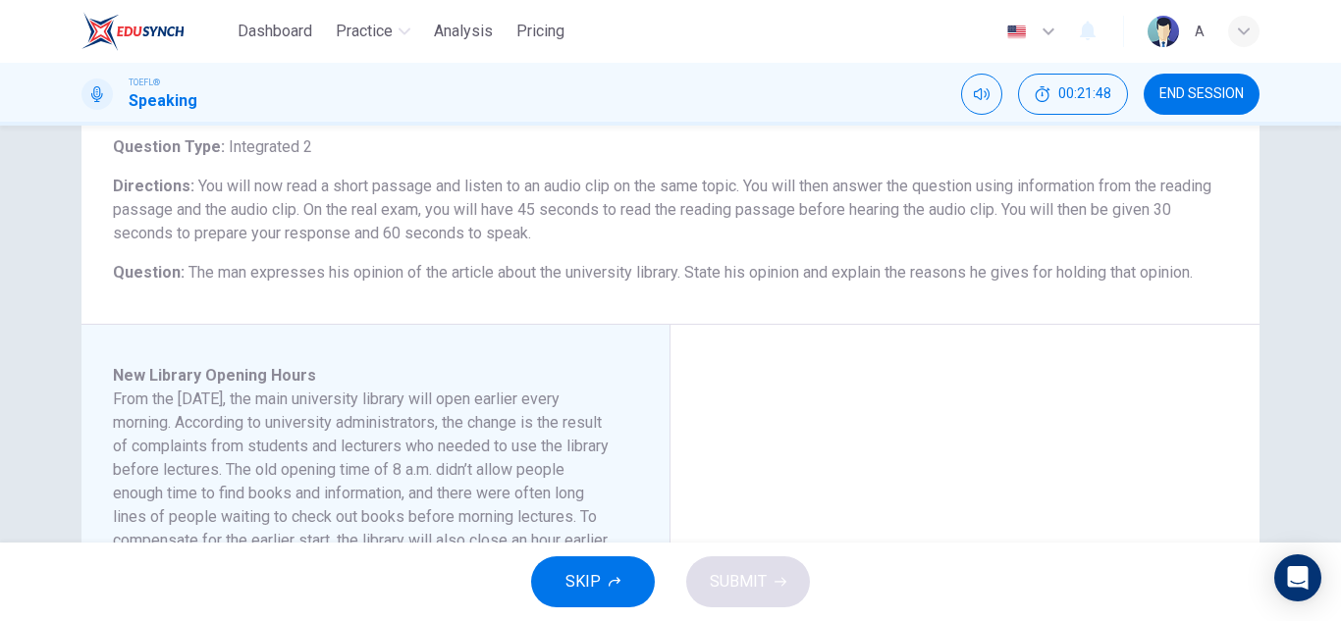
scroll to position [122, 0]
drag, startPoint x: 529, startPoint y: 452, endPoint x: 313, endPoint y: 450, distance: 216.0
click at [312, 456] on h6 "From the [DATE], the main university library will open earlier every morning. A…" at bounding box center [364, 484] width 502 height 188
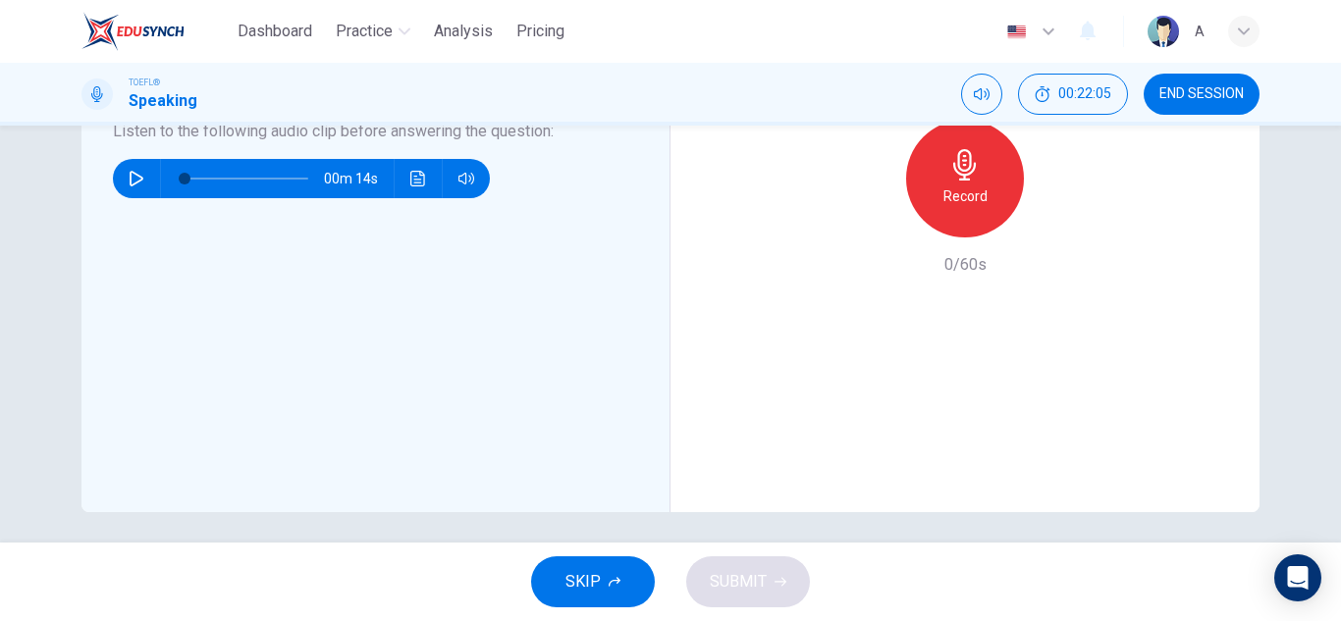
scroll to position [612, 0]
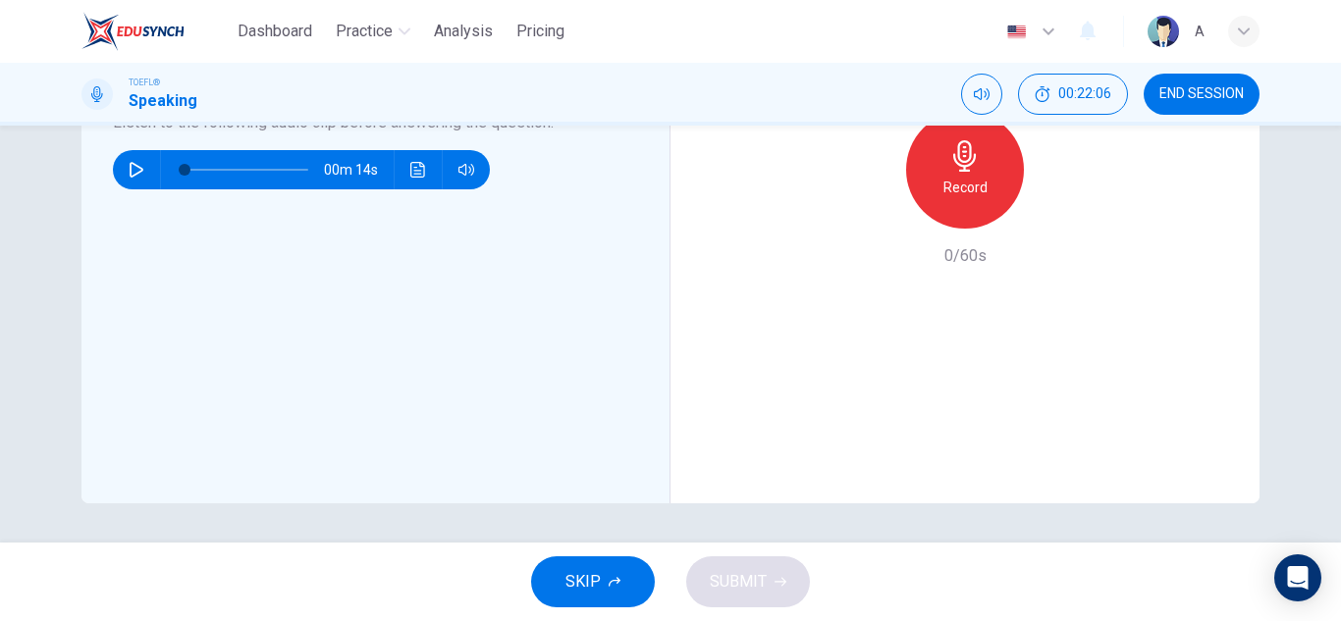
drag, startPoint x: 551, startPoint y: 580, endPoint x: 559, endPoint y: 572, distance: 11.8
click at [559, 572] on button "SKIP" at bounding box center [593, 582] width 124 height 51
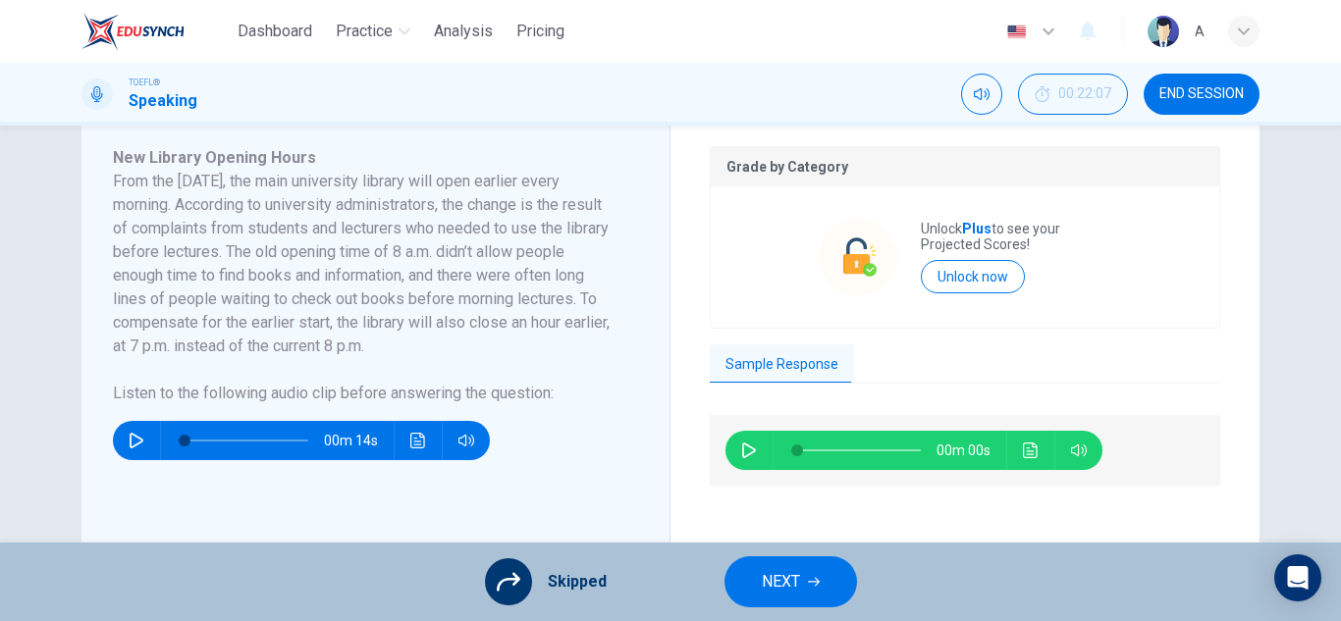
scroll to position [318, 0]
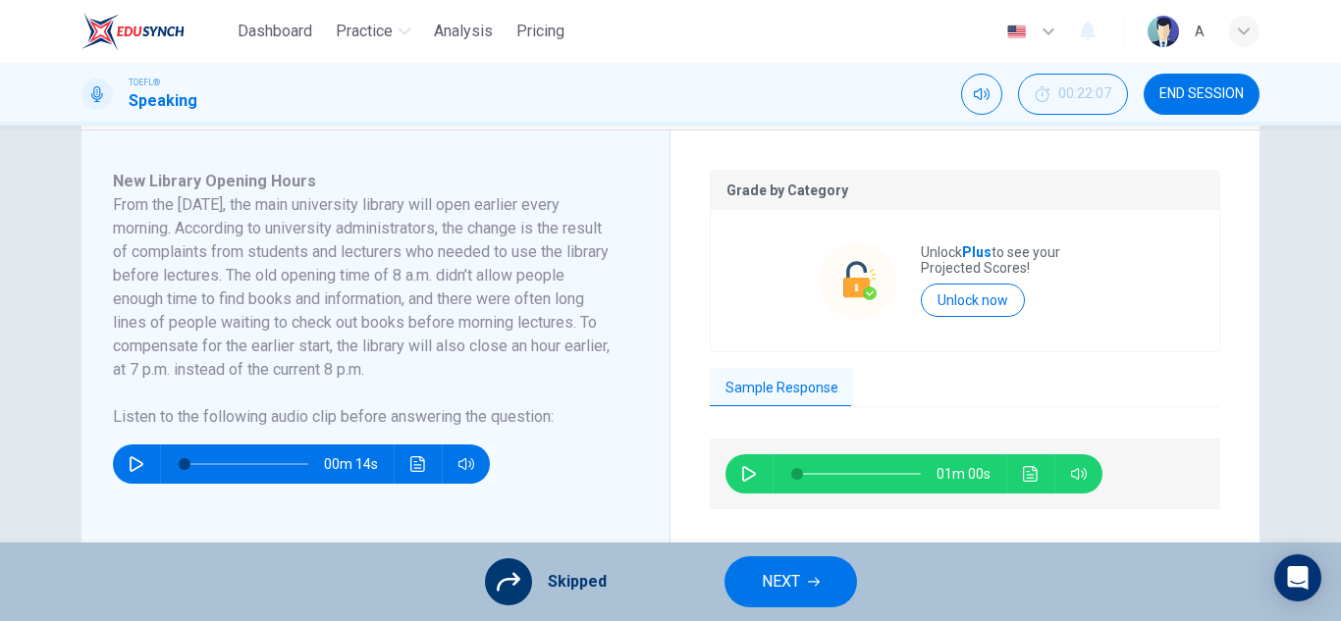
click at [740, 462] on button "button" at bounding box center [748, 473] width 31 height 39
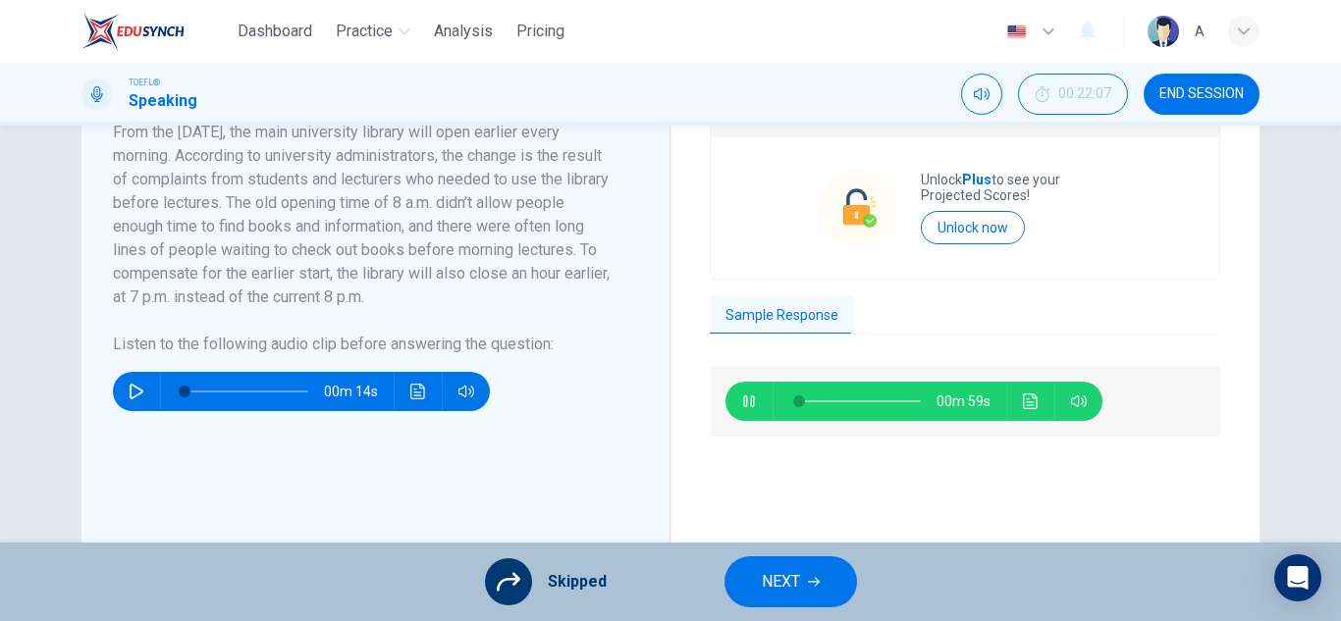
scroll to position [416, 0]
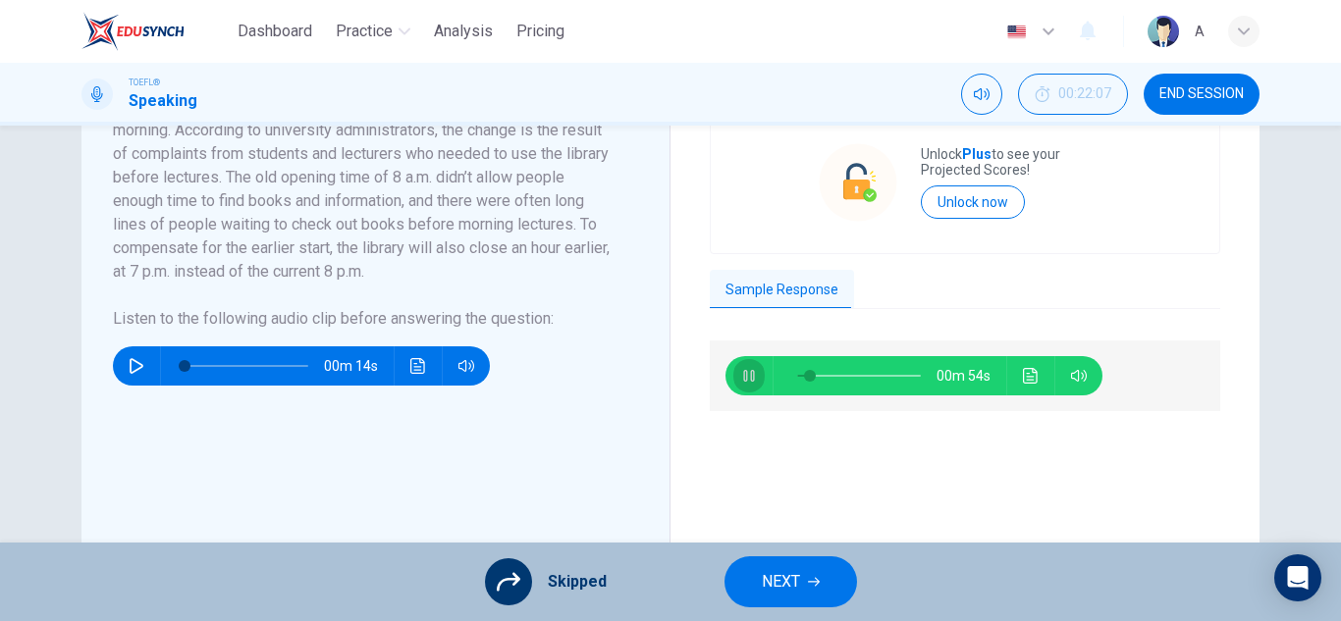
click at [751, 381] on icon "button" at bounding box center [749, 376] width 16 height 16
type input "12"
click at [755, 591] on button "NEXT" at bounding box center [790, 582] width 133 height 51
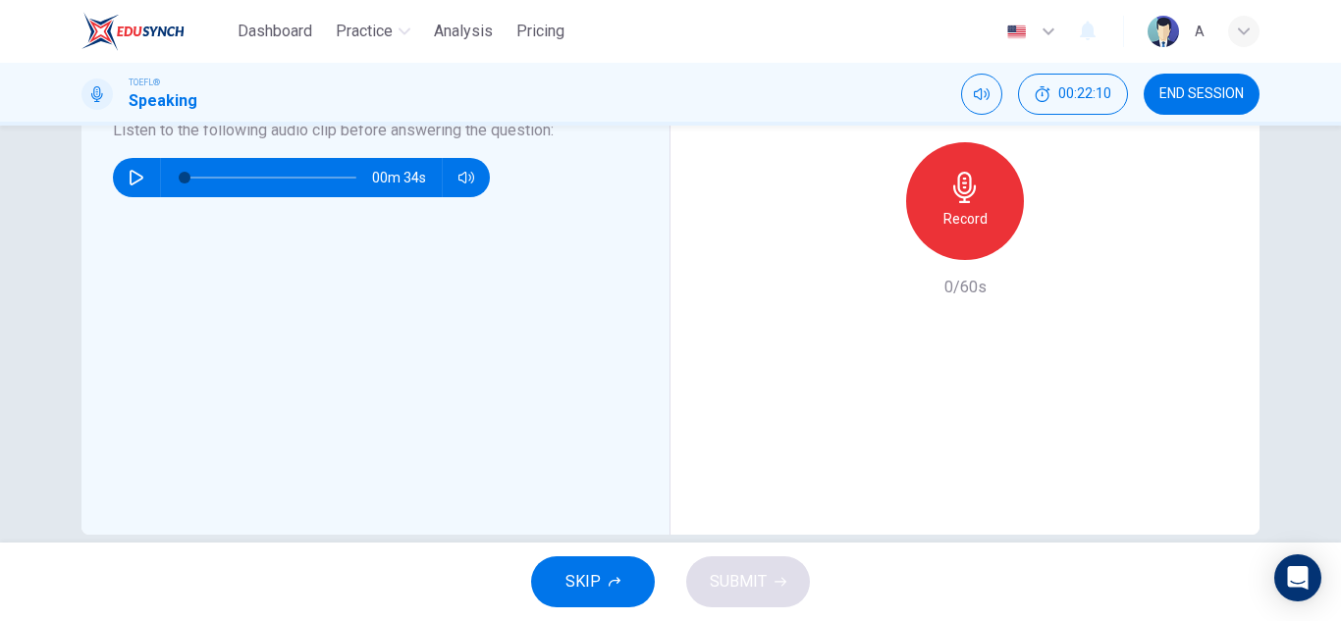
scroll to position [612, 0]
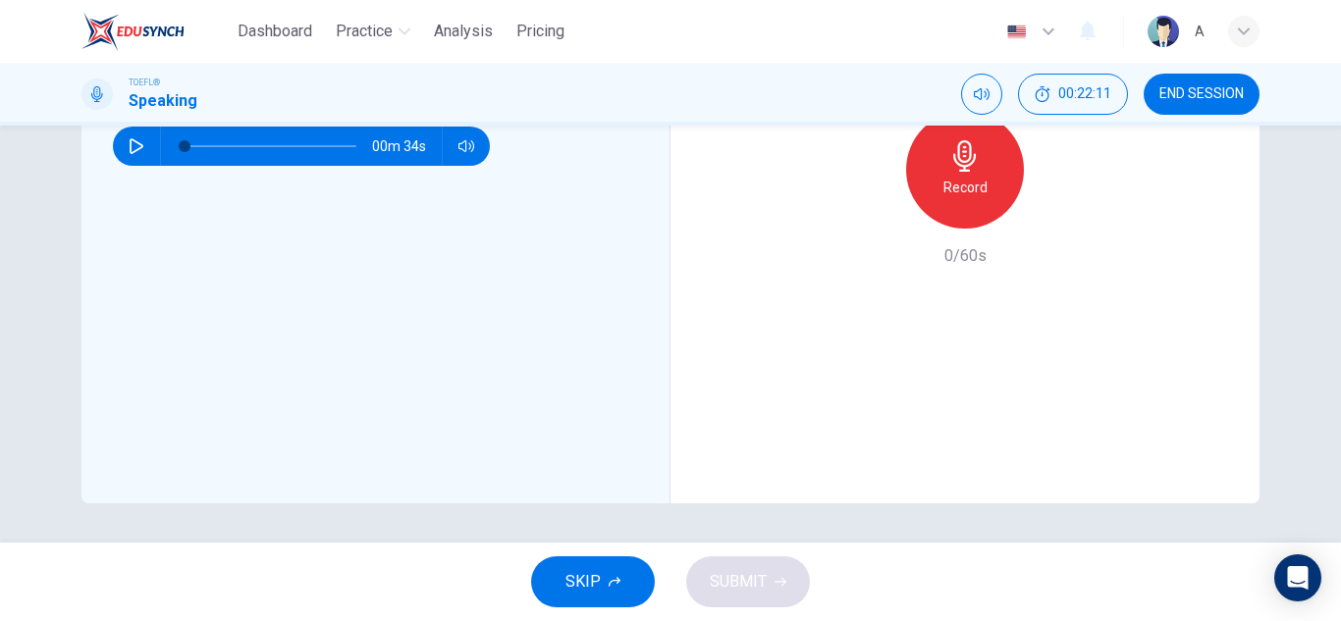
click at [109, 140] on div "Brand New Coffee Shop On [DATE], a new coffee shop will open with a variety of …" at bounding box center [375, 169] width 589 height 667
click at [113, 145] on div "00m 34s" at bounding box center [301, 146] width 377 height 39
click at [145, 145] on button "button" at bounding box center [136, 146] width 31 height 39
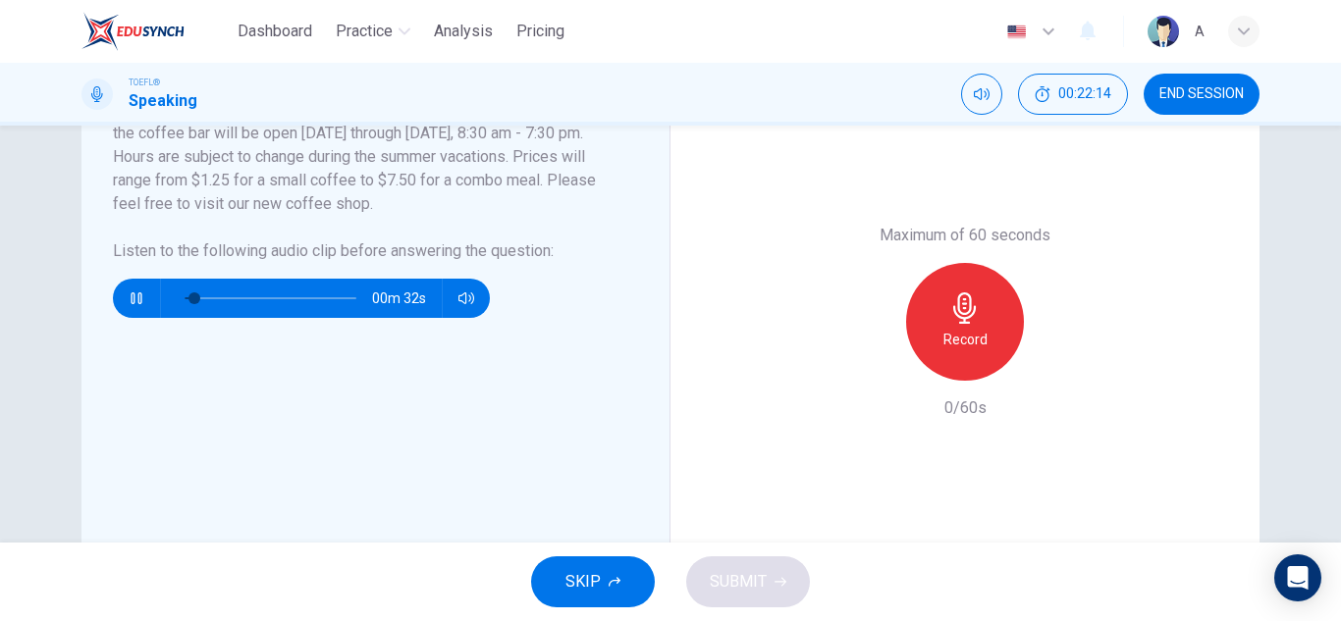
scroll to position [416, 0]
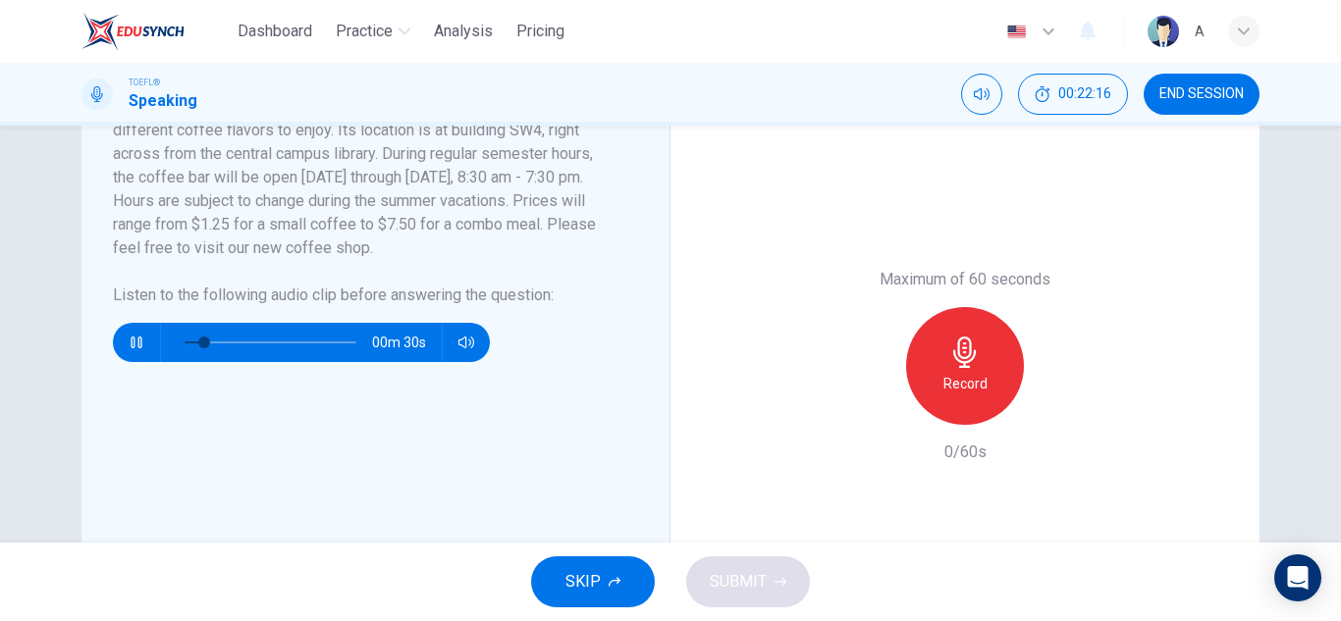
click at [140, 336] on button "button" at bounding box center [136, 342] width 31 height 39
drag, startPoint x: 188, startPoint y: 339, endPoint x: 142, endPoint y: 347, distance: 47.0
click at [142, 347] on div "00m 34s" at bounding box center [301, 342] width 377 height 39
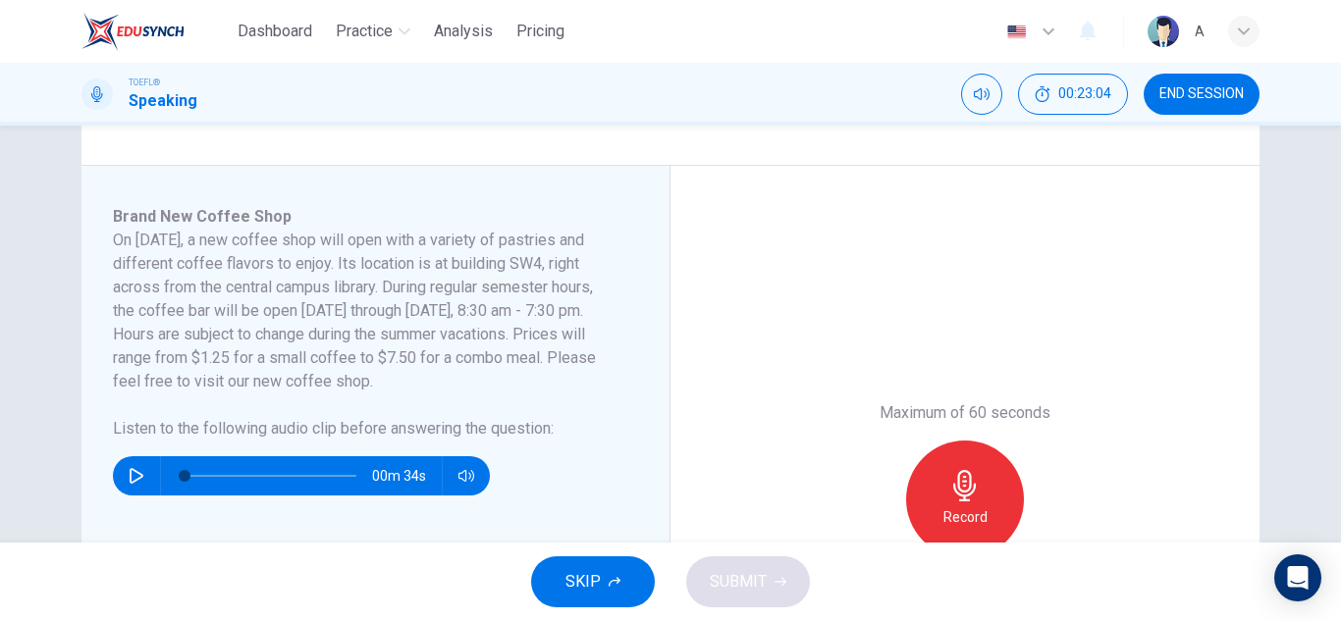
scroll to position [318, 0]
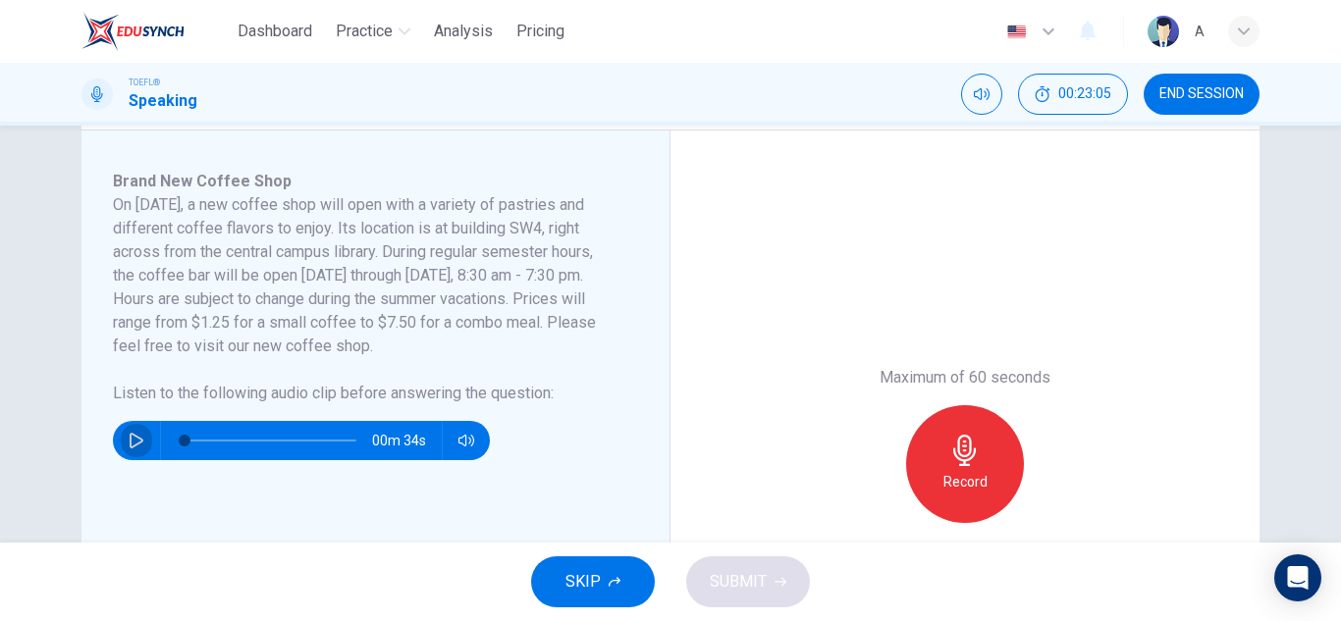
click at [129, 441] on icon "button" at bounding box center [137, 441] width 16 height 16
type input "0"
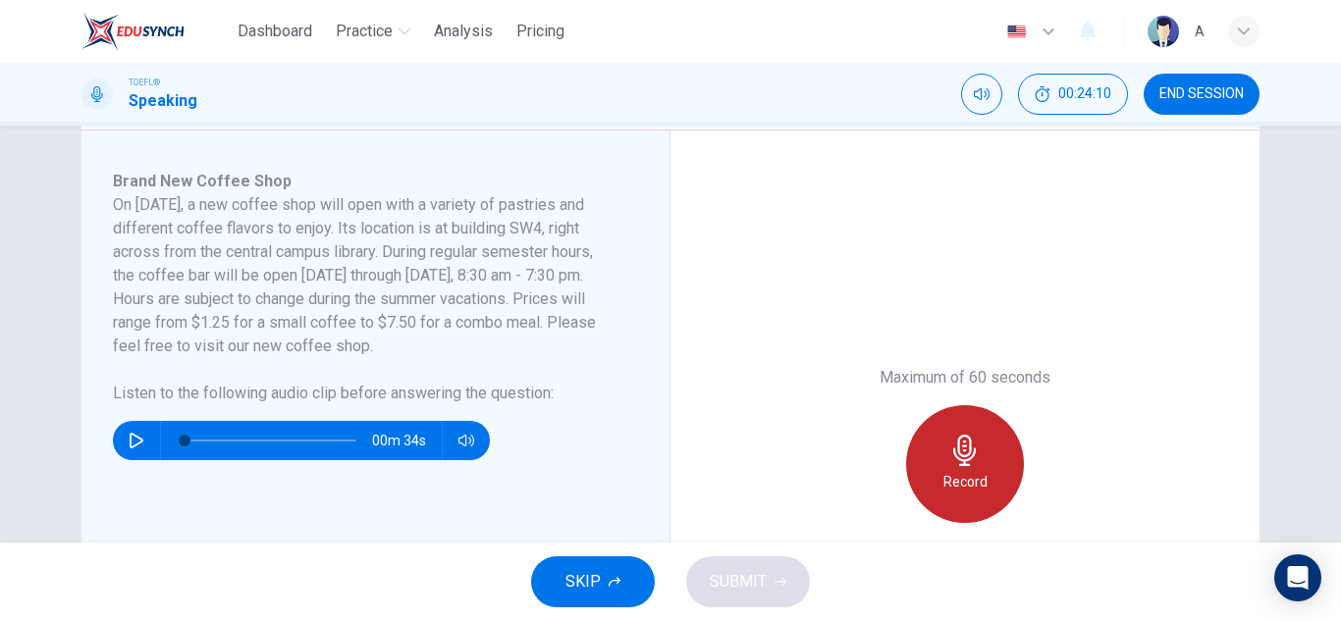
click at [1009, 444] on div "Record" at bounding box center [965, 464] width 118 height 118
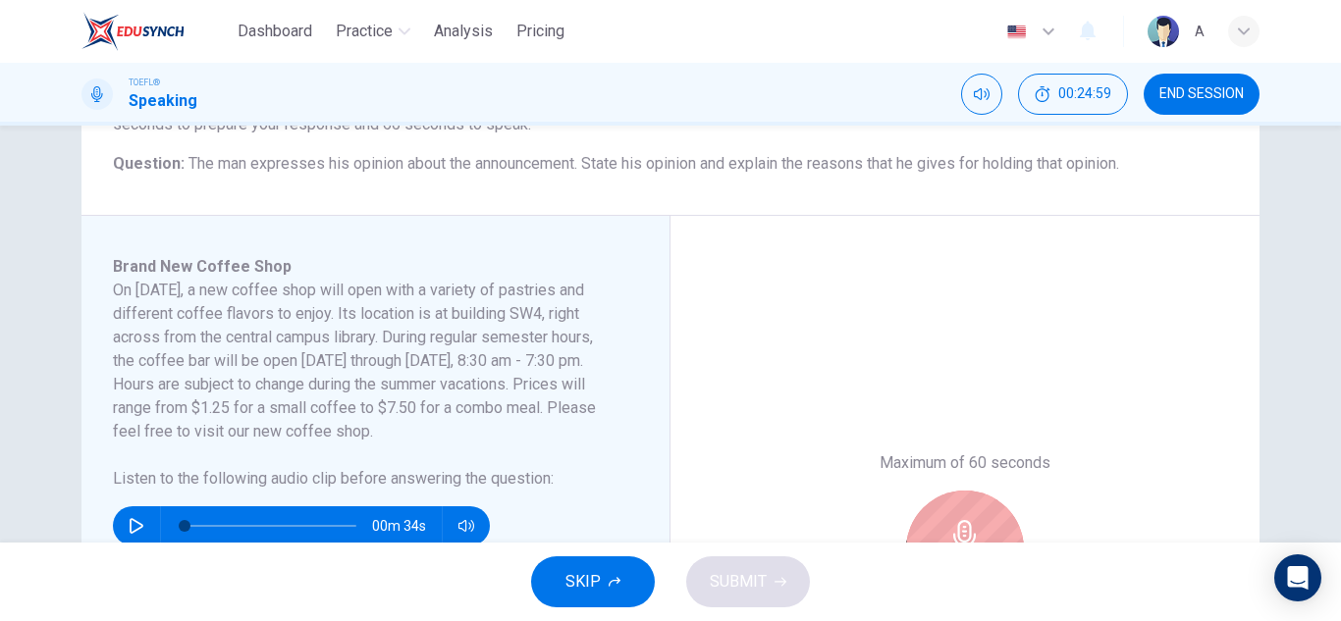
scroll to position [220, 0]
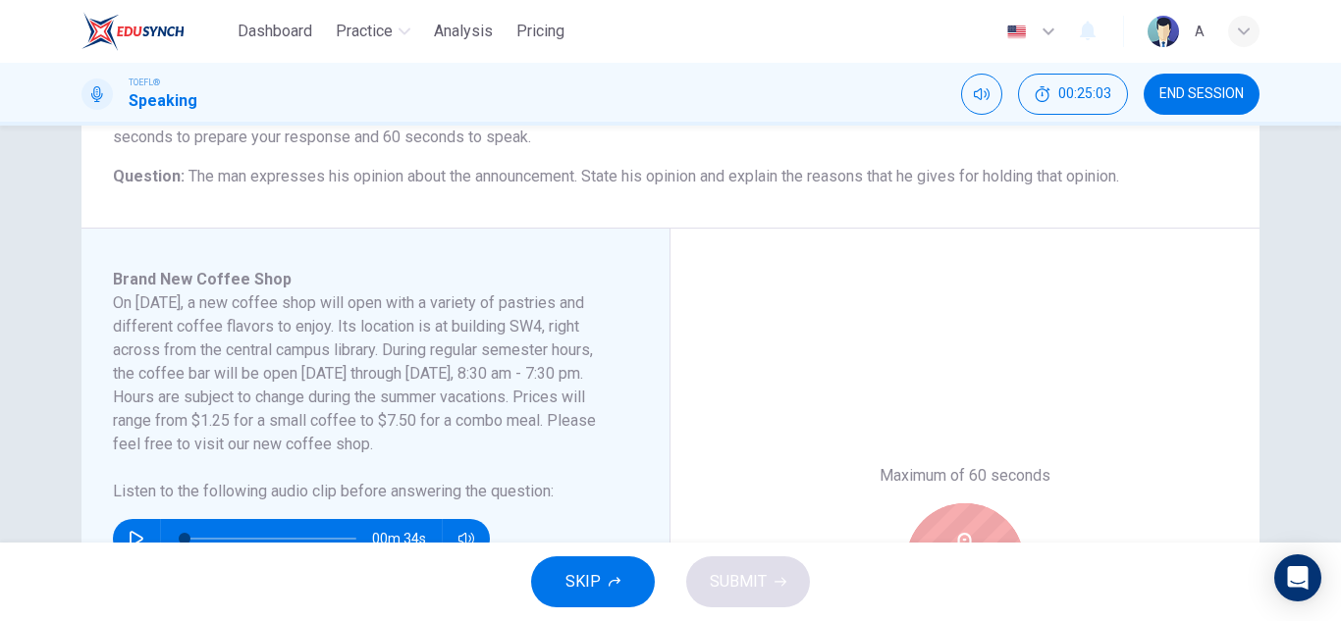
click at [336, 289] on div "Brand New Coffee Shop" at bounding box center [364, 280] width 502 height 24
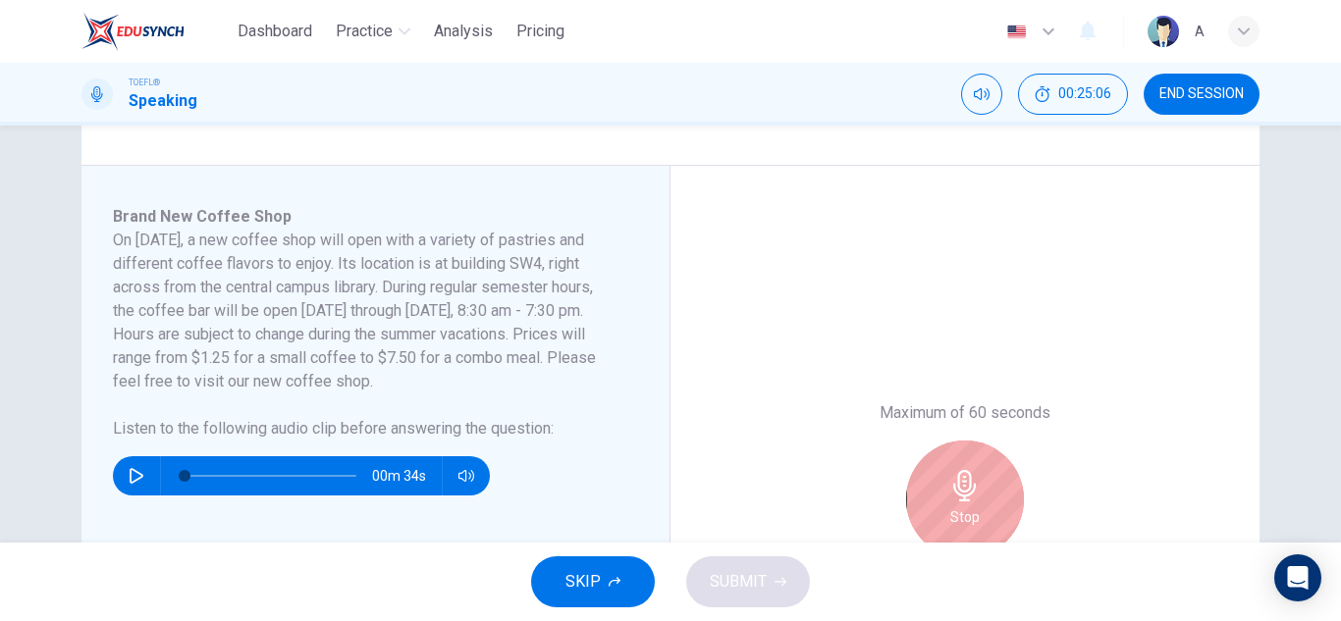
scroll to position [318, 0]
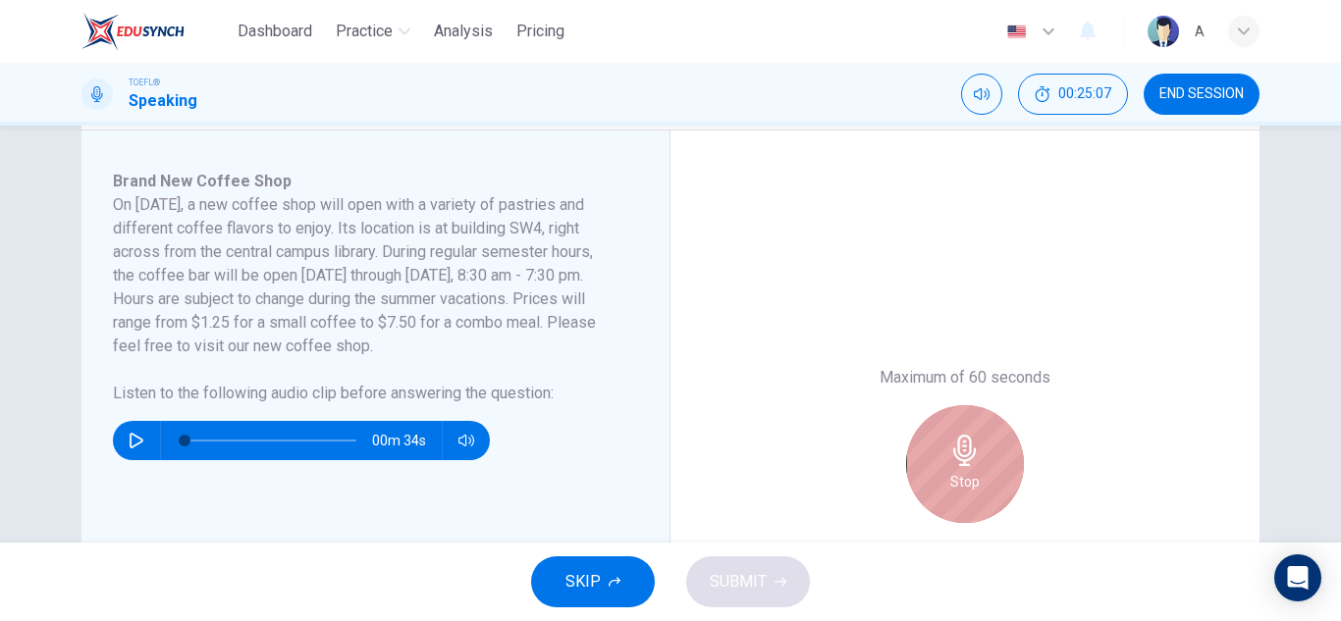
click at [965, 423] on div "Stop" at bounding box center [965, 464] width 118 height 118
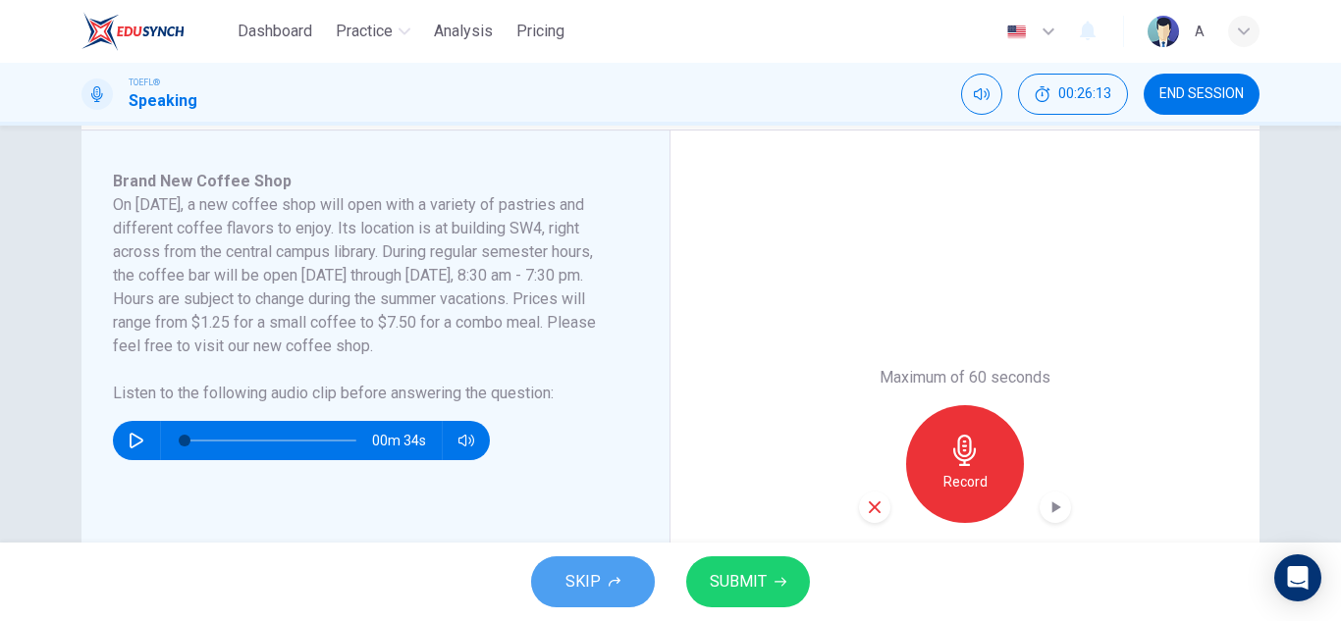
click at [581, 575] on span "SKIP" at bounding box center [582, 581] width 35 height 27
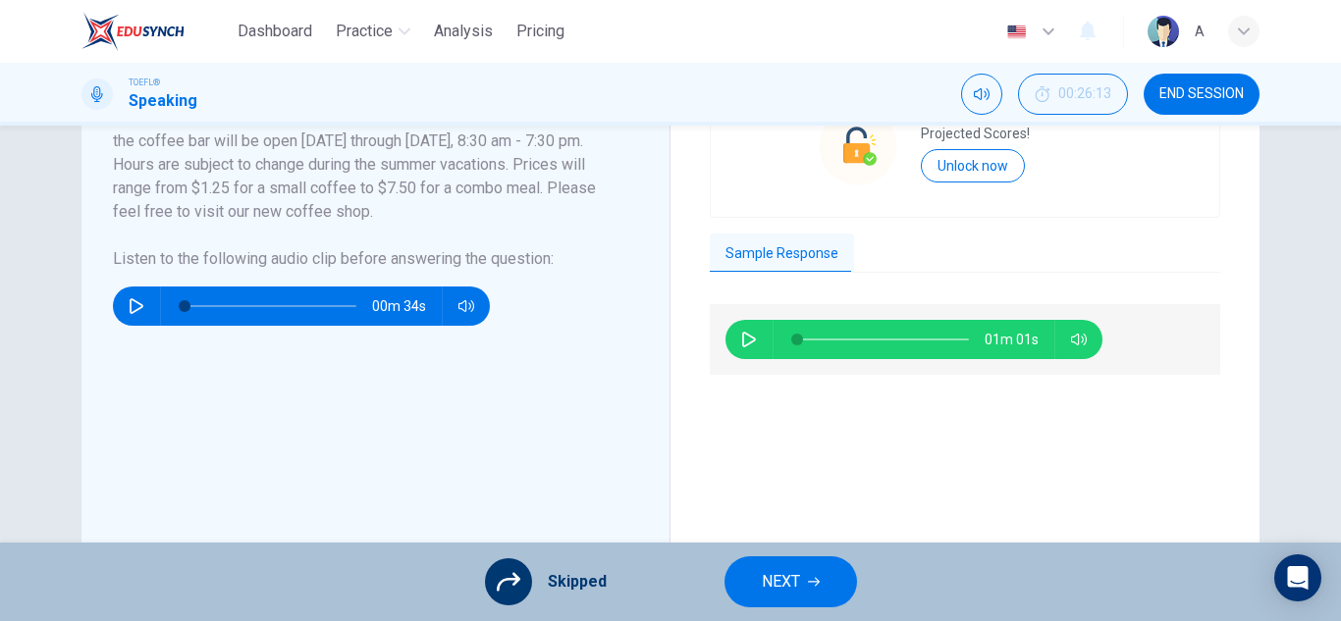
scroll to position [514, 0]
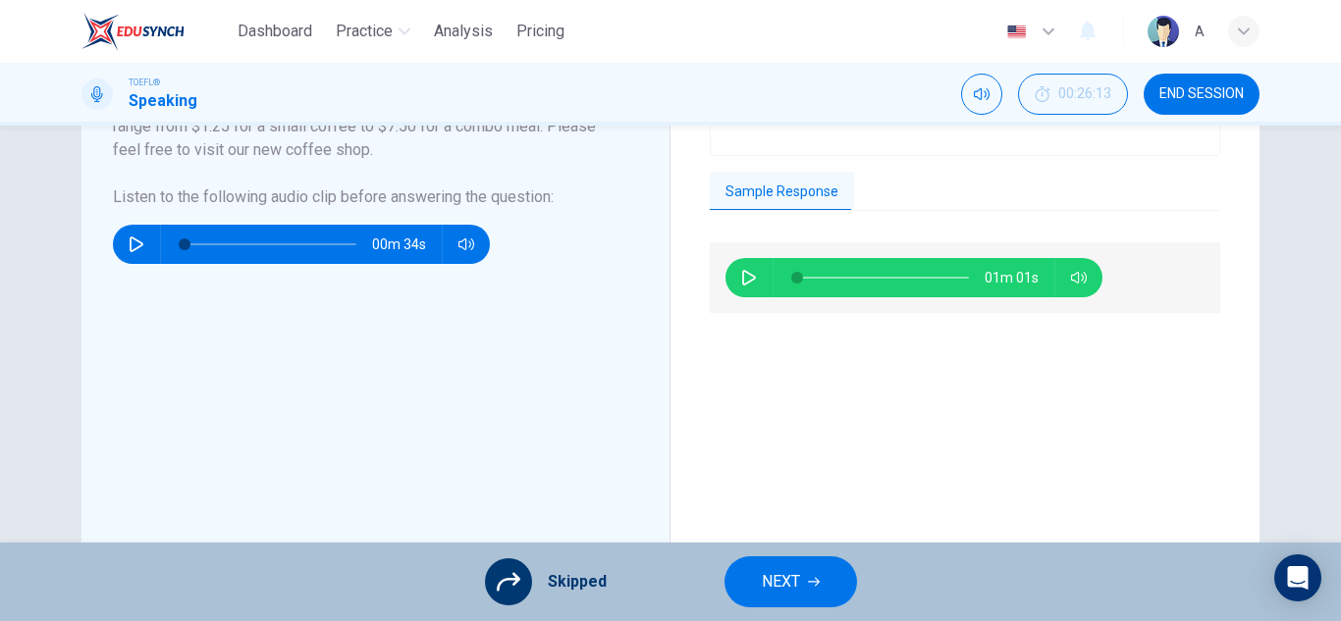
drag, startPoint x: 770, startPoint y: 569, endPoint x: 791, endPoint y: 542, distance: 35.0
click at [774, 568] on span "NEXT" at bounding box center [781, 581] width 38 height 27
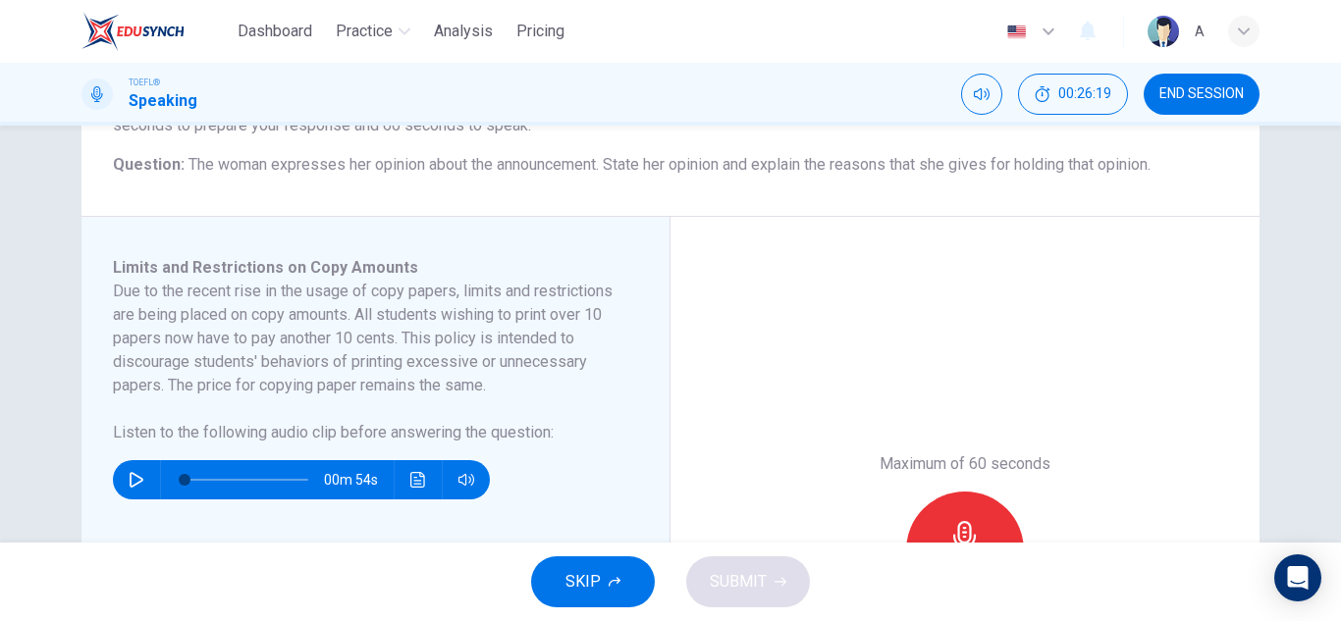
scroll to position [196, 0]
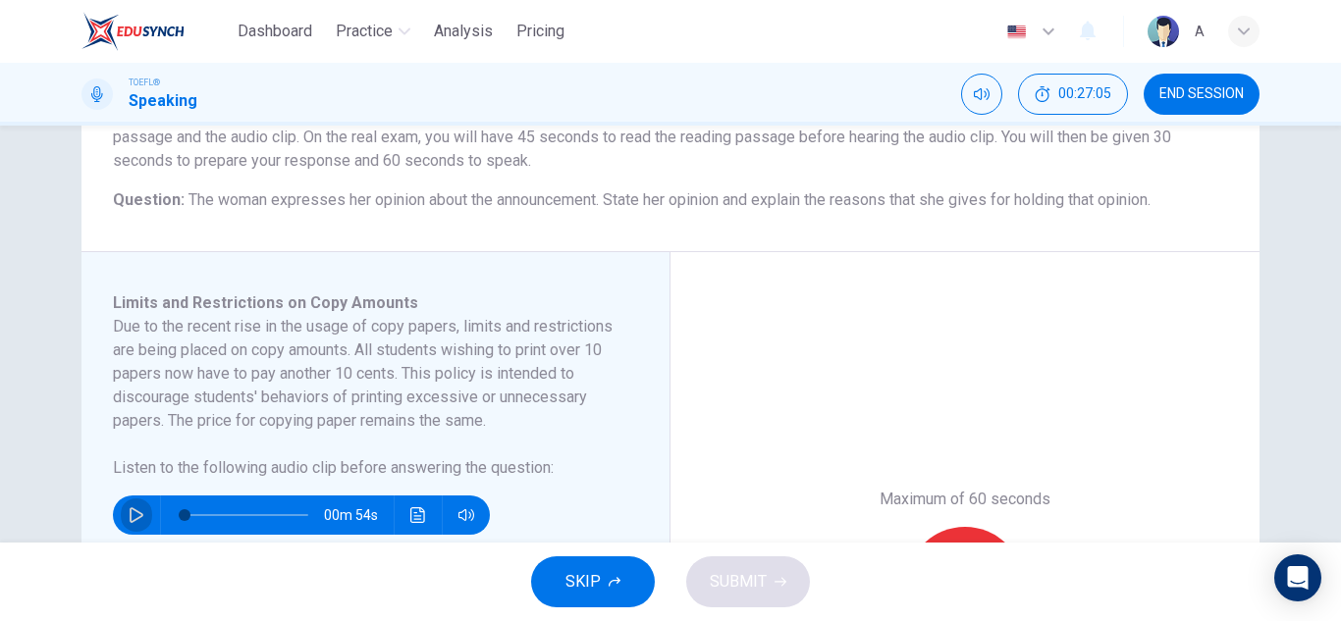
click at [132, 528] on button "button" at bounding box center [136, 515] width 31 height 39
type input "0"
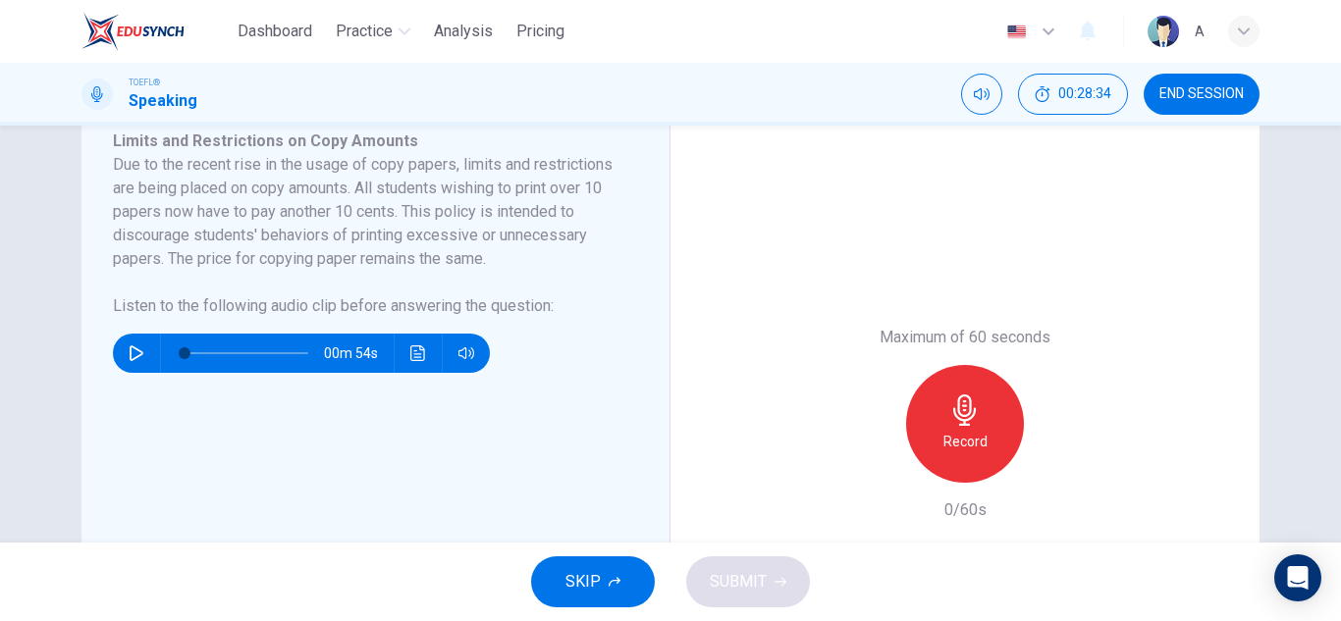
scroll to position [393, 0]
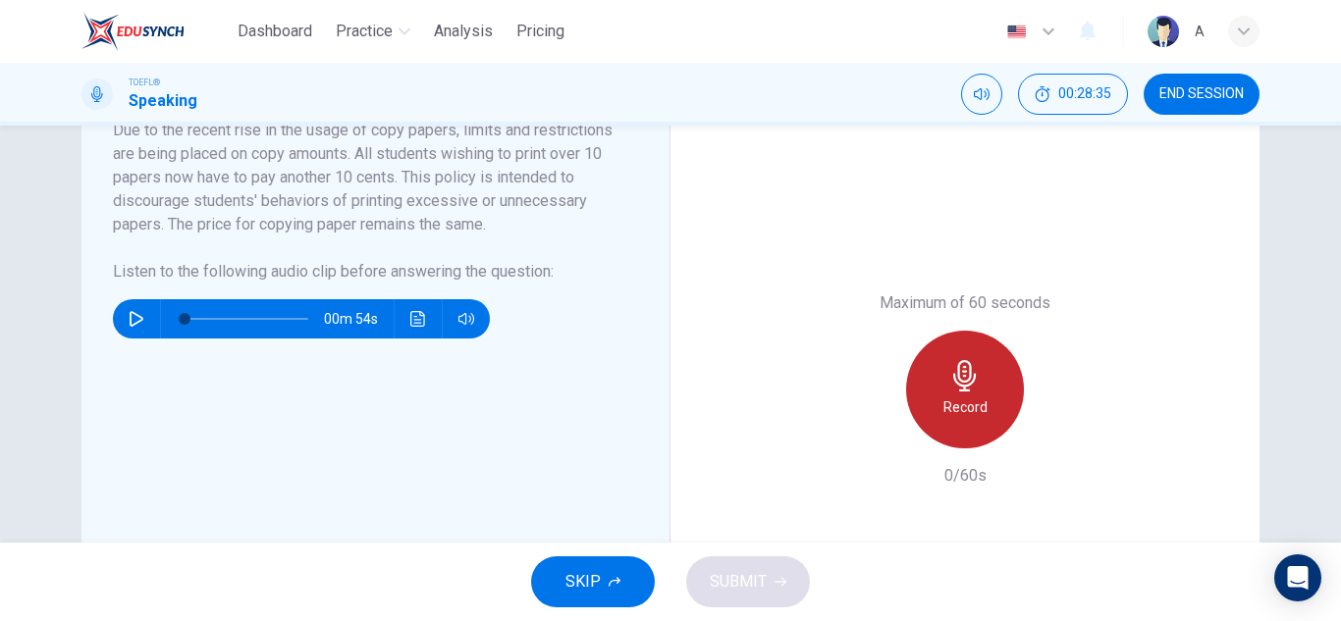
click at [983, 354] on div "Record" at bounding box center [965, 390] width 118 height 118
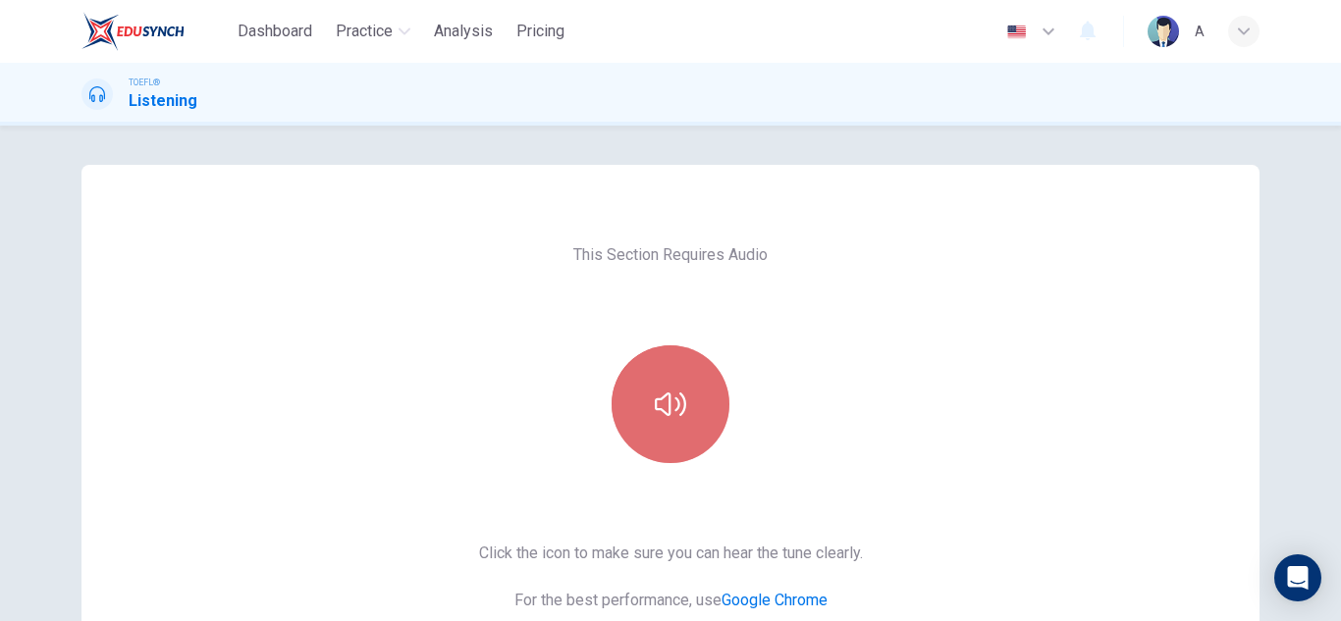
click at [655, 406] on icon "button" at bounding box center [670, 405] width 31 height 24
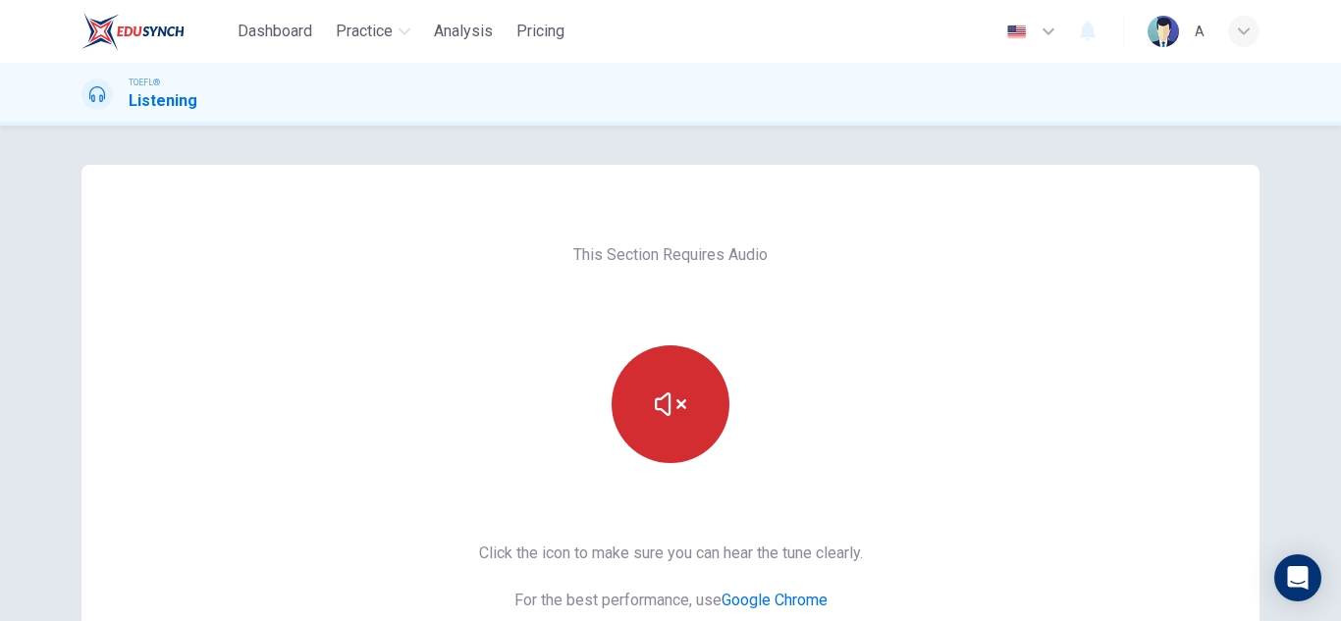
scroll to position [328, 0]
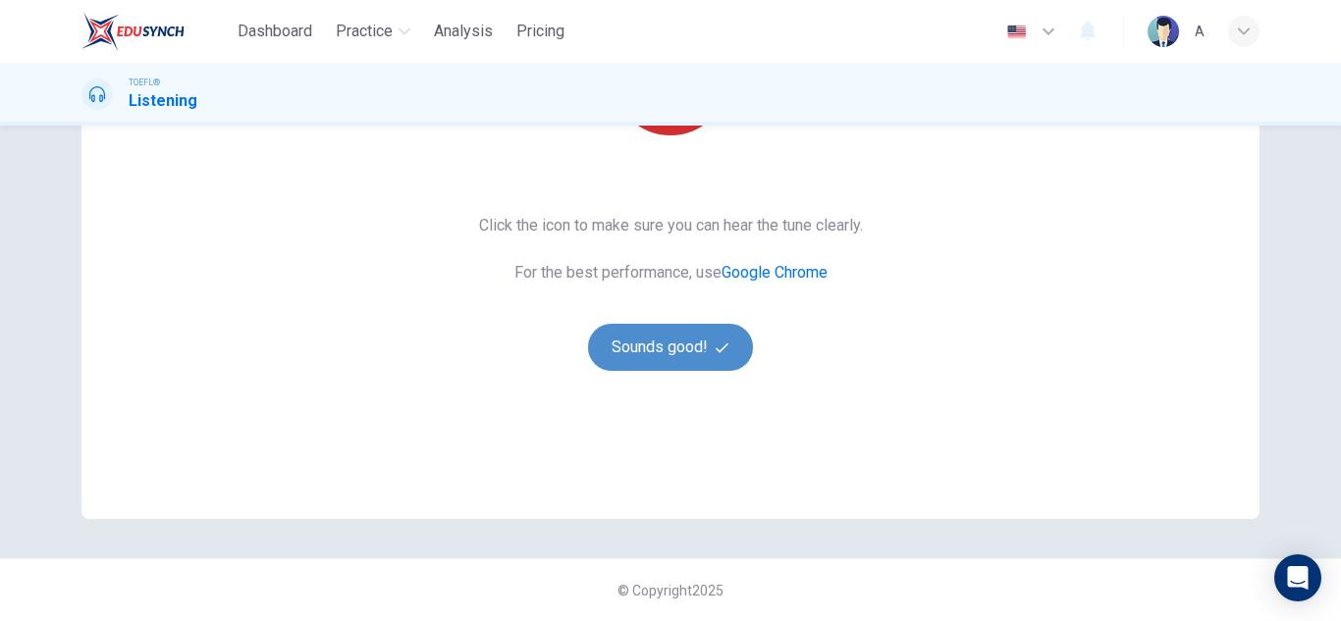
click at [685, 352] on button "Sounds good!" at bounding box center [670, 347] width 165 height 47
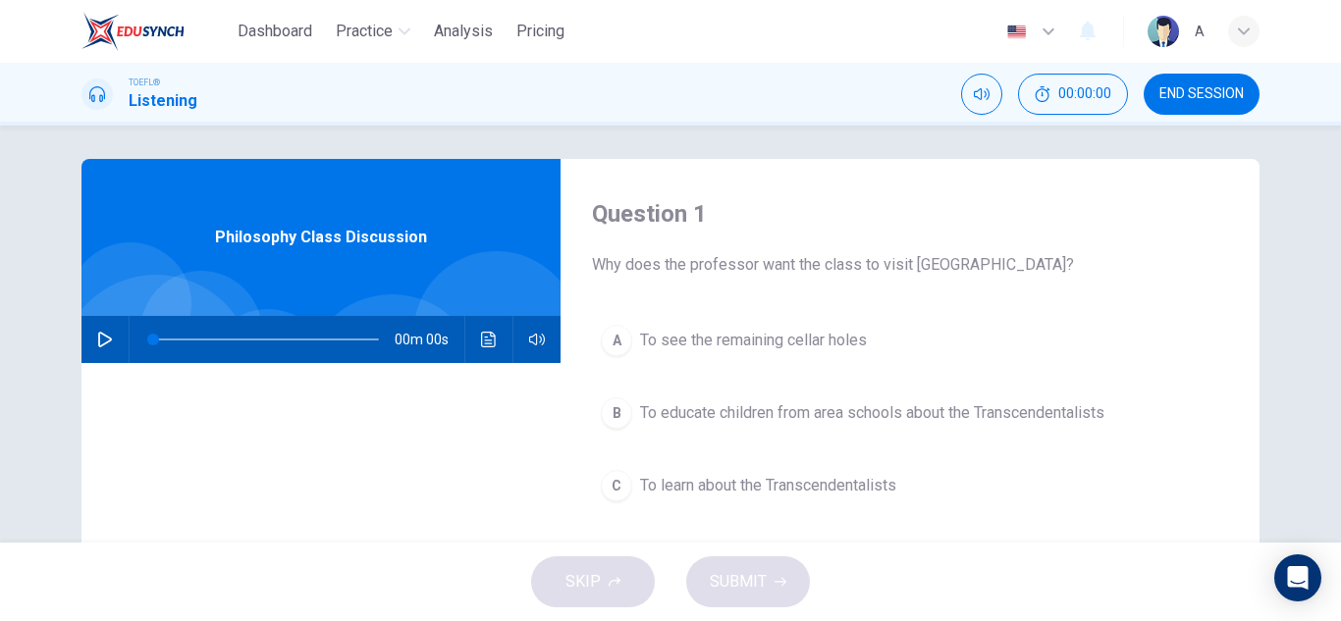
scroll to position [0, 0]
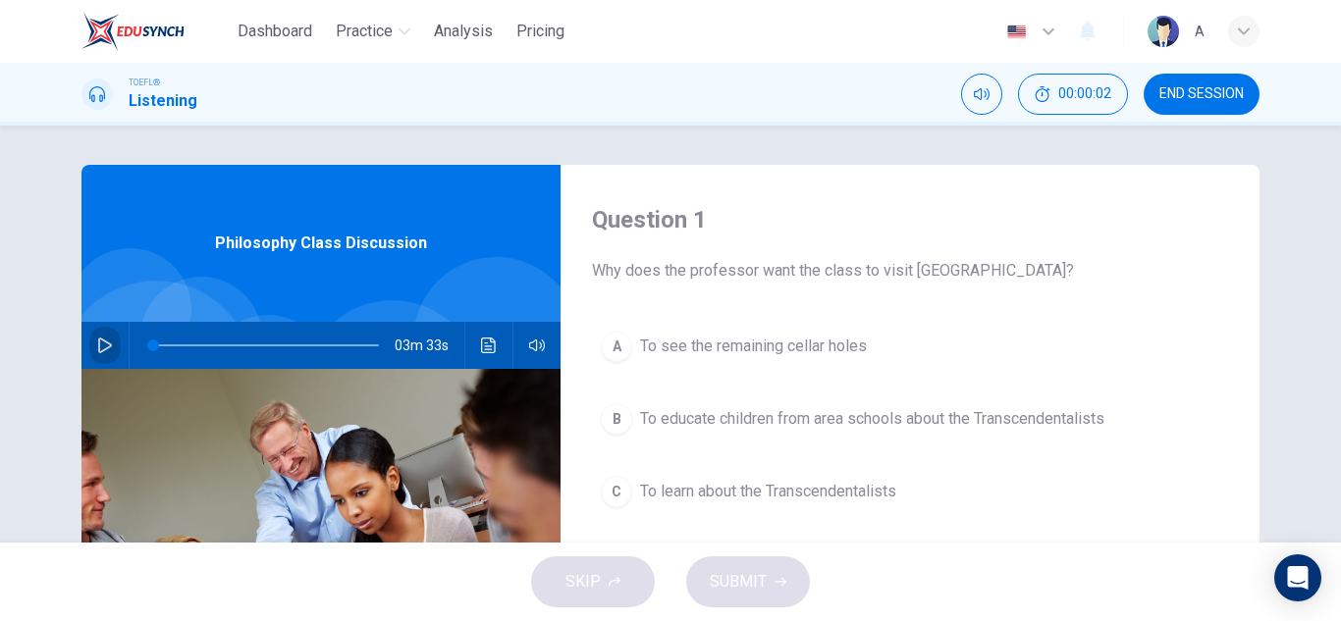
click at [98, 342] on icon "button" at bounding box center [105, 346] width 16 height 16
click at [1117, 241] on div "Question 1 Why does the professor want the class to visit Brook Farm?" at bounding box center [910, 243] width 636 height 79
drag, startPoint x: 1055, startPoint y: 239, endPoint x: 1037, endPoint y: 239, distance: 18.7
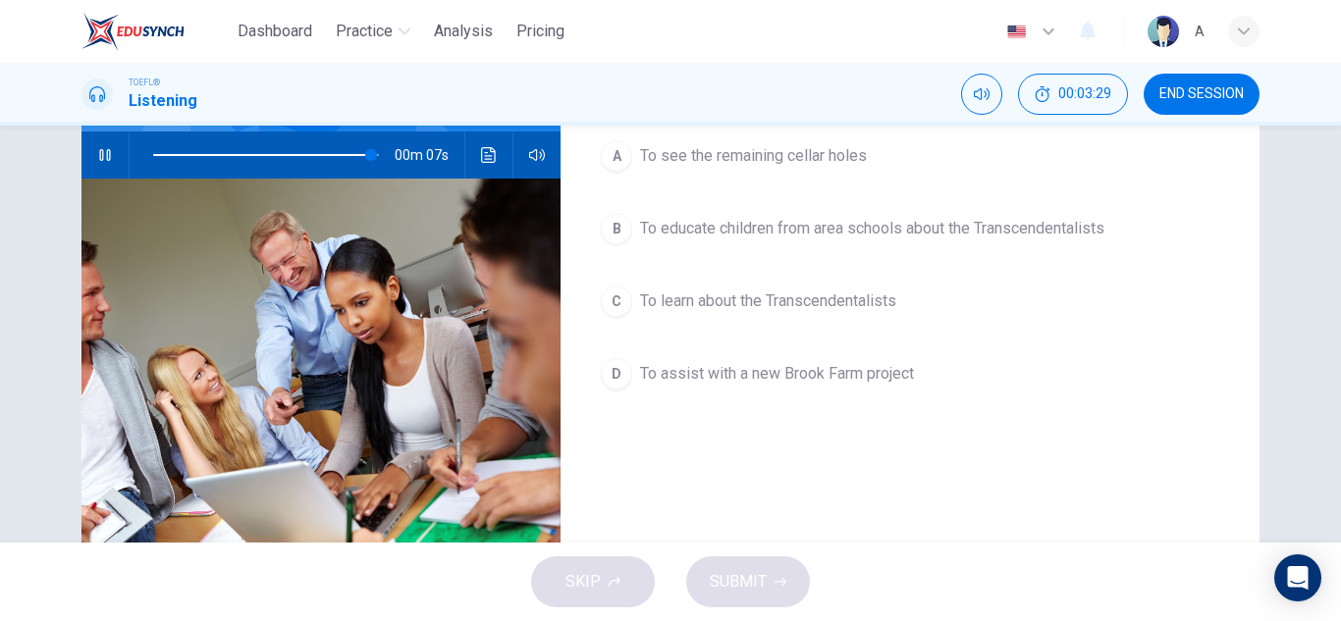
scroll to position [196, 0]
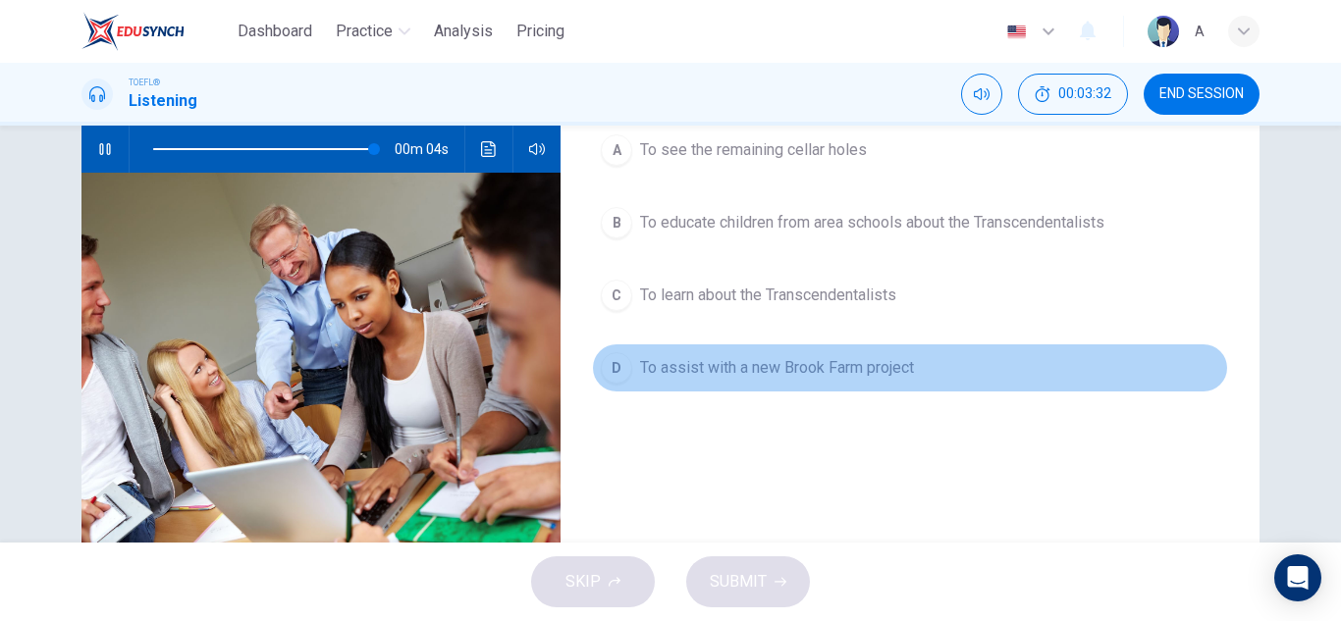
drag, startPoint x: 843, startPoint y: 378, endPoint x: 776, endPoint y: 459, distance: 105.3
click at [843, 379] on span "To assist with a new Brook Farm project" at bounding box center [777, 368] width 274 height 24
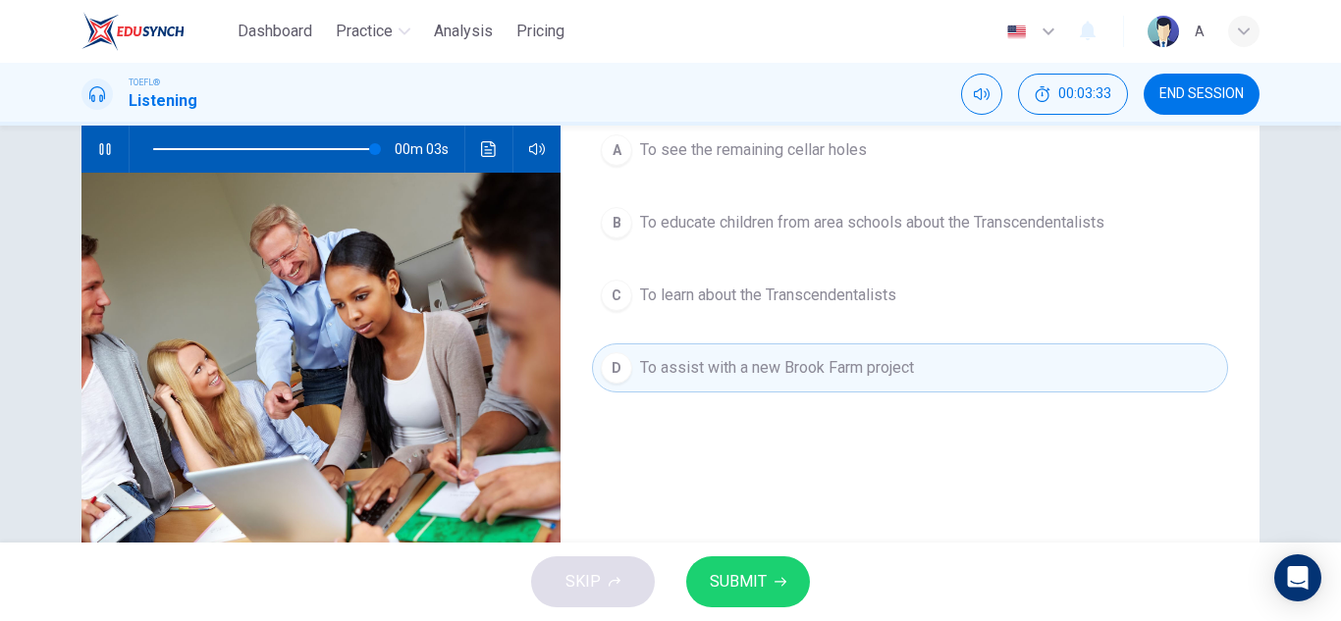
click at [757, 580] on span "SUBMIT" at bounding box center [738, 581] width 57 height 27
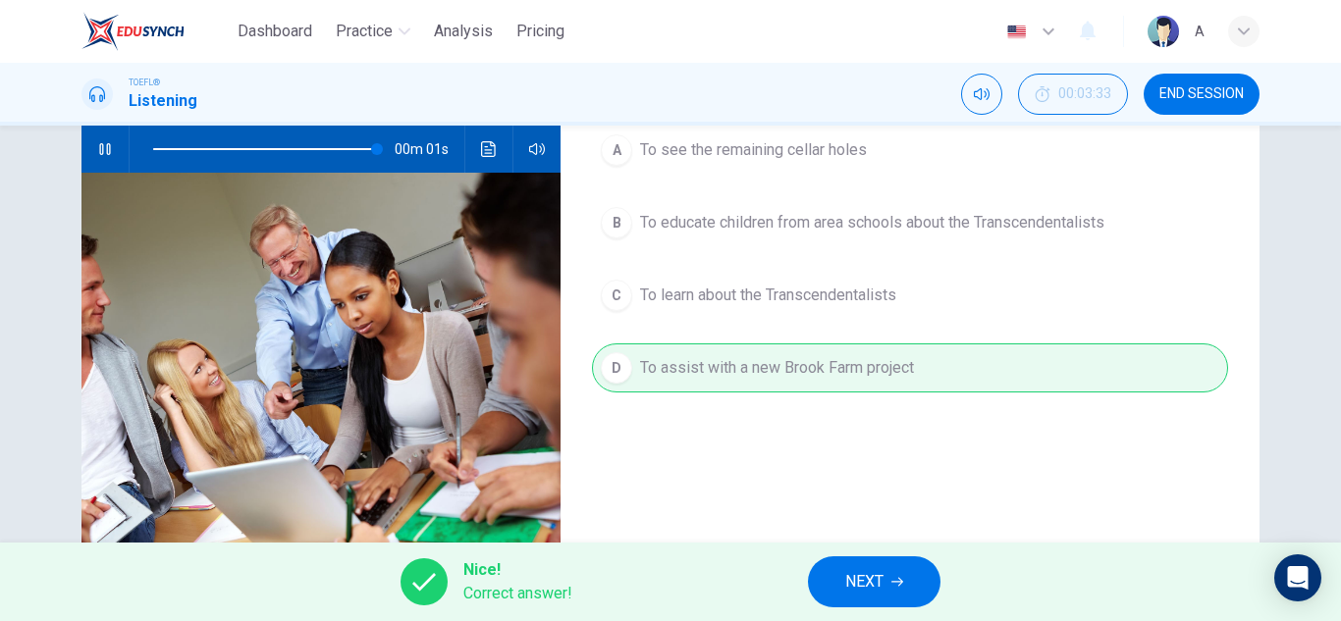
click at [844, 588] on button "NEXT" at bounding box center [874, 582] width 133 height 51
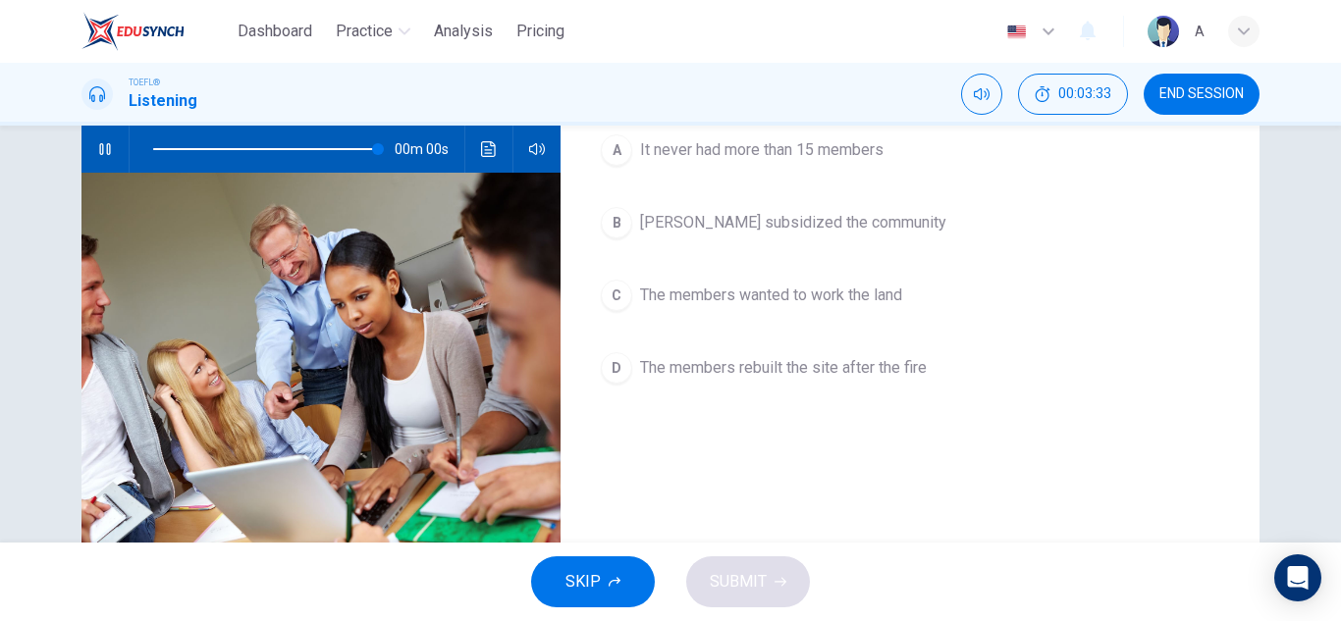
type input "0"
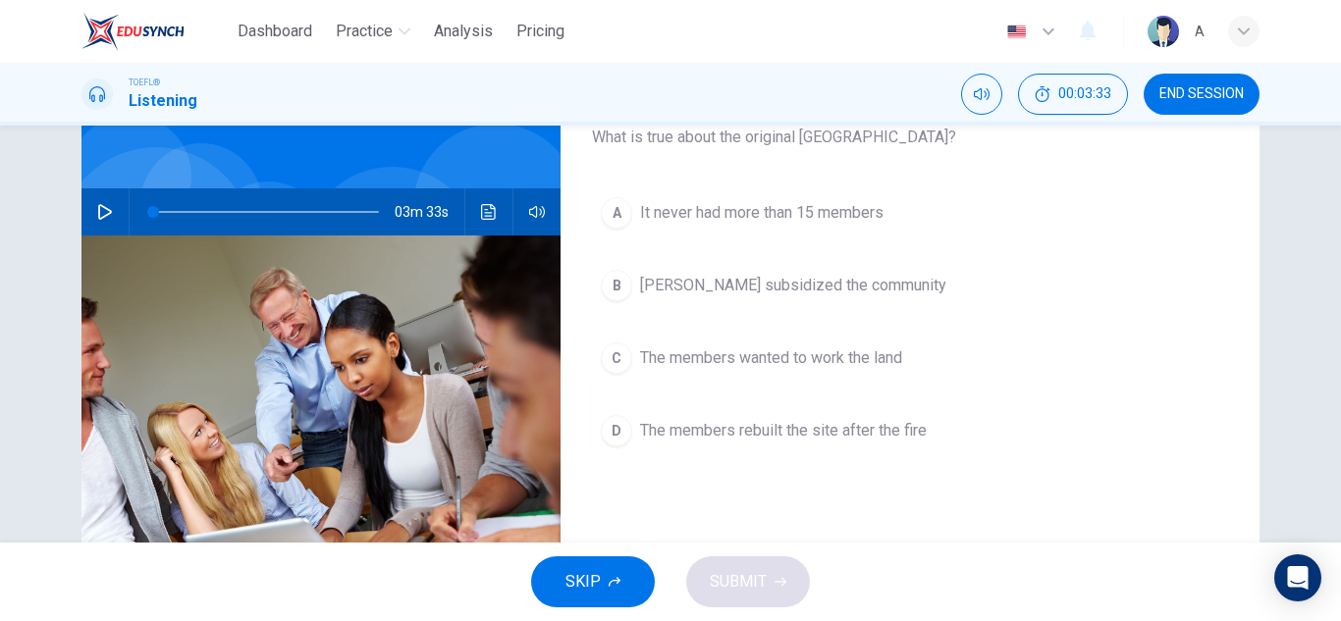
scroll to position [98, 0]
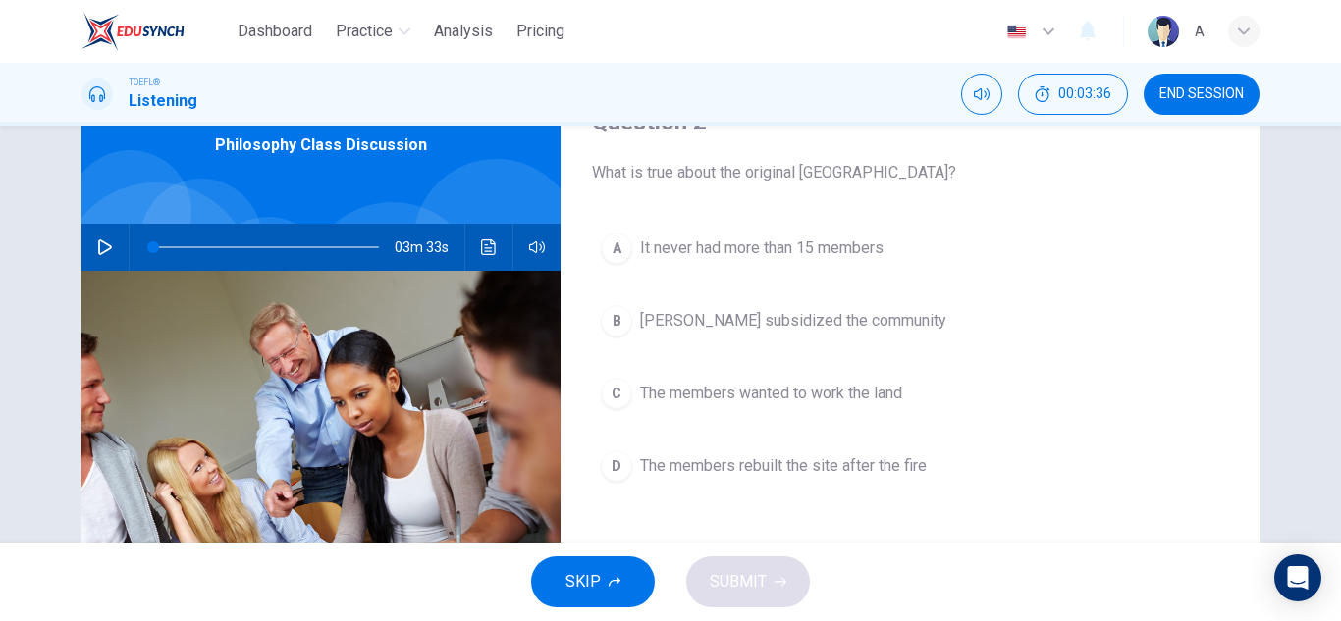
click at [841, 253] on span "It never had more than 15 members" at bounding box center [761, 249] width 243 height 24
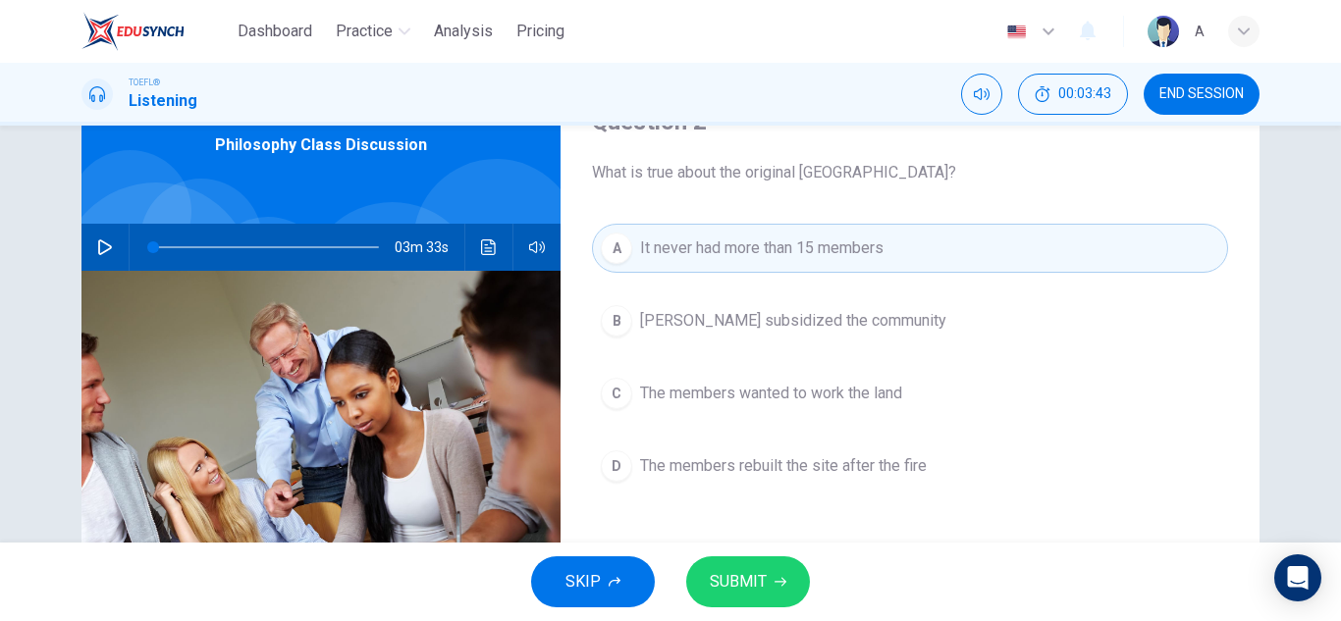
click at [821, 416] on button "C The members wanted to work the land" at bounding box center [910, 393] width 636 height 49
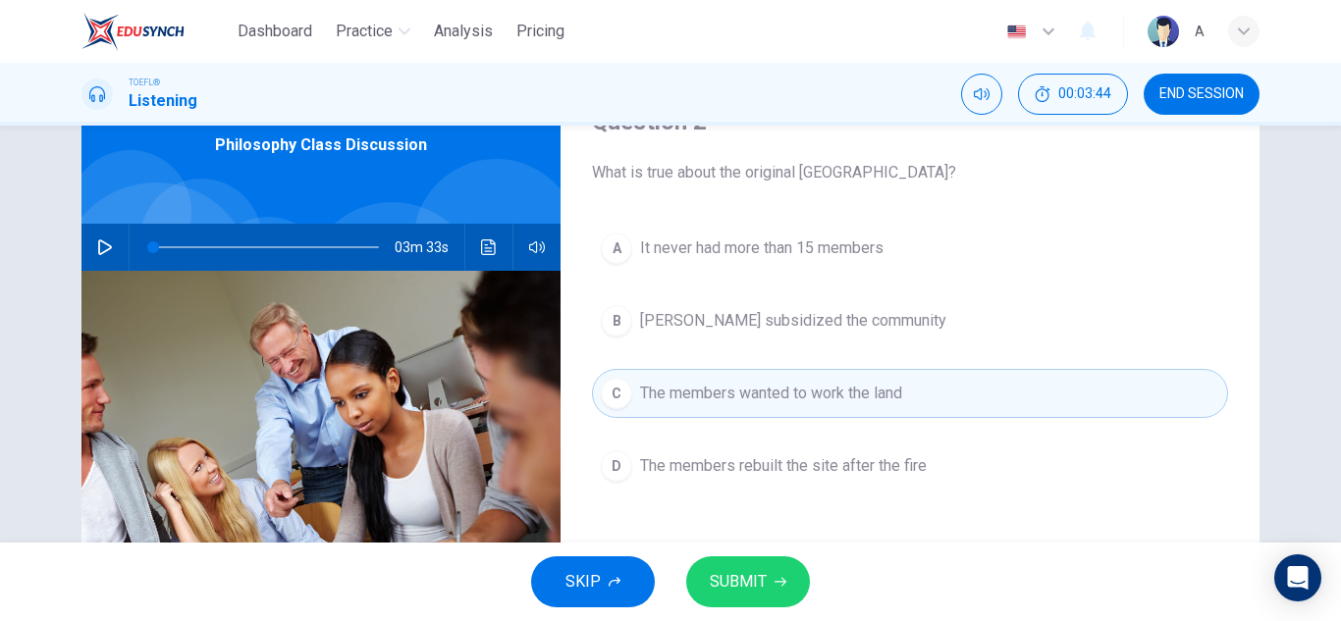
click at [753, 574] on span "SUBMIT" at bounding box center [738, 581] width 57 height 27
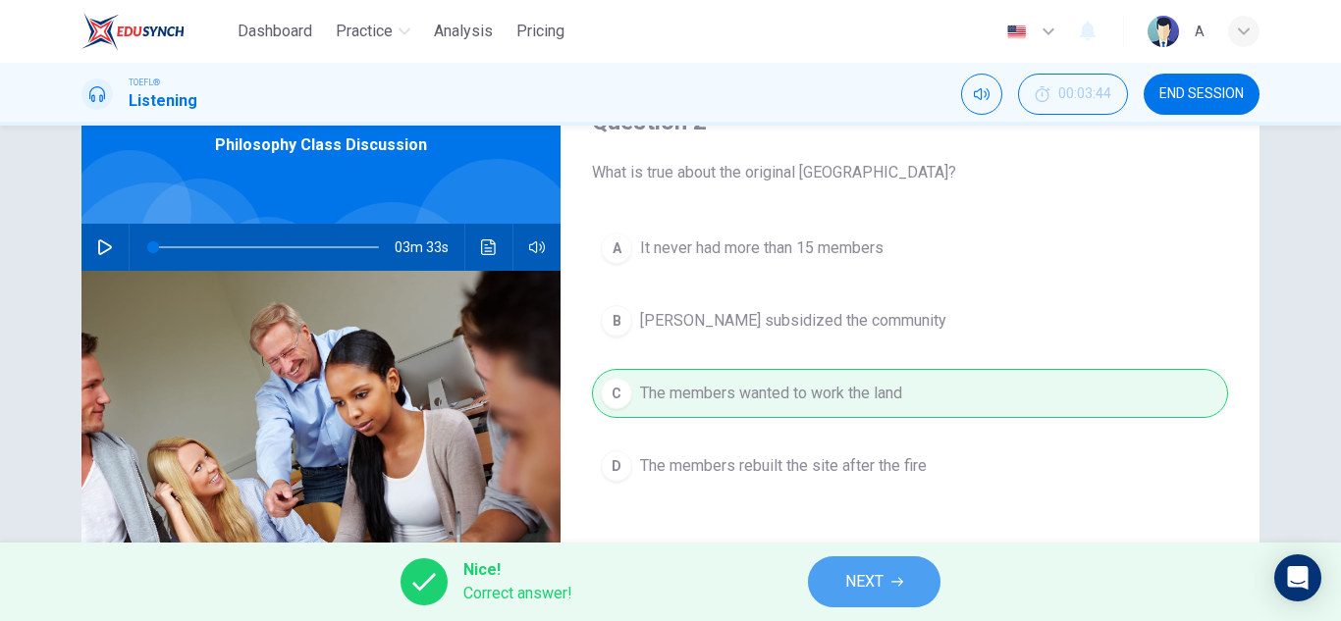
click at [854, 582] on span "NEXT" at bounding box center [864, 581] width 38 height 27
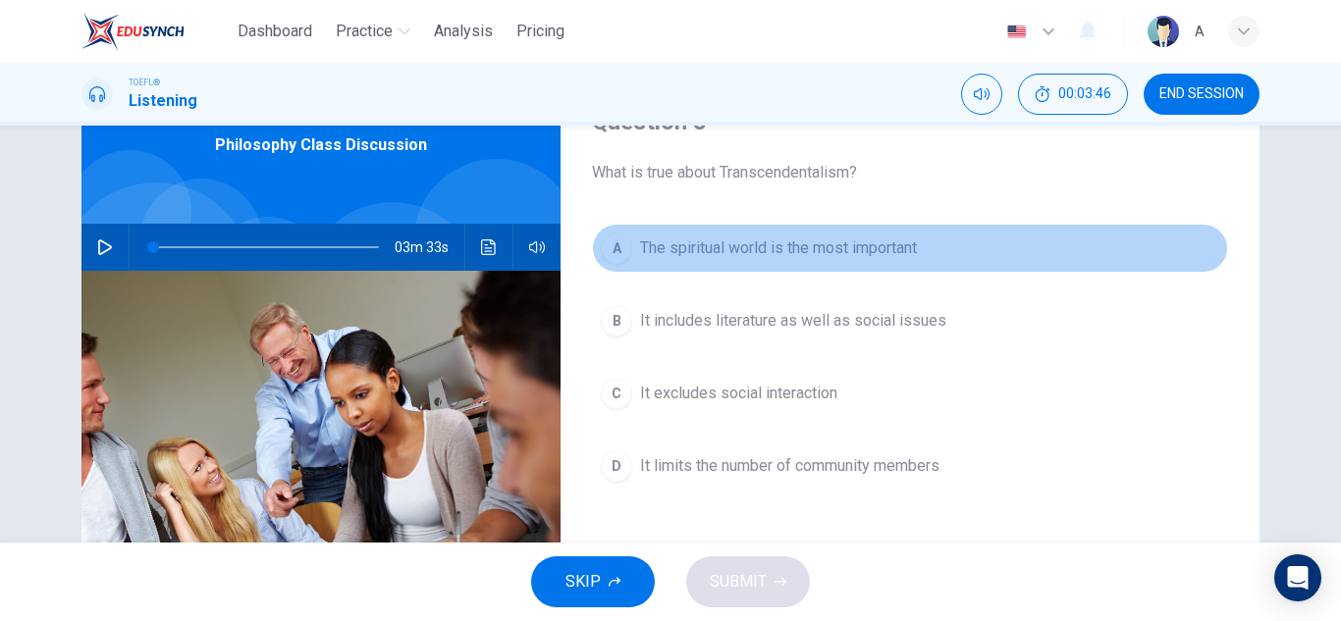
drag, startPoint x: 846, startPoint y: 268, endPoint x: 802, endPoint y: 449, distance: 185.9
click at [846, 270] on button "A The spiritual world is the most important" at bounding box center [910, 248] width 636 height 49
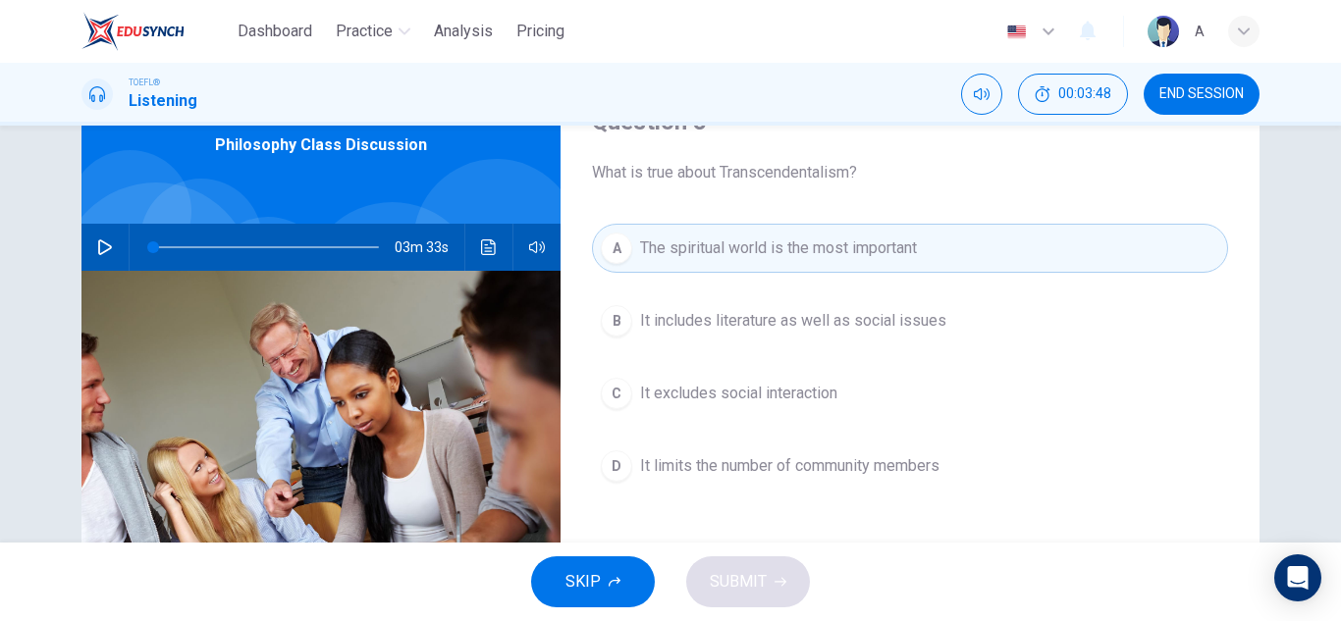
click at [808, 274] on div "A The spiritual world is the most important B It includes literature as well as…" at bounding box center [910, 377] width 636 height 306
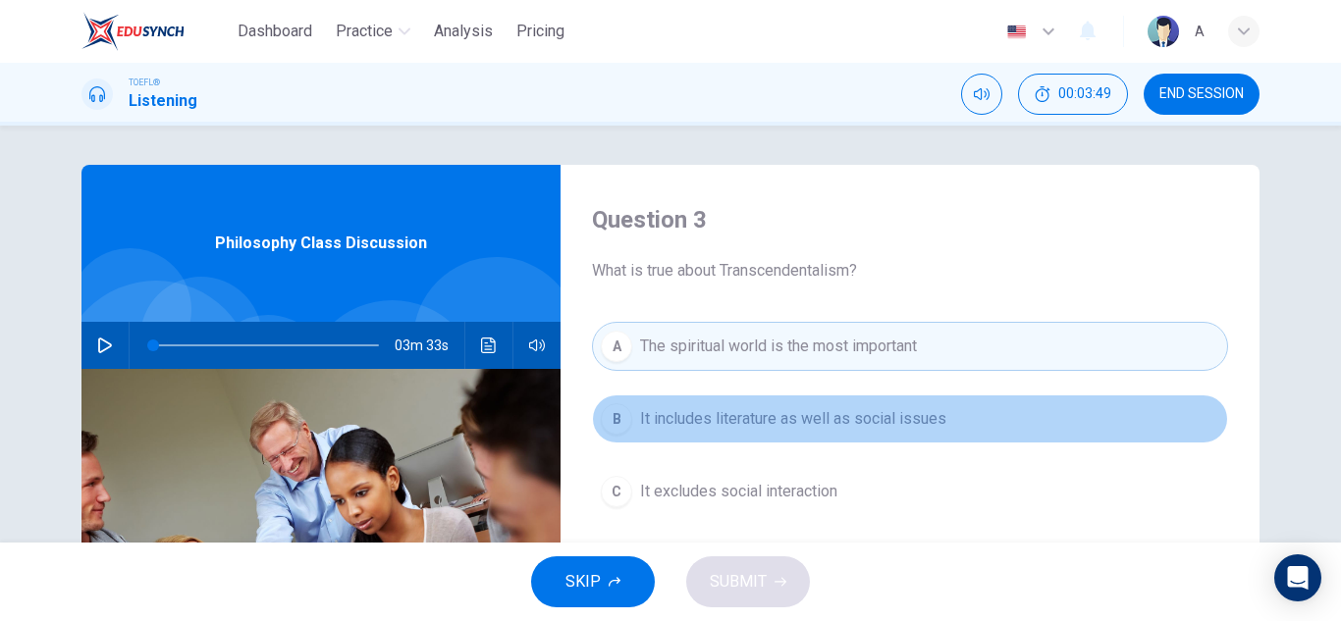
click at [820, 437] on button "B It includes literature as well as social issues" at bounding box center [910, 419] width 636 height 49
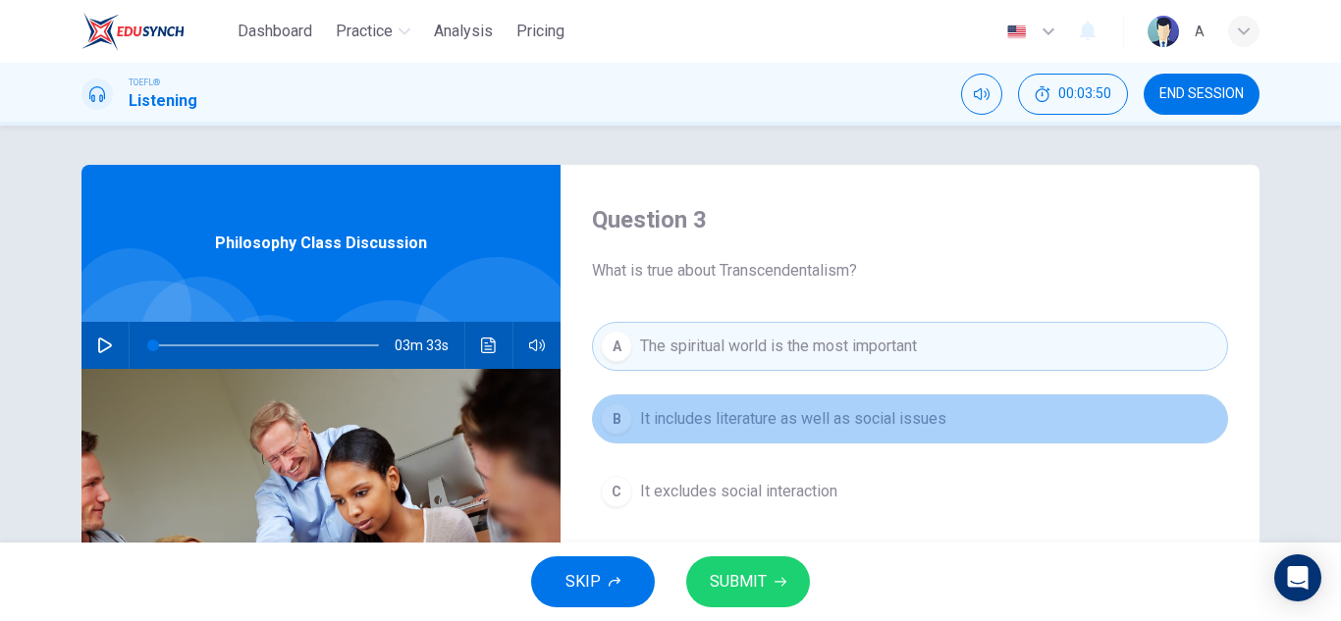
click at [821, 441] on button "B It includes literature as well as social issues" at bounding box center [910, 419] width 636 height 49
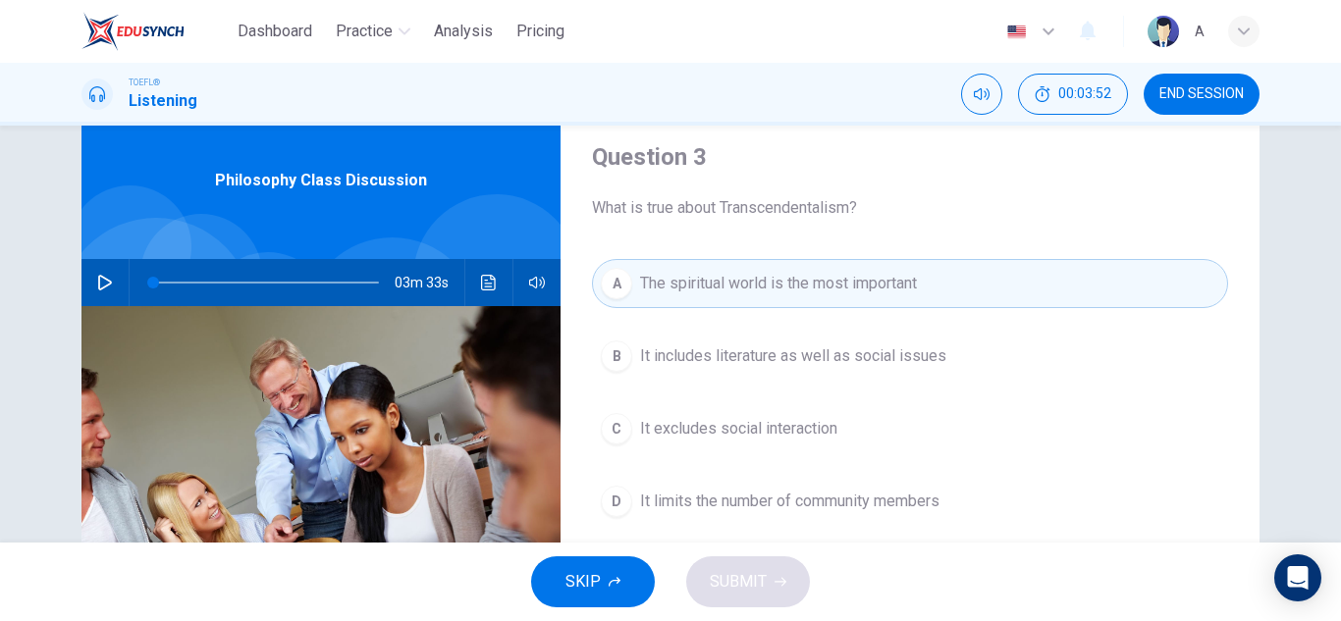
scroll to position [98, 0]
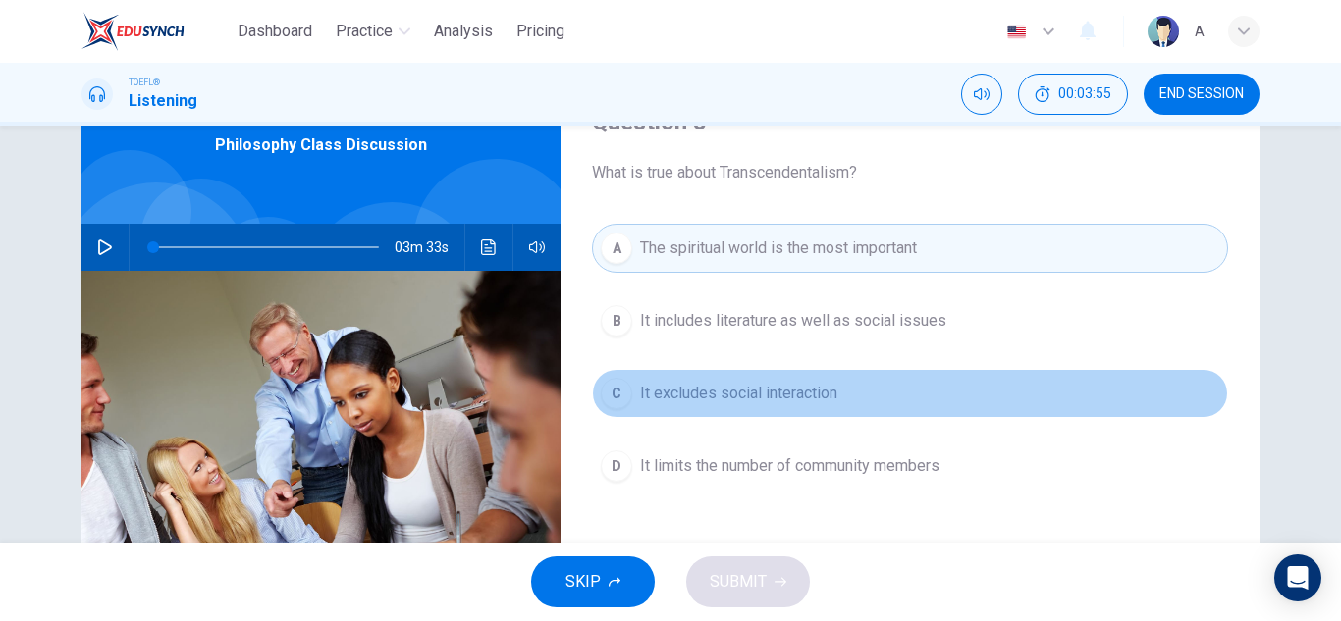
click at [774, 406] on button "C It excludes social interaction" at bounding box center [910, 393] width 636 height 49
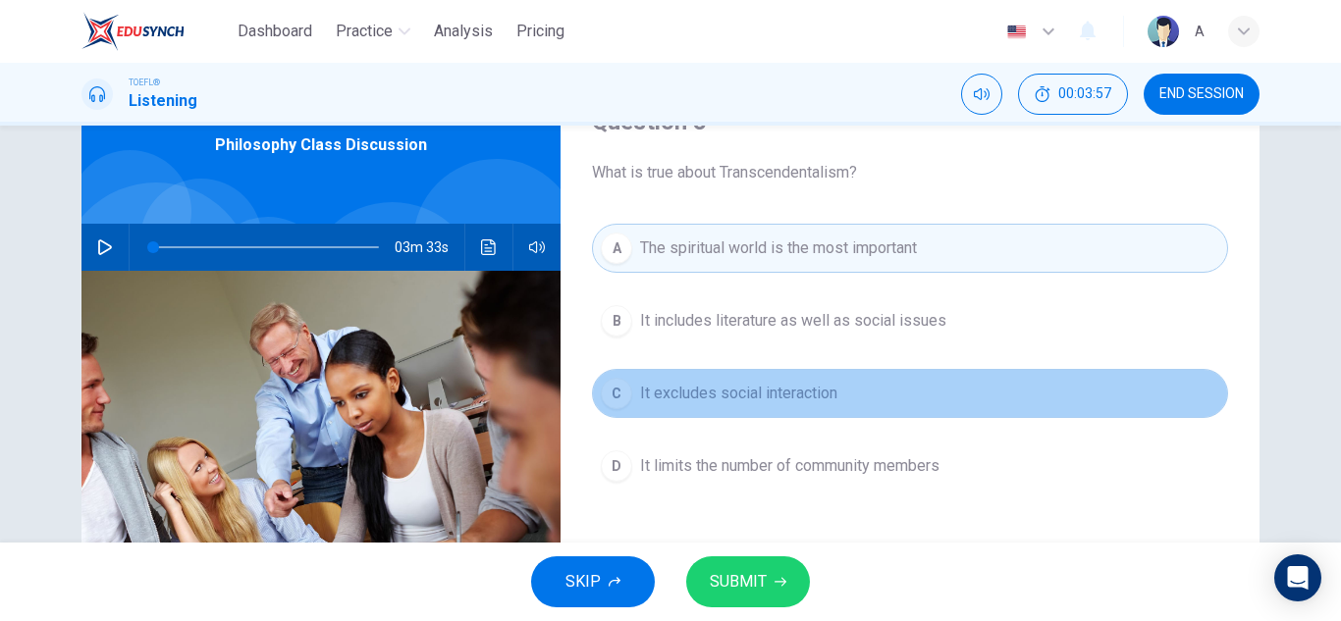
click at [825, 398] on span "It excludes social interaction" at bounding box center [738, 394] width 197 height 24
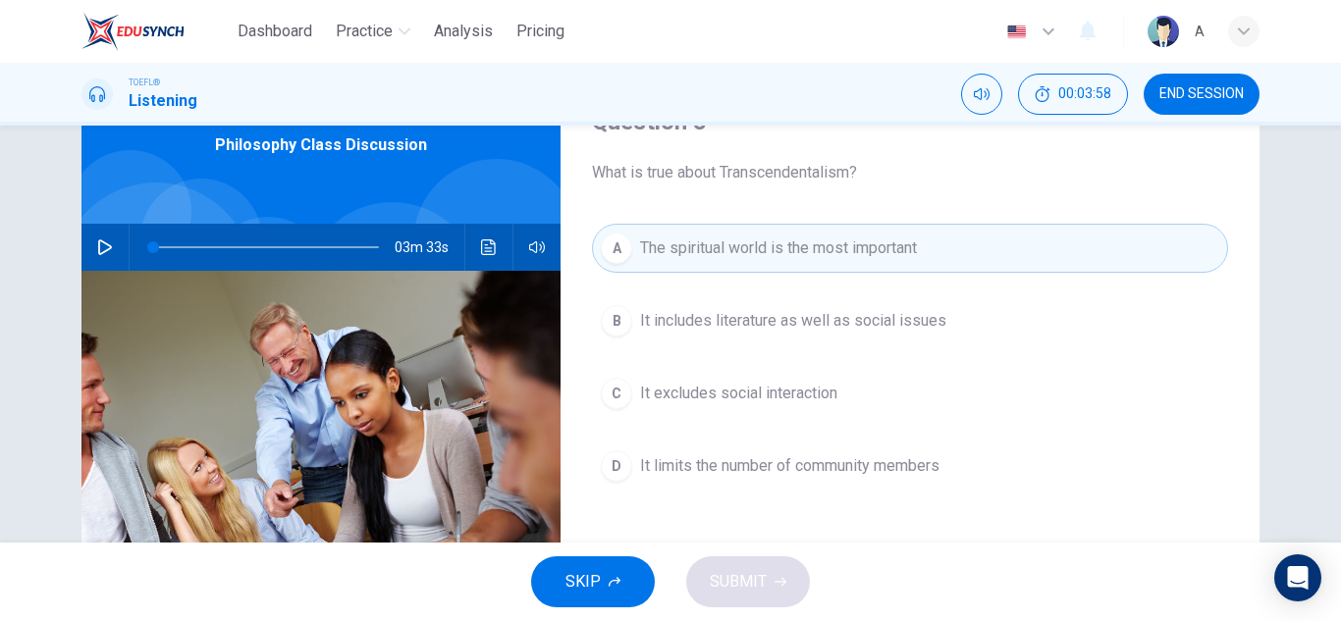
click at [888, 291] on div "A The spiritual world is the most important B It includes literature as well as…" at bounding box center [910, 377] width 636 height 306
click at [871, 337] on button "B It includes literature as well as social issues" at bounding box center [910, 320] width 636 height 49
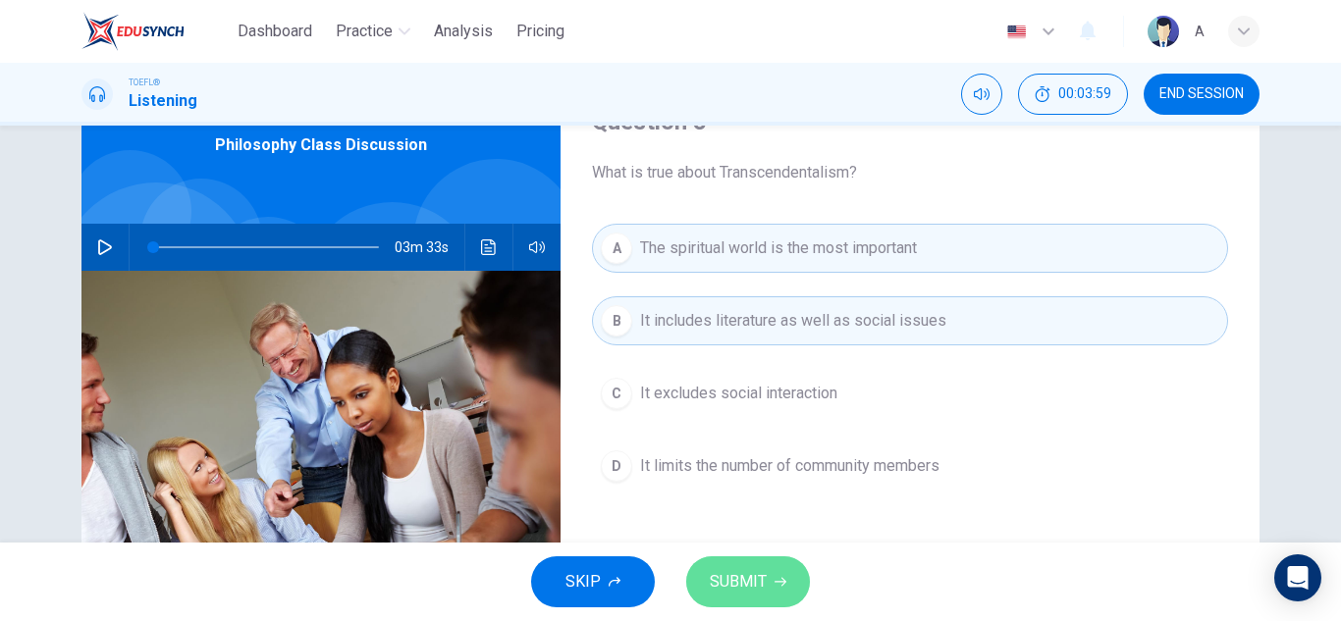
click at [757, 585] on span "SUBMIT" at bounding box center [738, 581] width 57 height 27
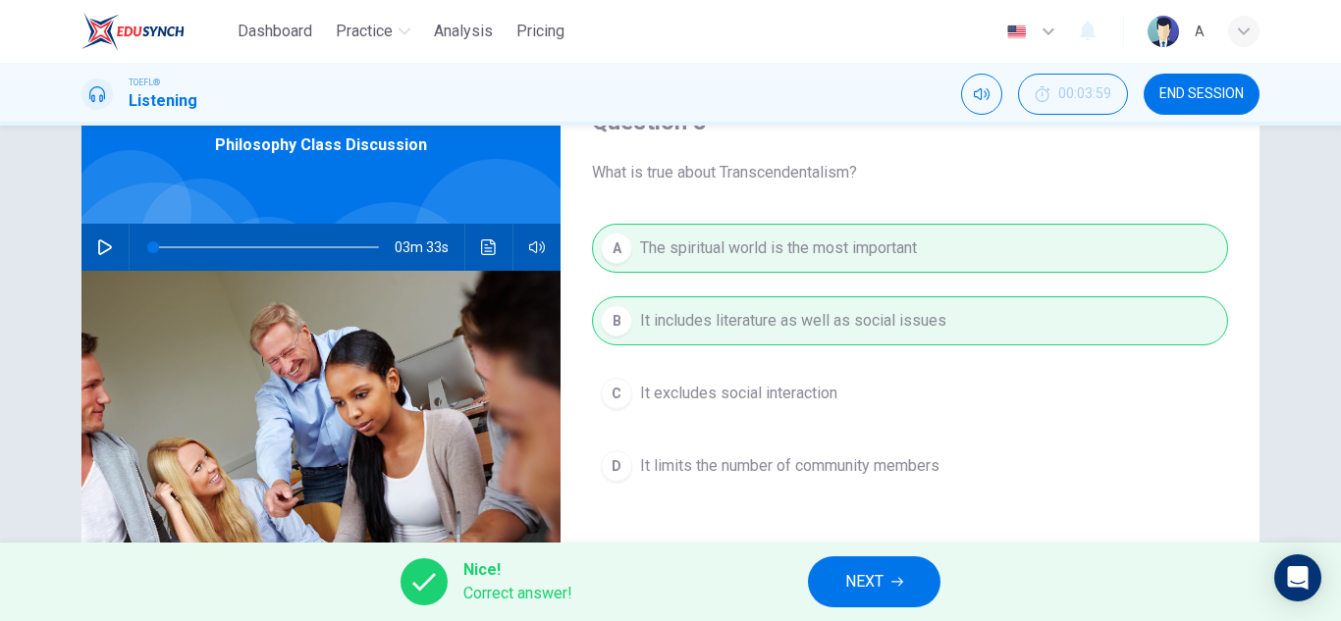
click at [852, 582] on span "NEXT" at bounding box center [864, 581] width 38 height 27
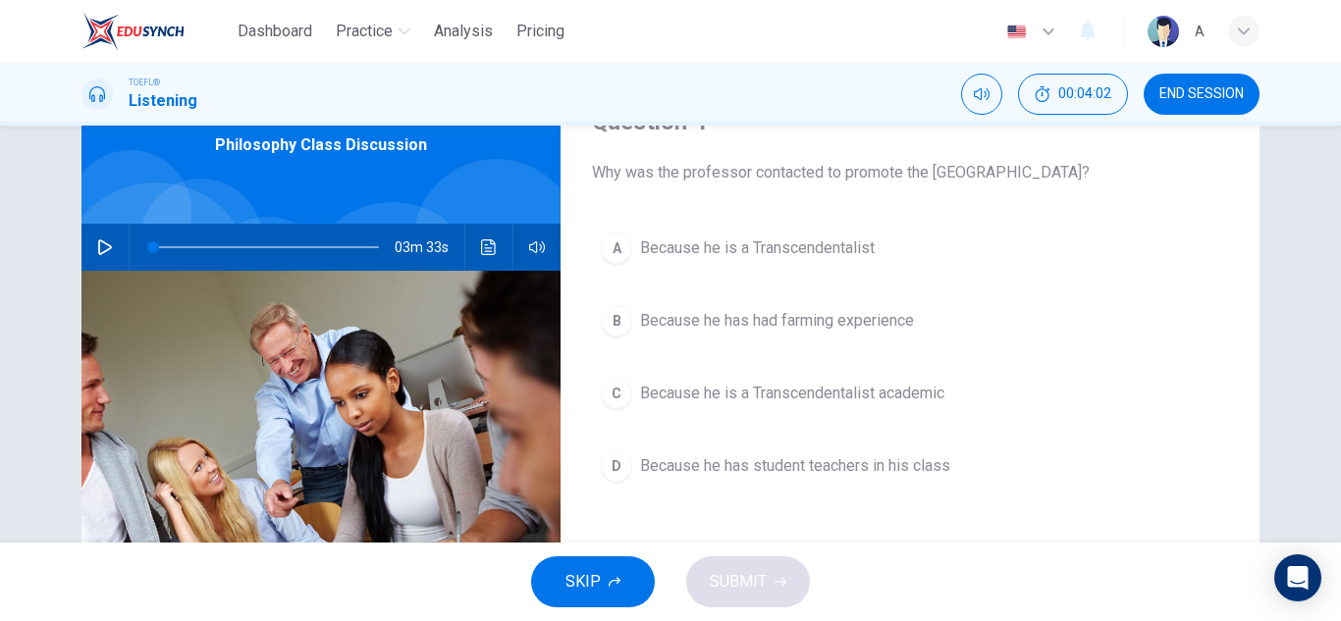
click at [845, 256] on span "Because he is a Transcendentalist" at bounding box center [757, 249] width 235 height 24
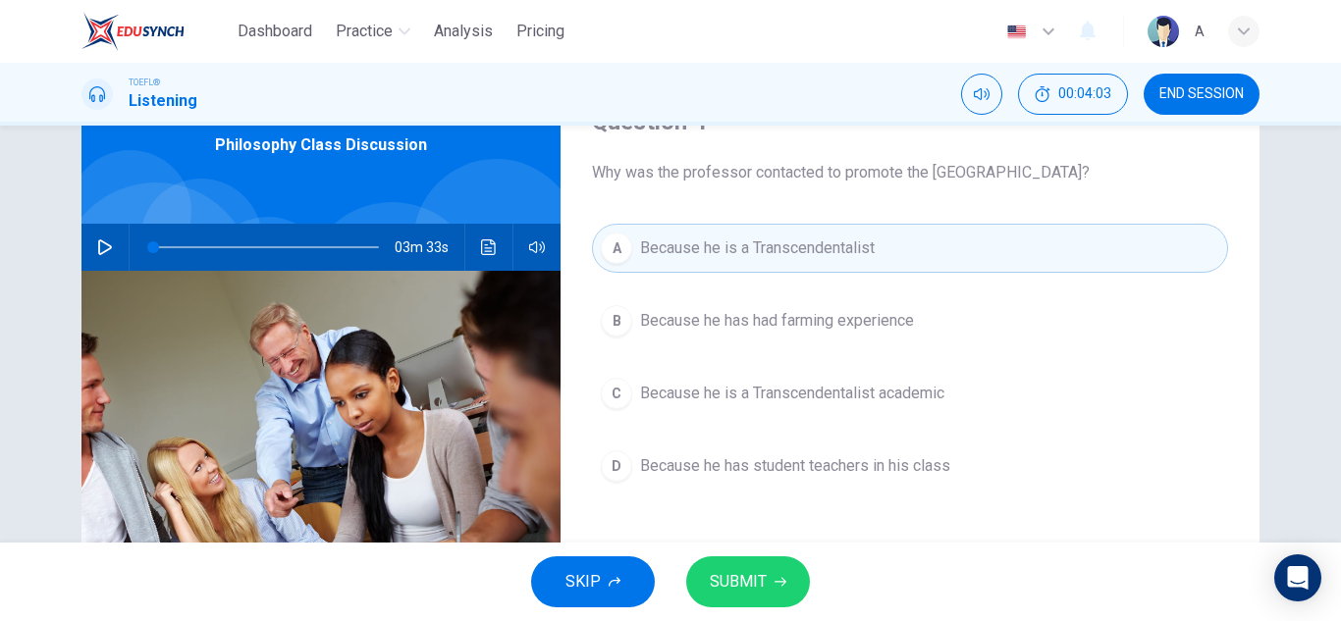
click at [762, 578] on span "SUBMIT" at bounding box center [738, 581] width 57 height 27
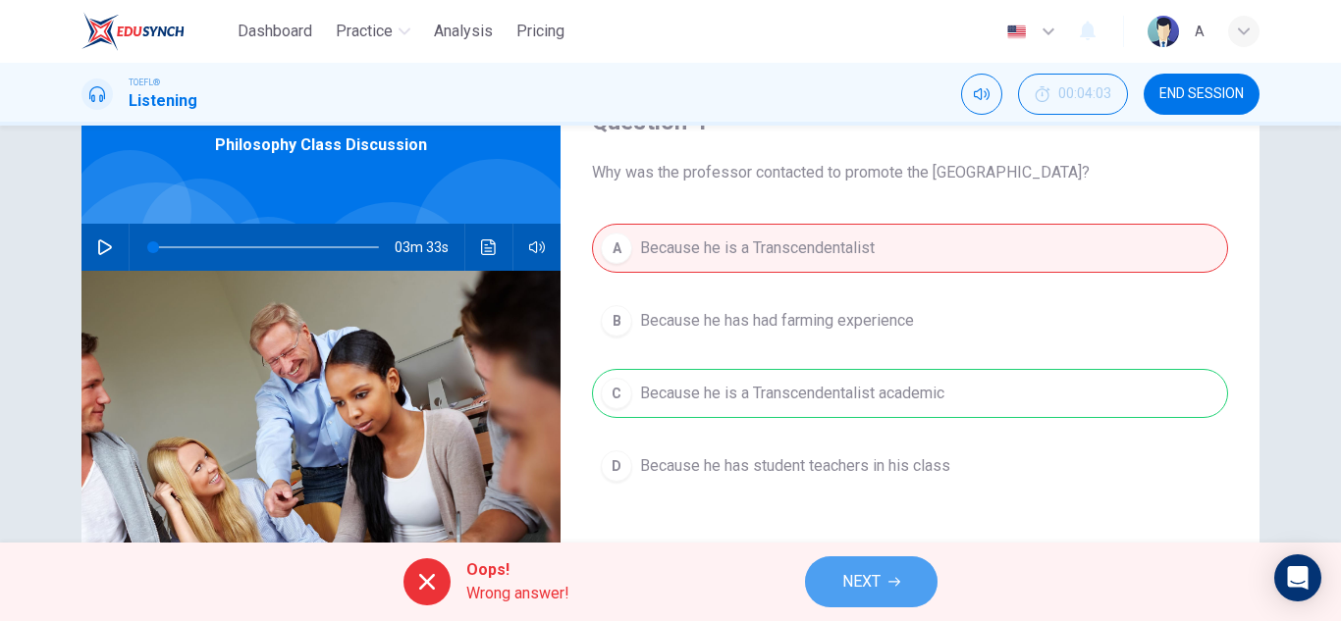
click at [861, 584] on span "NEXT" at bounding box center [861, 581] width 38 height 27
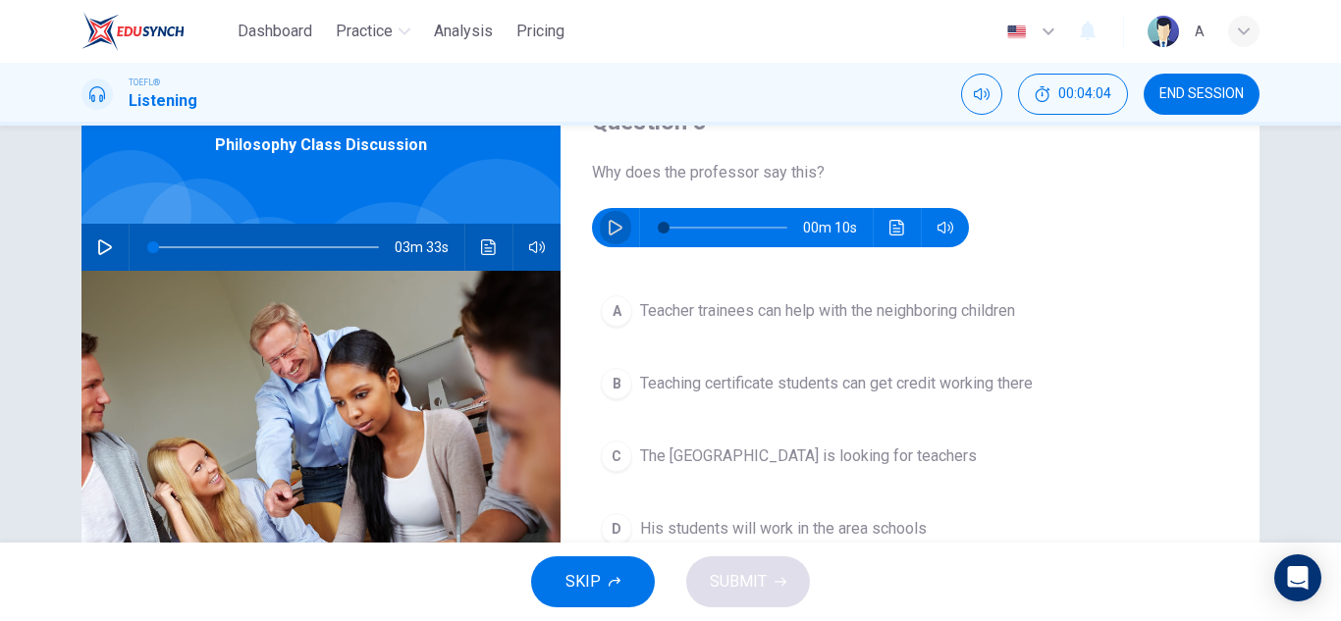
click at [617, 226] on icon "button" at bounding box center [616, 228] width 16 height 16
type input "0"
click at [789, 318] on span "Teacher trainees can help with the neighboring children" at bounding box center [827, 311] width 375 height 24
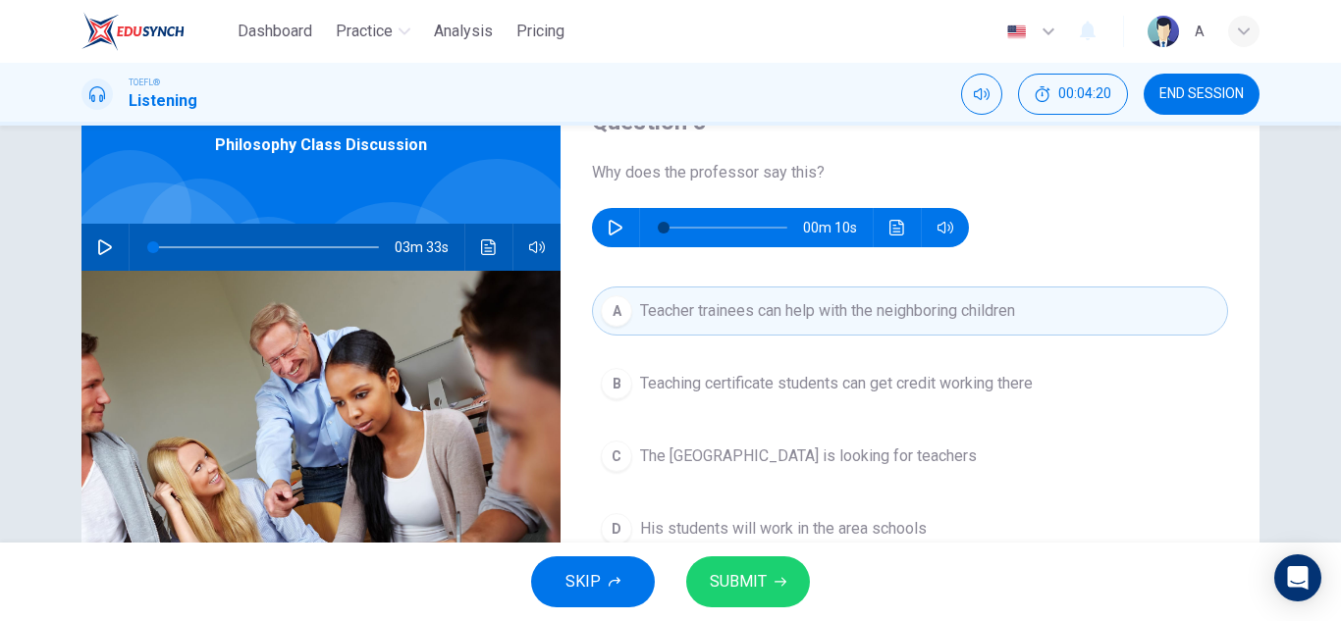
click at [775, 585] on icon "button" at bounding box center [780, 582] width 12 height 12
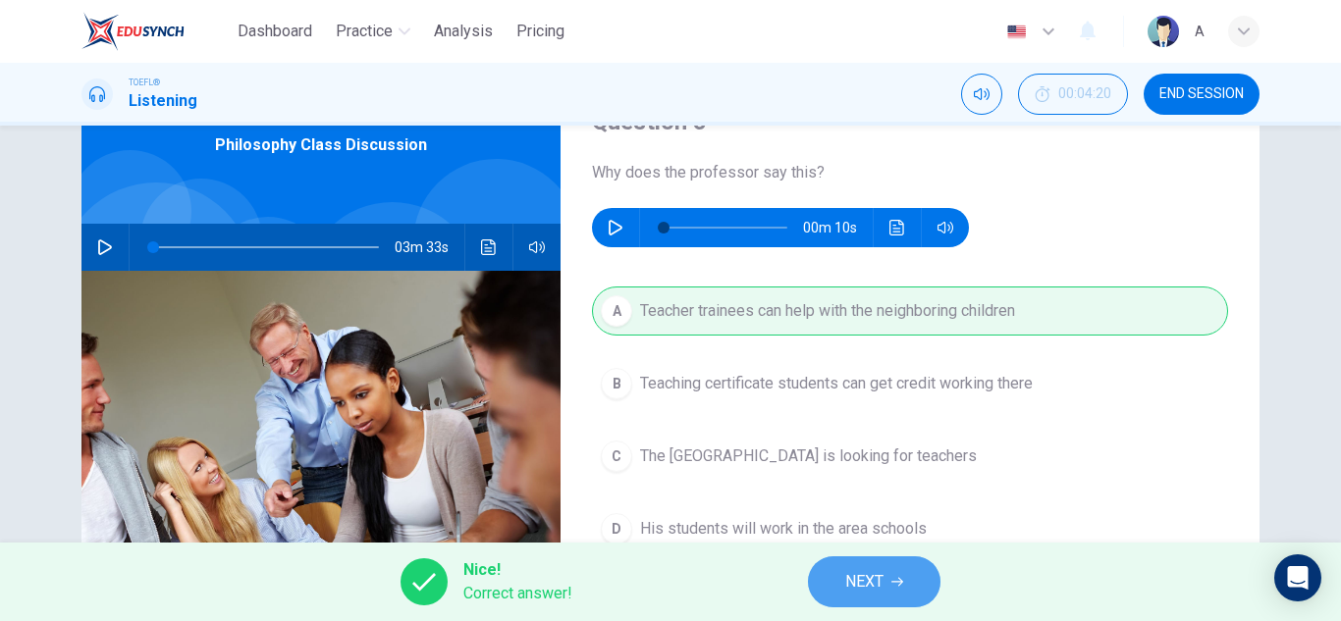
click at [842, 577] on button "NEXT" at bounding box center [874, 582] width 133 height 51
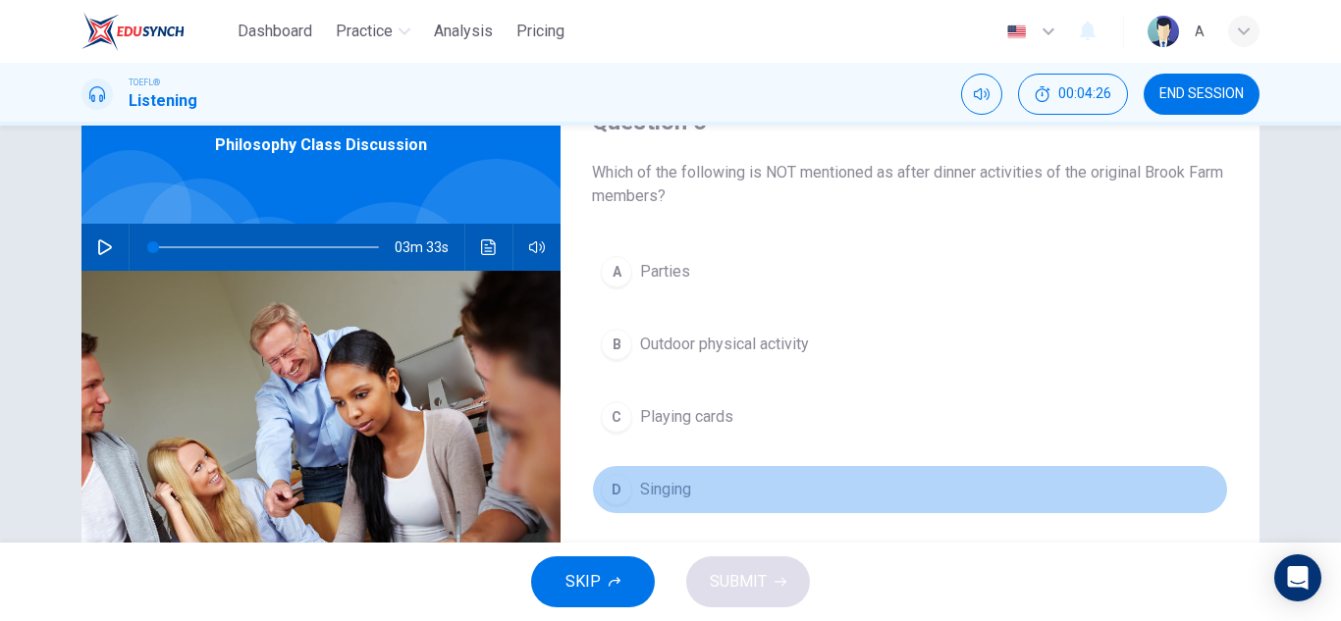
click at [665, 497] on span "Singing" at bounding box center [665, 490] width 51 height 24
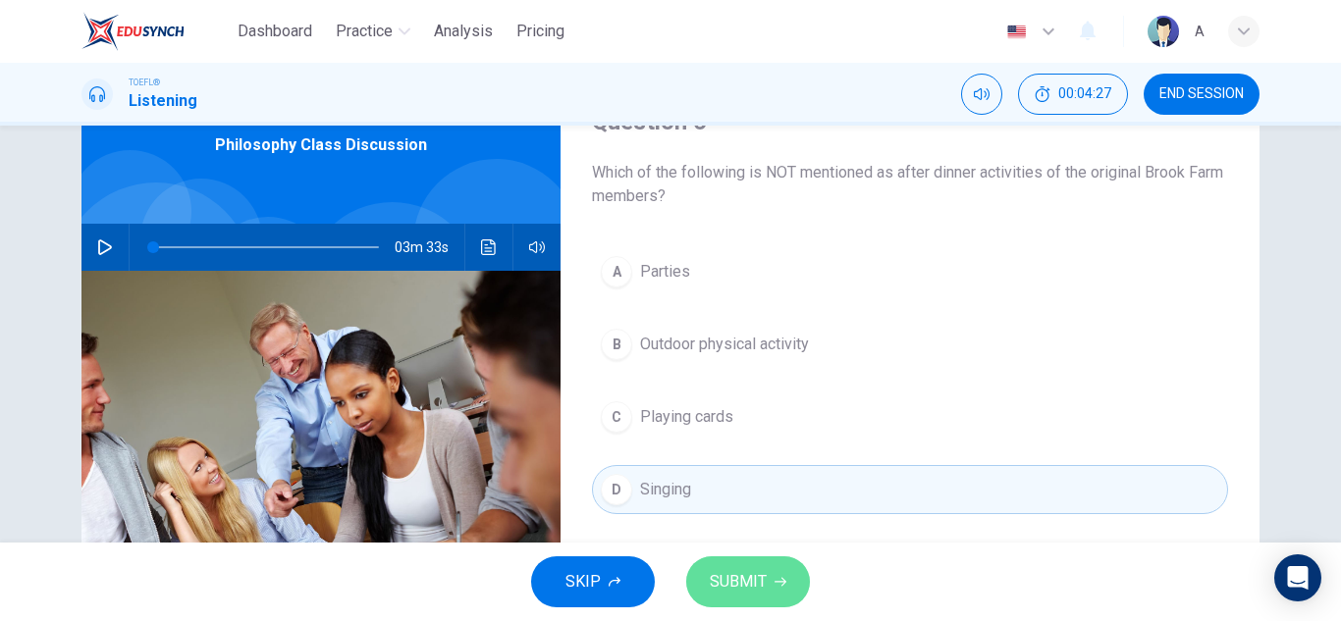
click at [718, 603] on button "SUBMIT" at bounding box center [748, 582] width 124 height 51
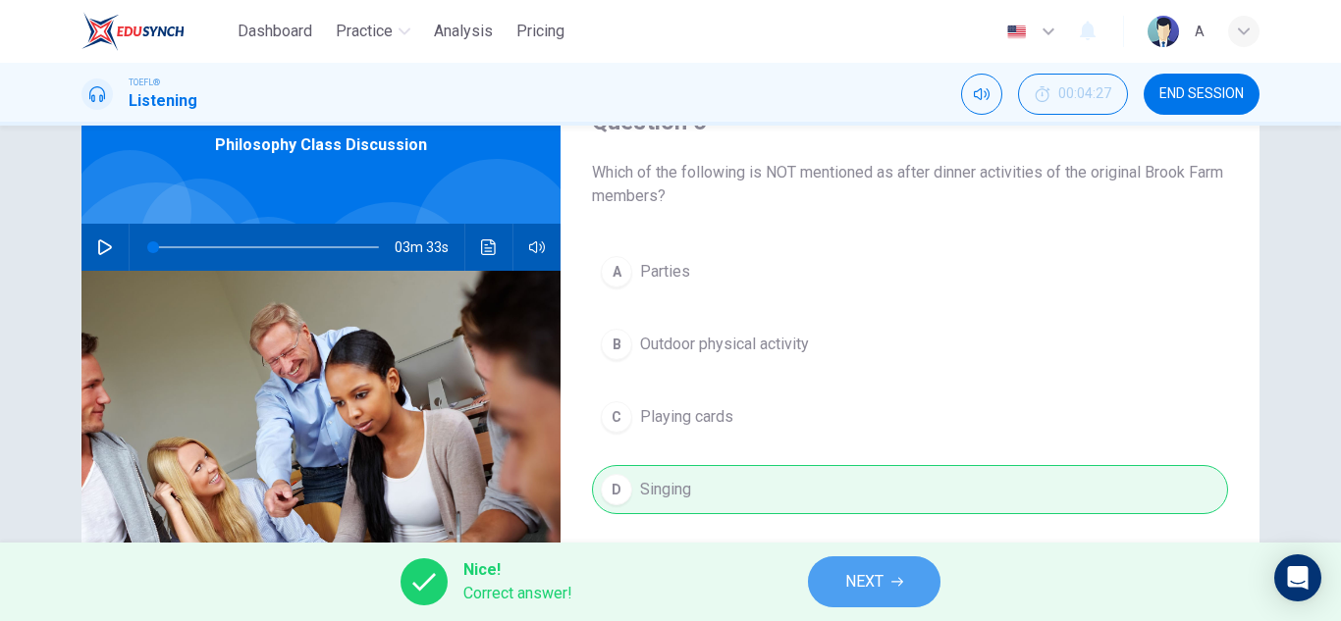
click at [849, 591] on span "NEXT" at bounding box center [864, 581] width 38 height 27
